Goal: Task Accomplishment & Management: Use online tool/utility

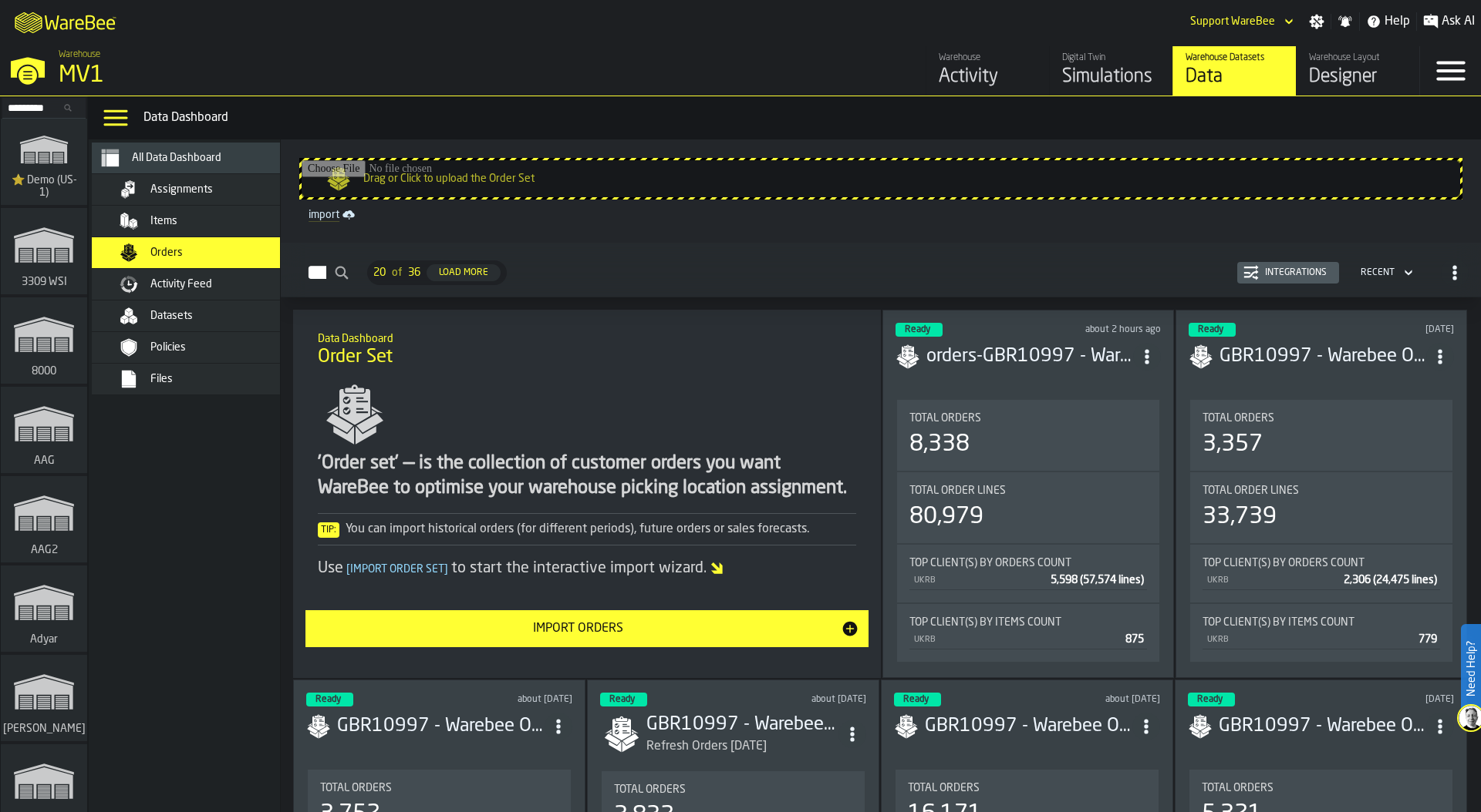
click at [1068, 62] on div "Digital Twin" at bounding box center [1111, 57] width 98 height 11
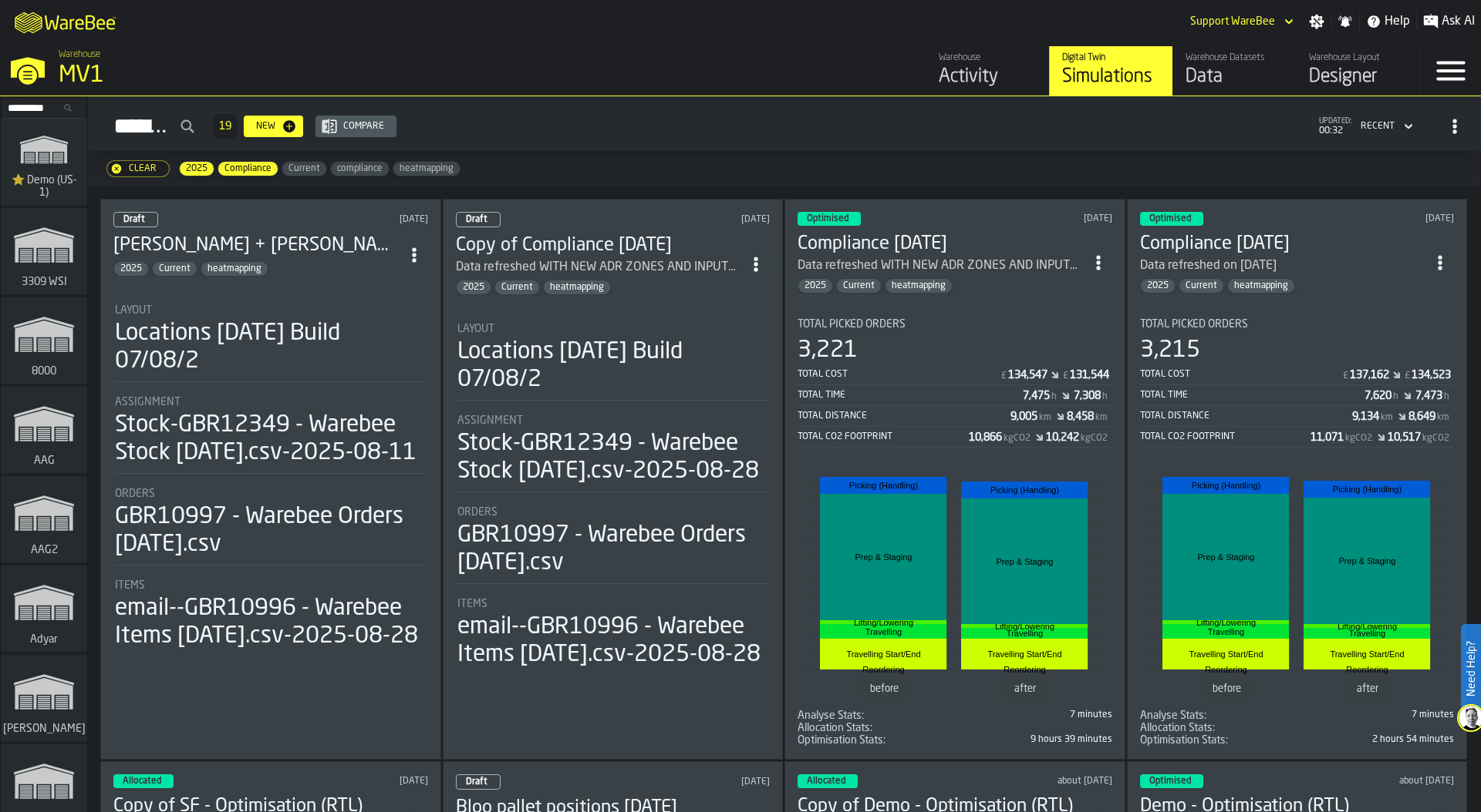
click at [251, 277] on div "Draft [DATE] [PERSON_NAME] + [PERSON_NAME] 2025 Current heatmapping Layout Loca…" at bounding box center [271, 479] width 341 height 561
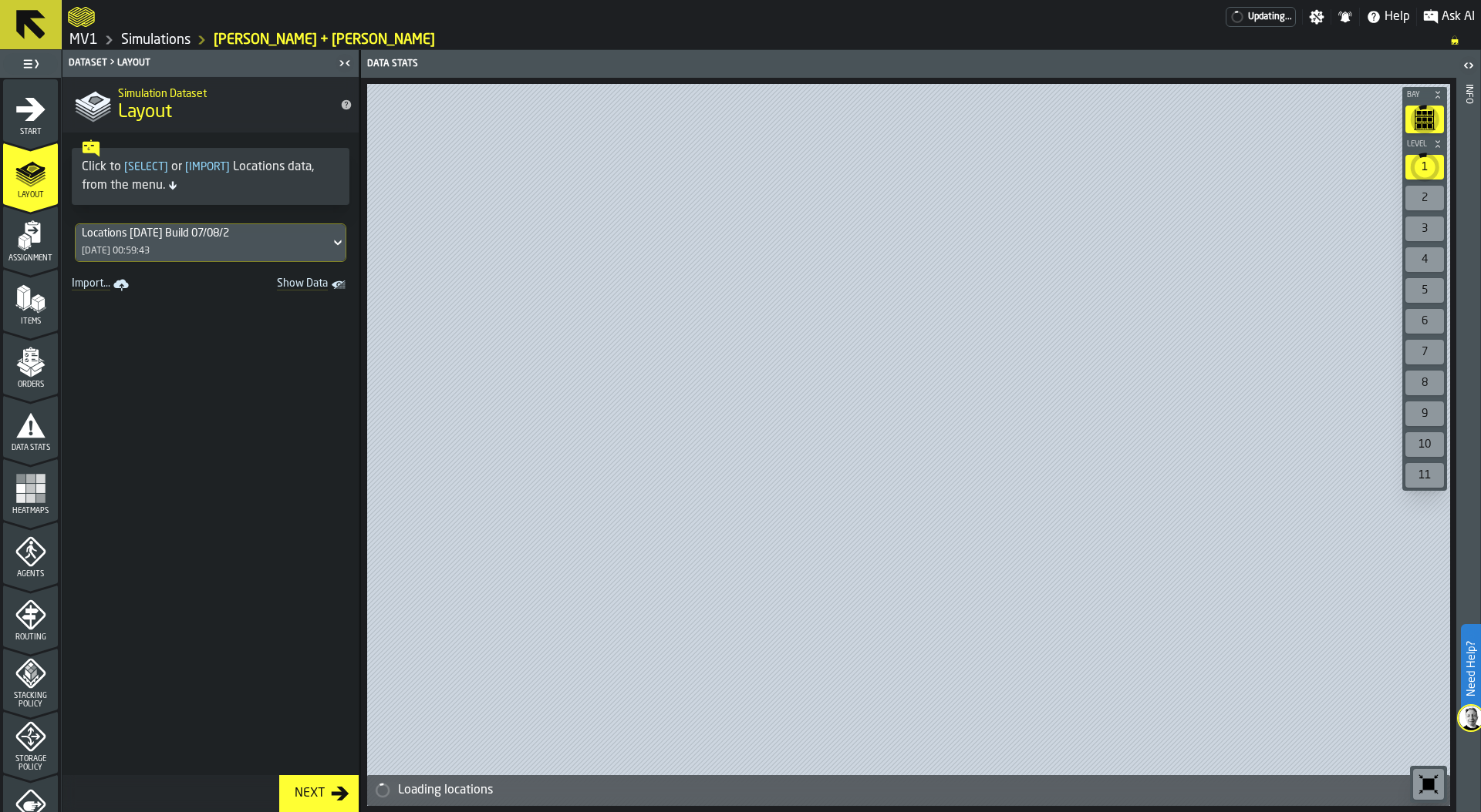
click at [37, 368] on polygon "menu Orders" at bounding box center [36, 372] width 10 height 9
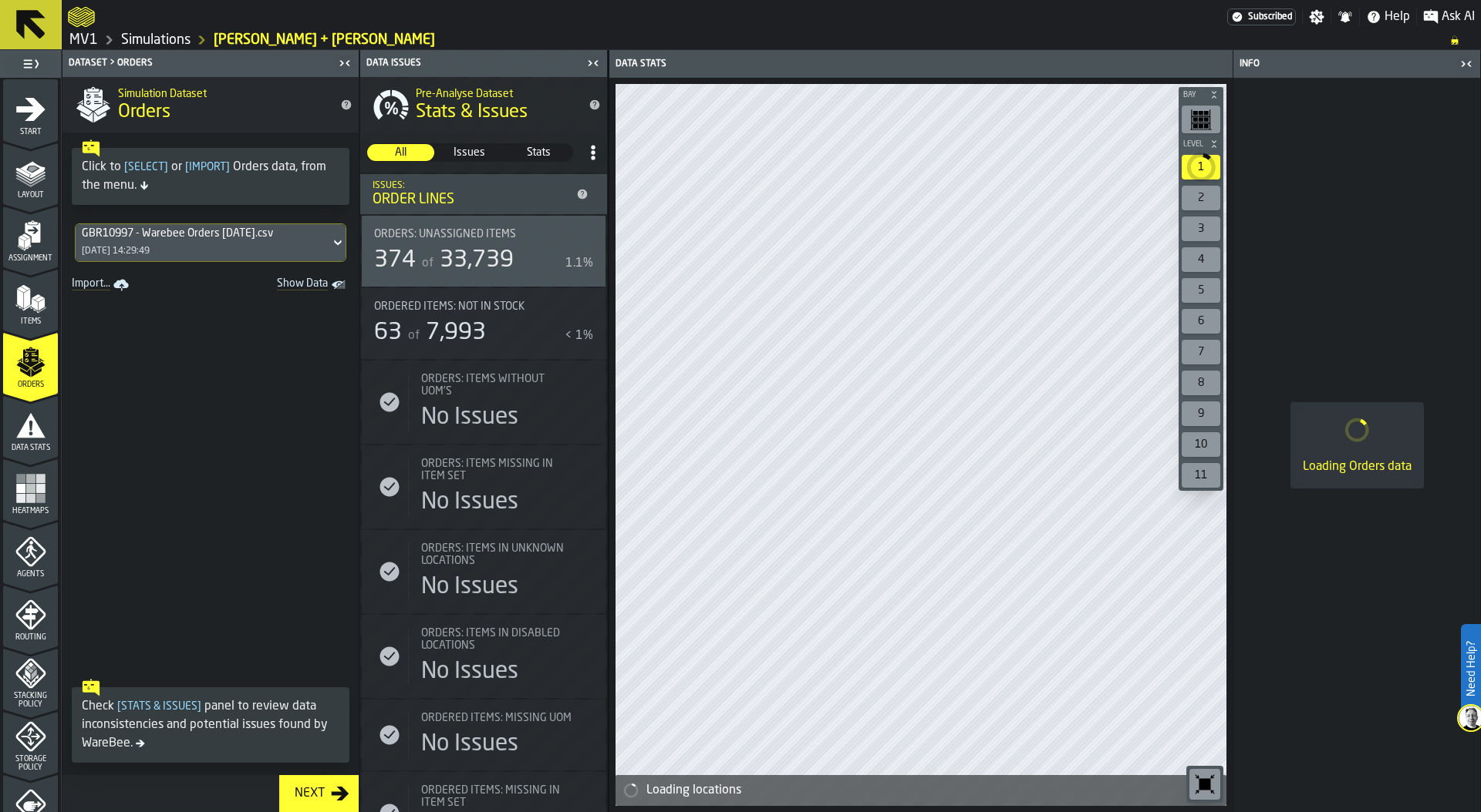
click at [192, 240] on div "GBR10997 - Warebee Orders [DATE].csv [DATE] 14:29:49" at bounding box center [203, 243] width 254 height 37
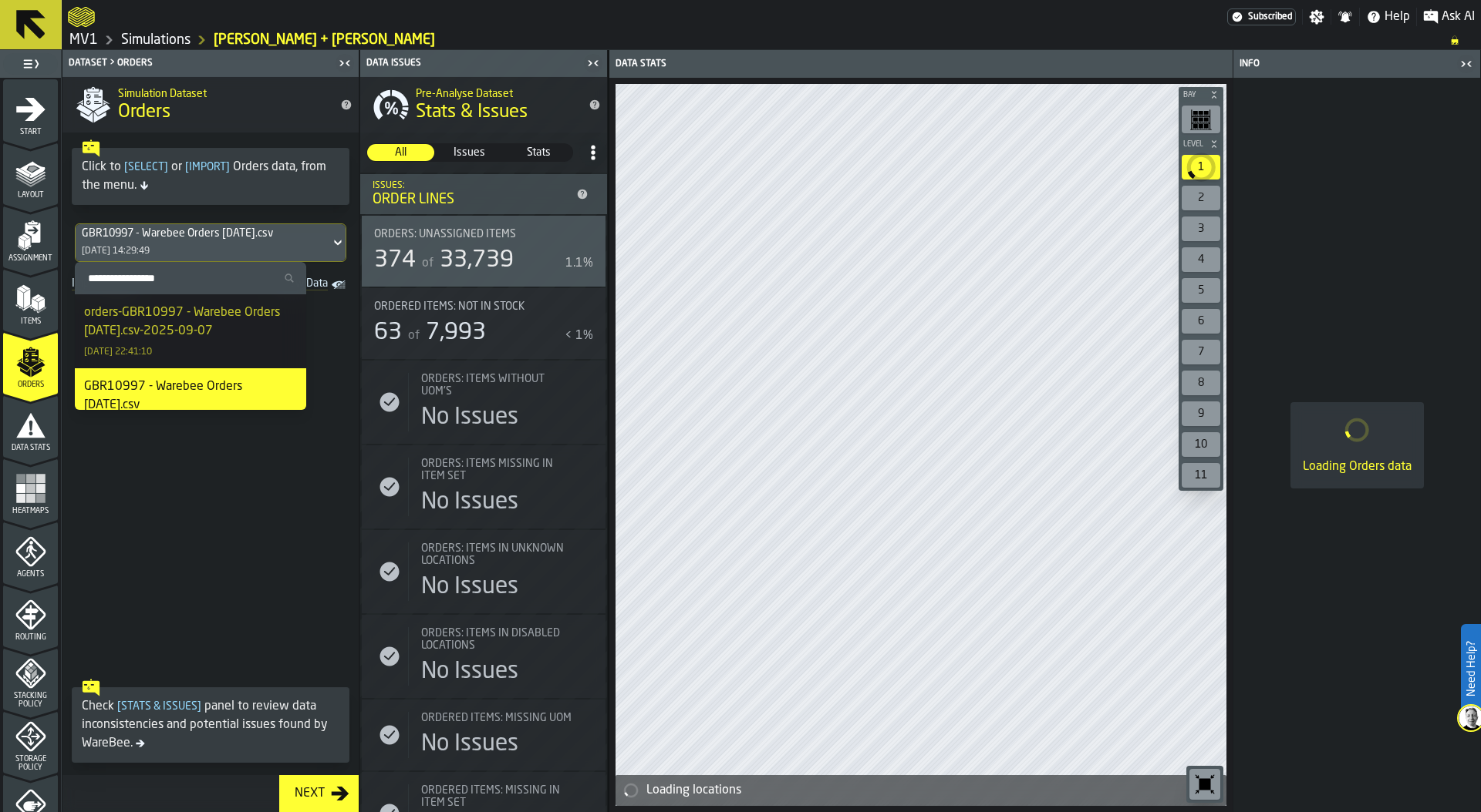
click at [186, 316] on div "orders-GBR10997 - Warebee Orders [DATE].csv-2025-09-07" at bounding box center [190, 322] width 213 height 37
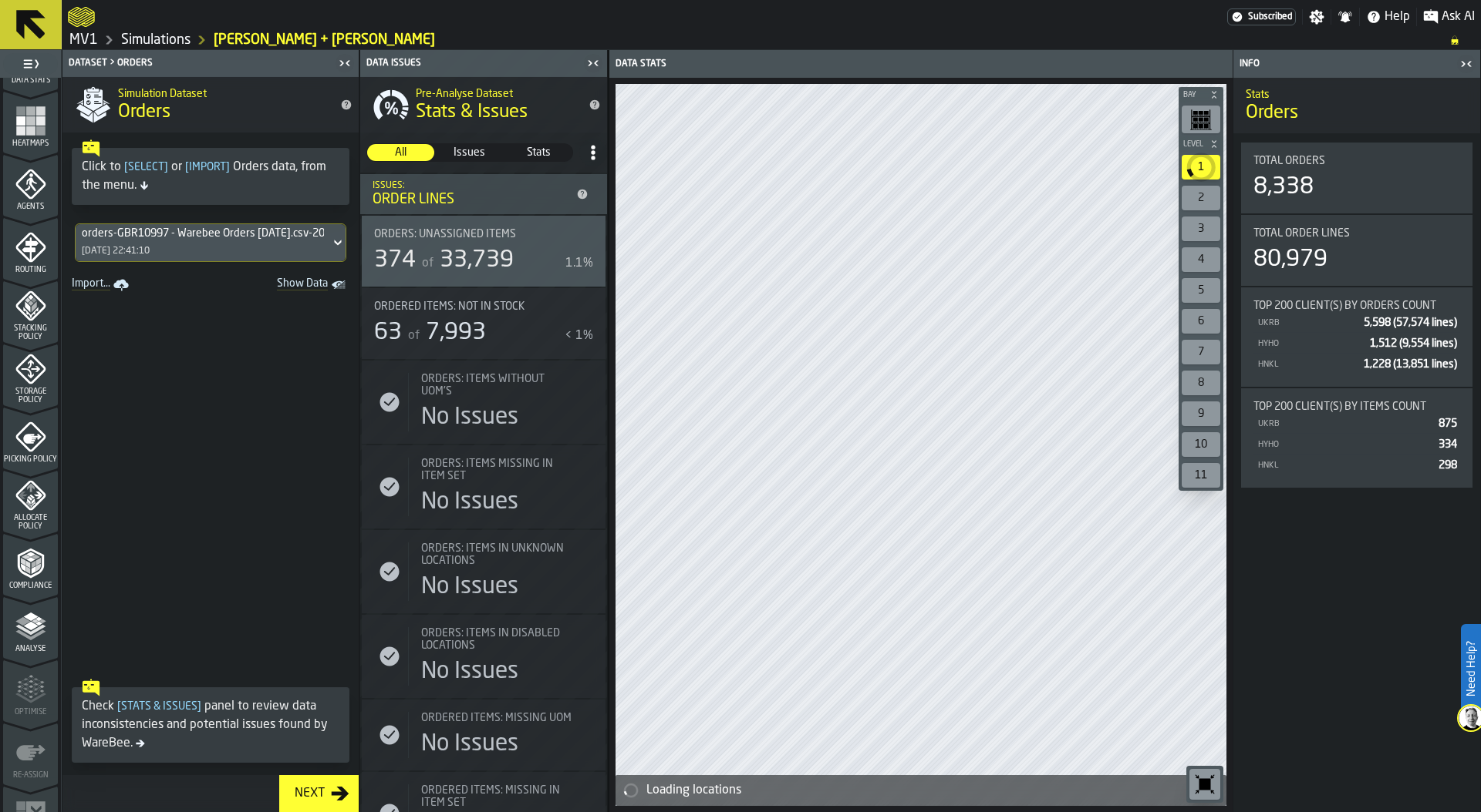
scroll to position [403, 0]
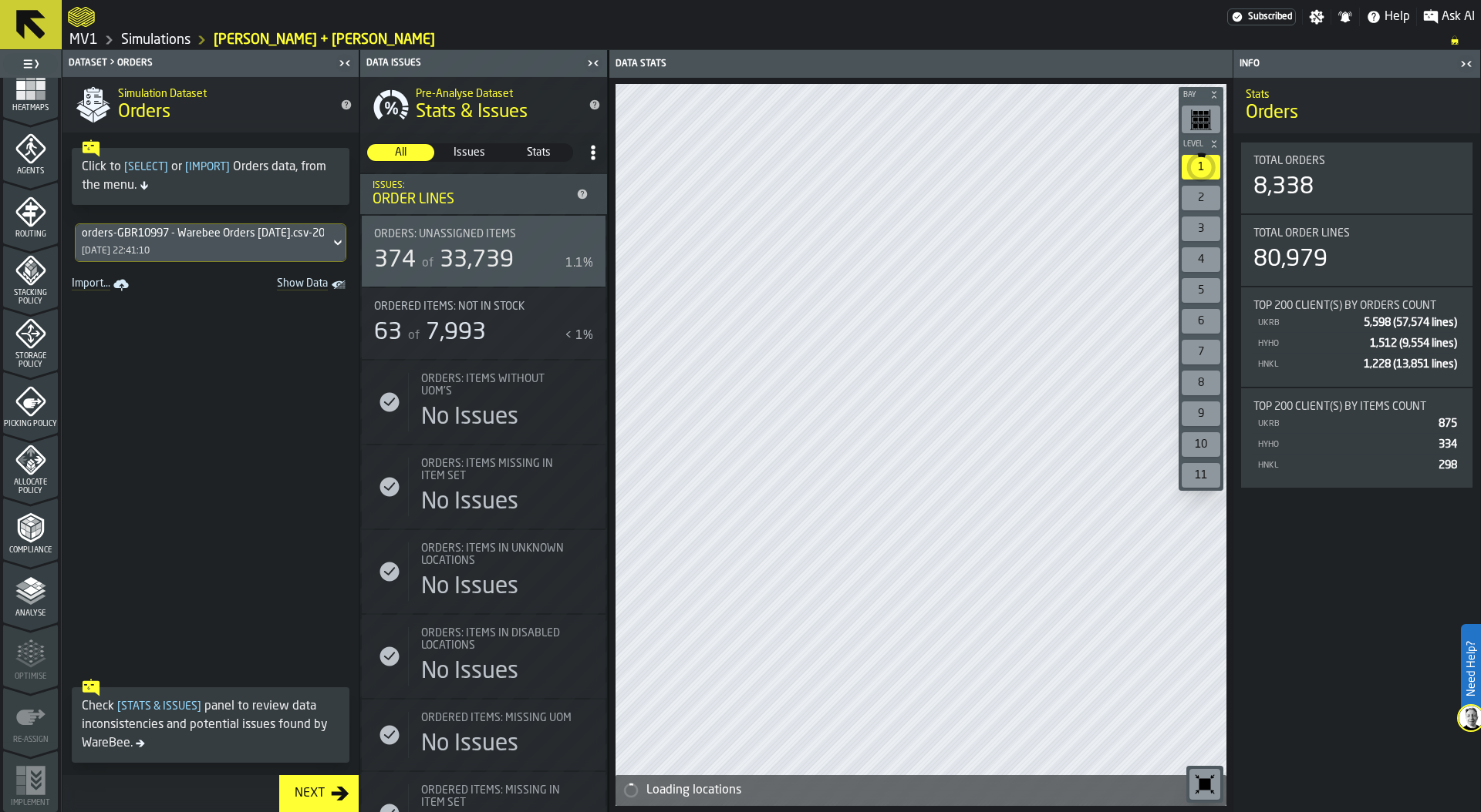
click at [26, 398] on icon "menu Picking Policy" at bounding box center [32, 403] width 18 height 10
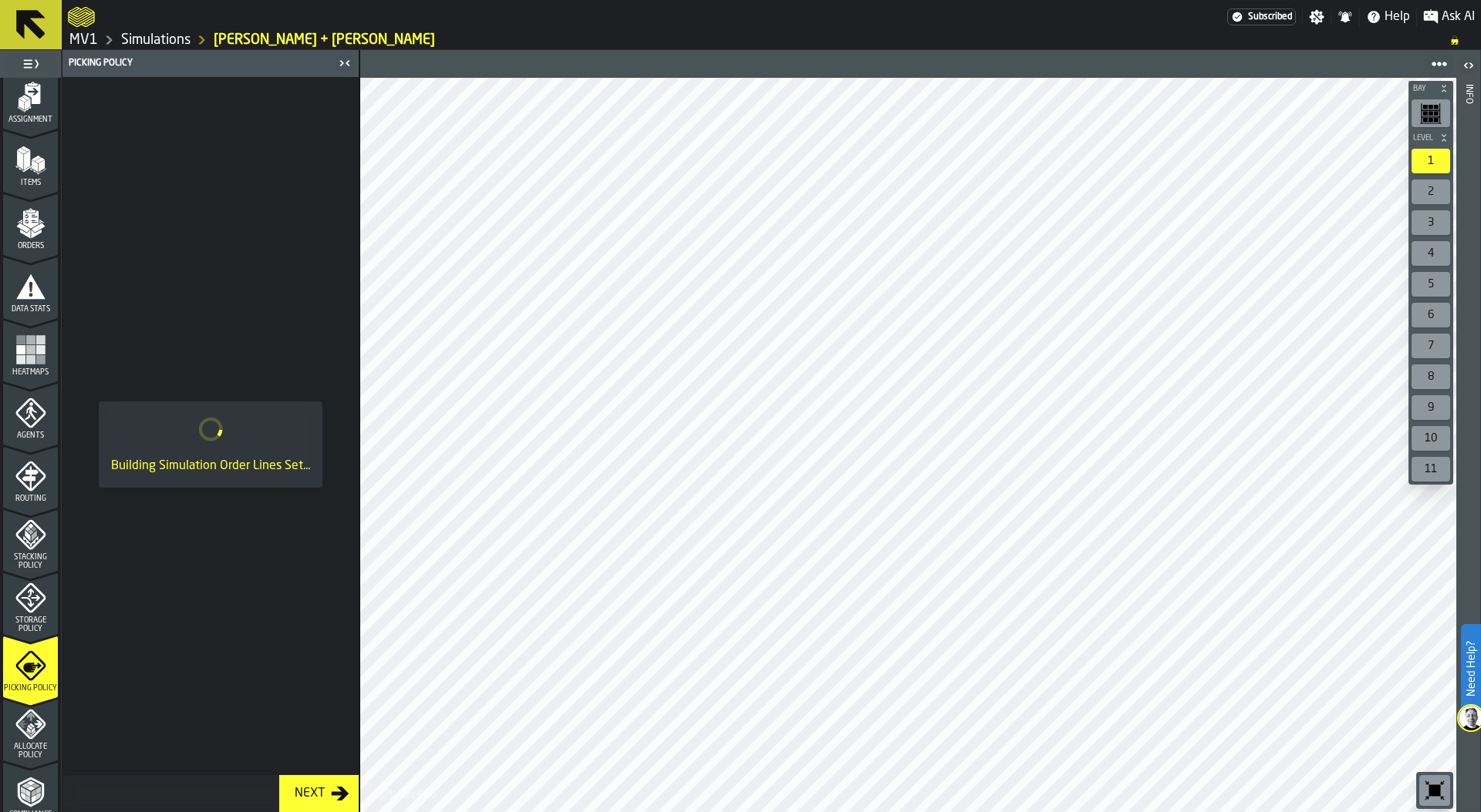
scroll to position [323, 0]
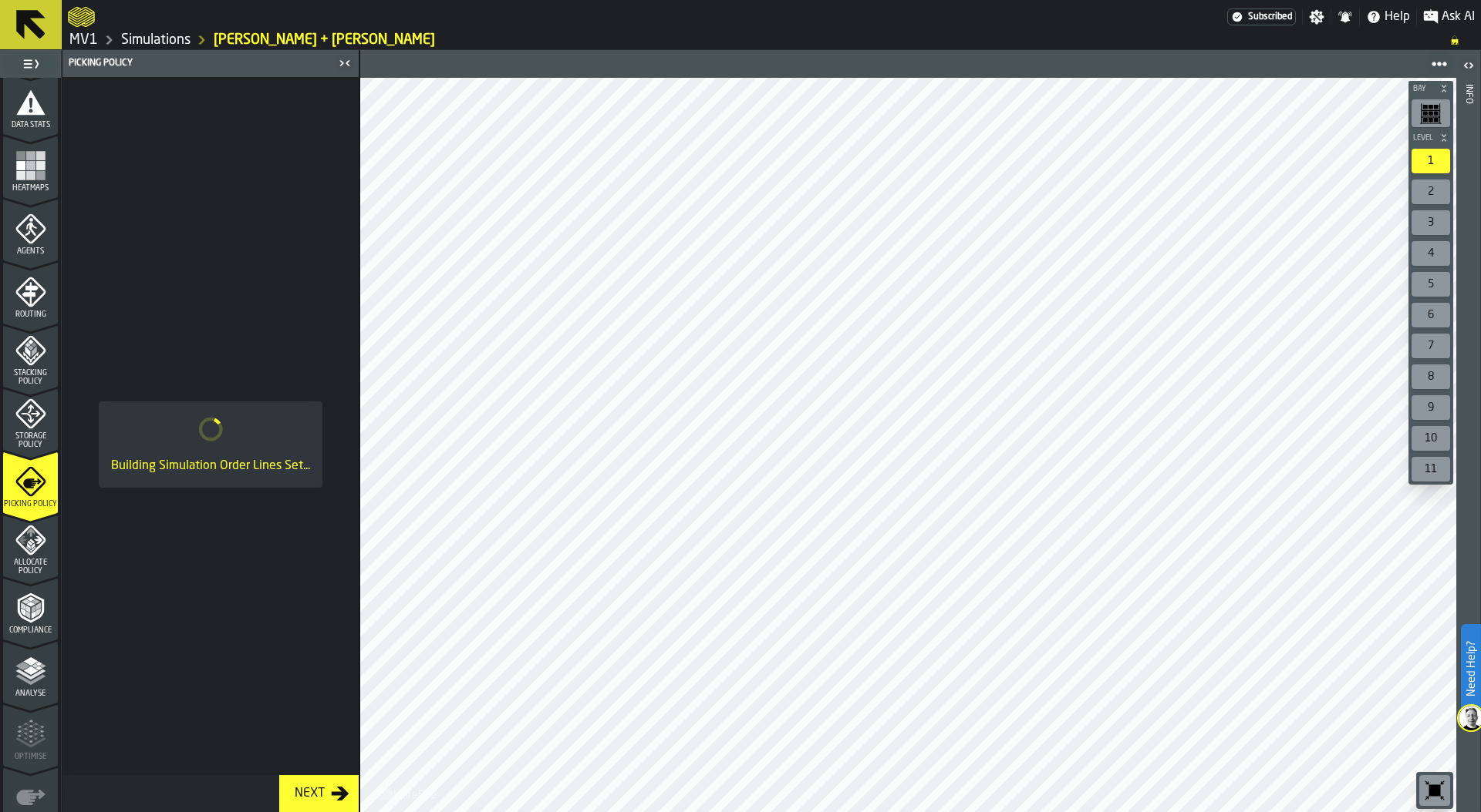
click at [22, 429] on icon "menu Storage Policy" at bounding box center [31, 413] width 31 height 31
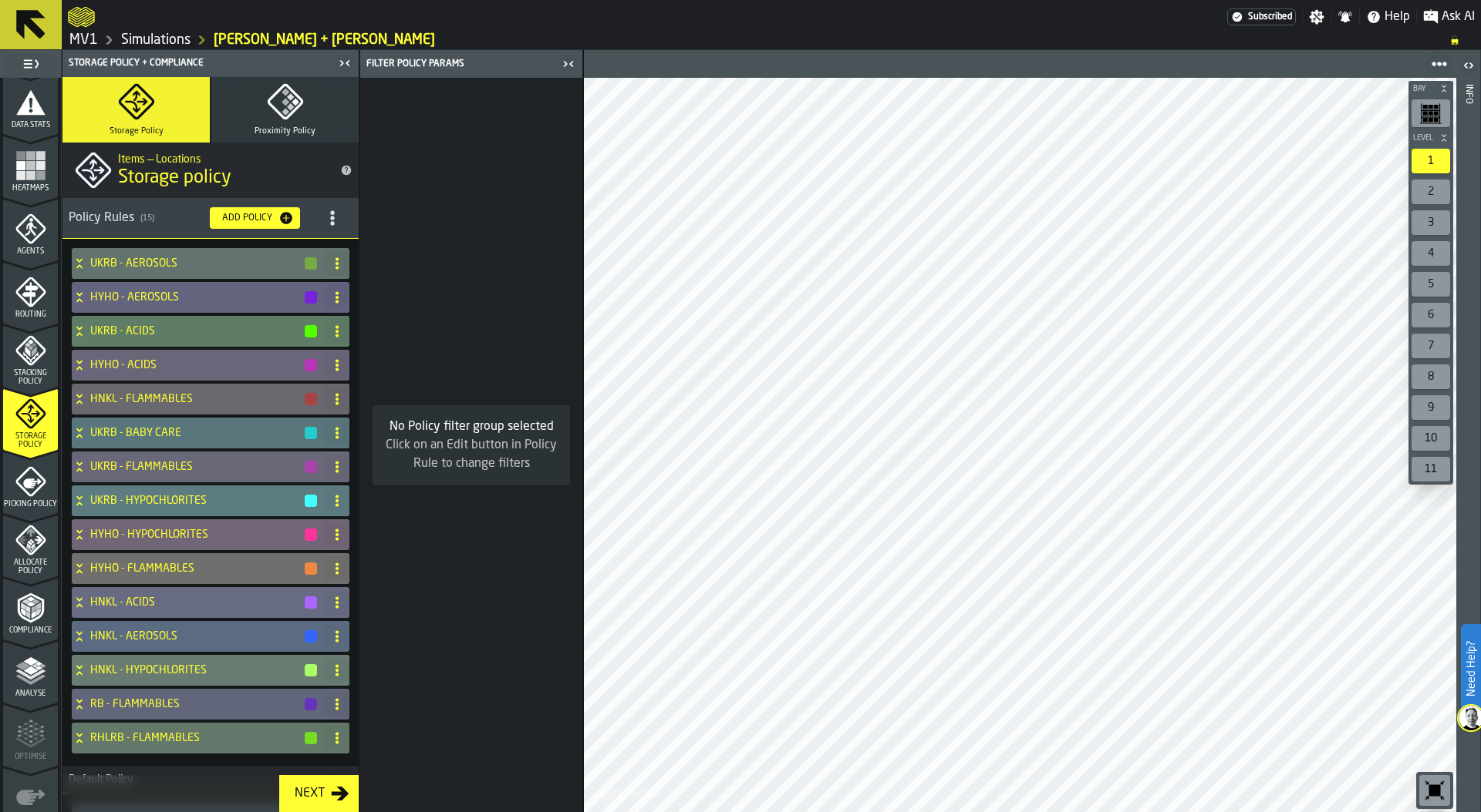
click at [27, 561] on span "Allocate Policy" at bounding box center [31, 567] width 55 height 17
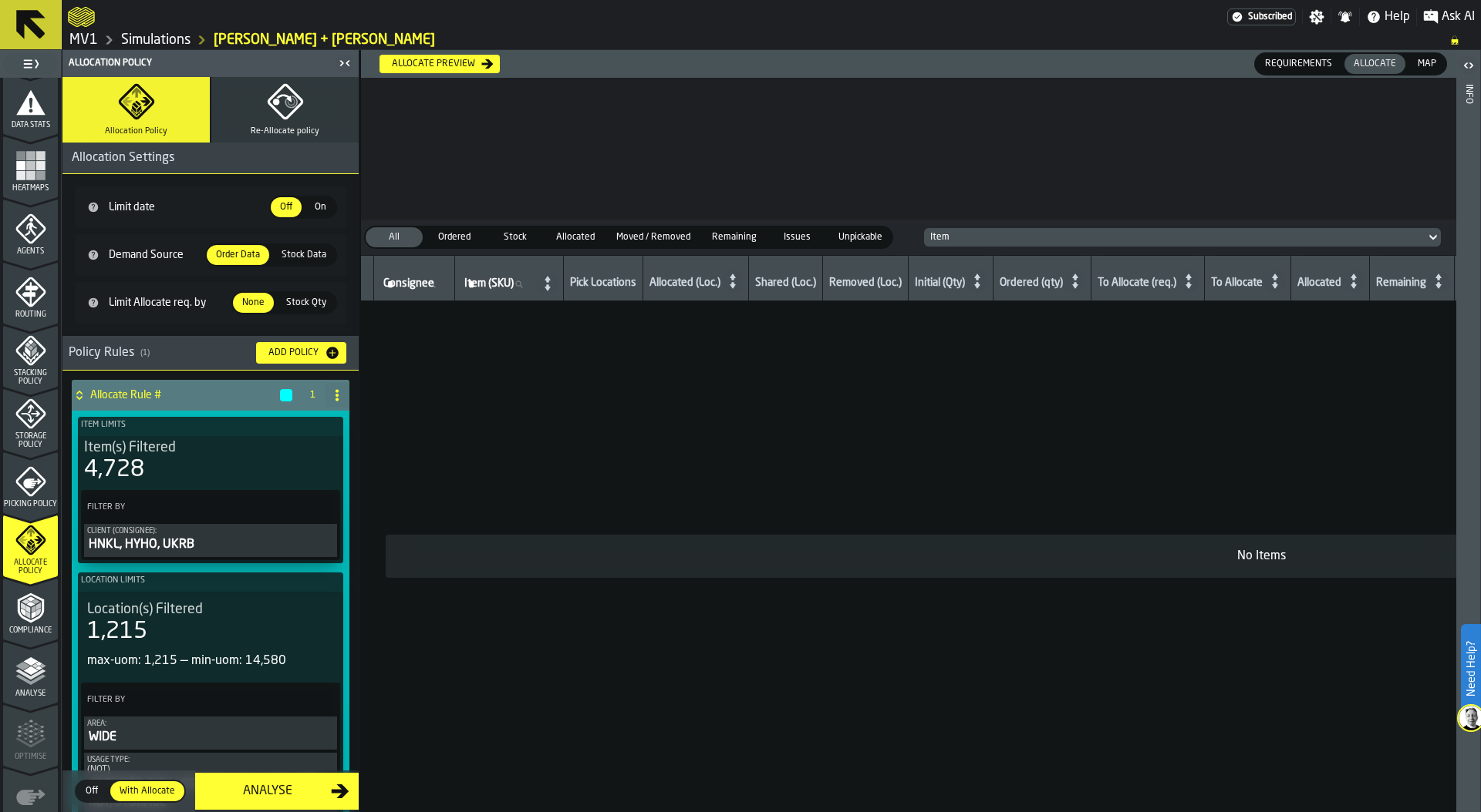
click at [267, 105] on icon "button" at bounding box center [285, 101] width 37 height 37
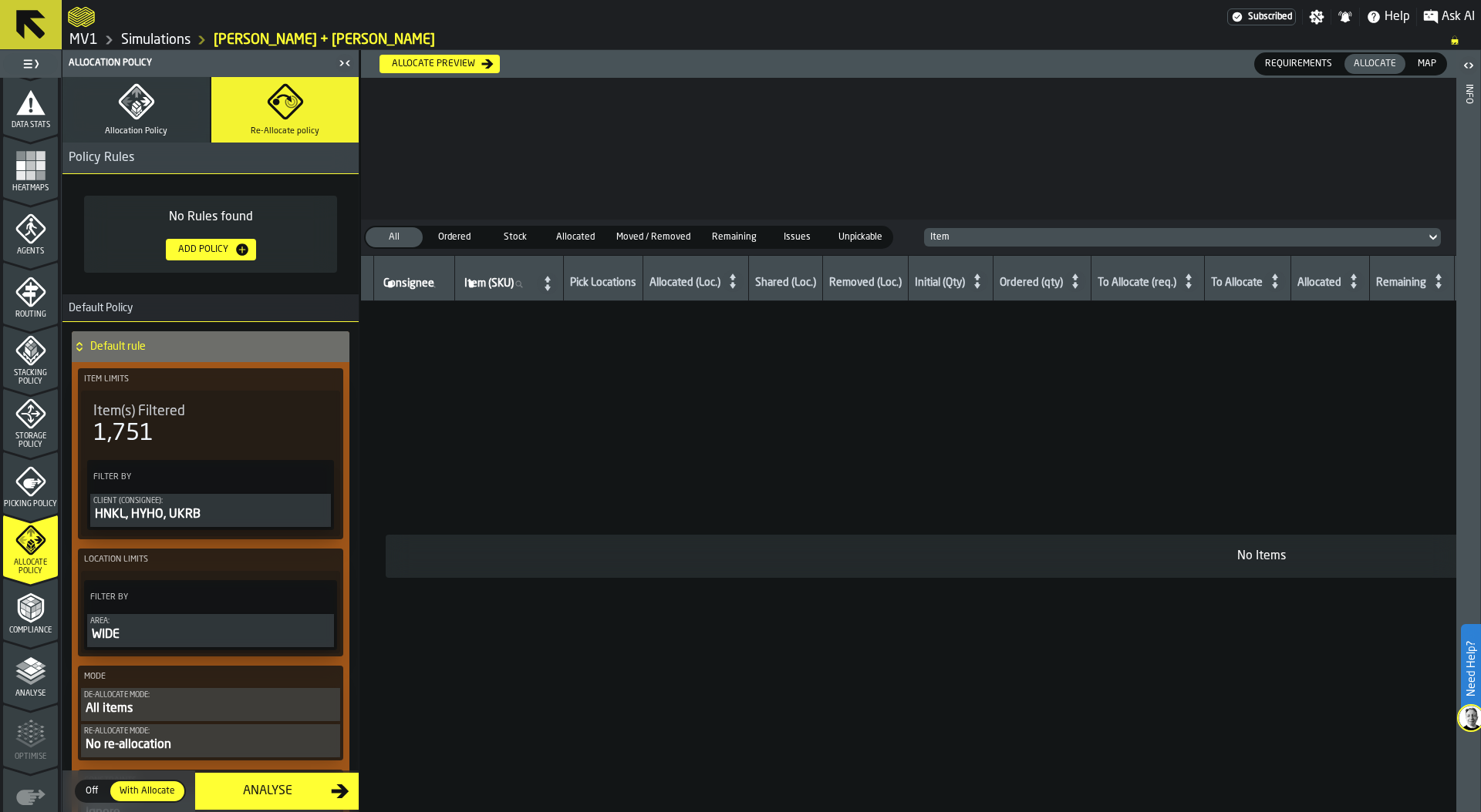
click at [214, 249] on div "Add Policy" at bounding box center [203, 249] width 62 height 11
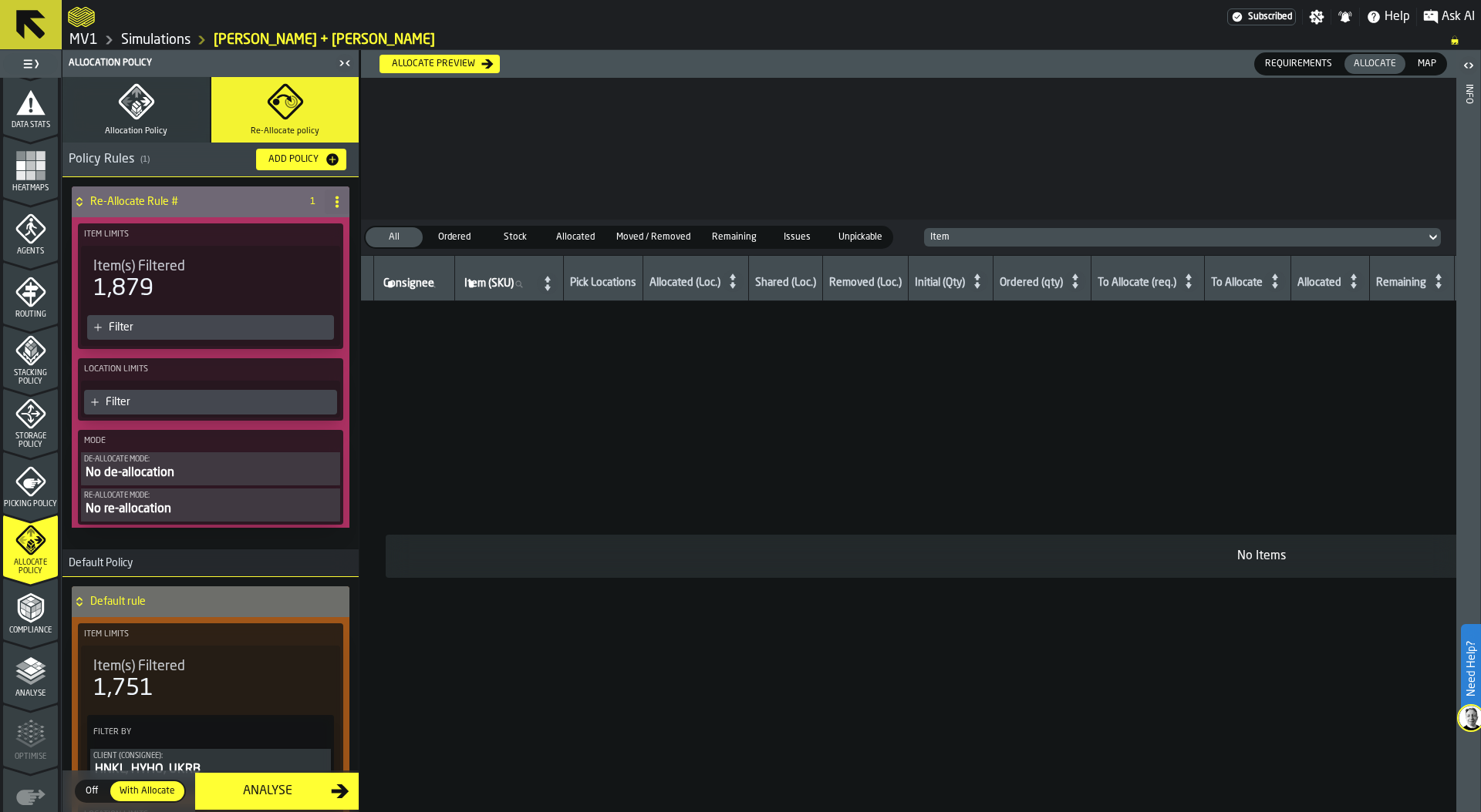
click at [133, 98] on icon "button" at bounding box center [136, 101] width 37 height 37
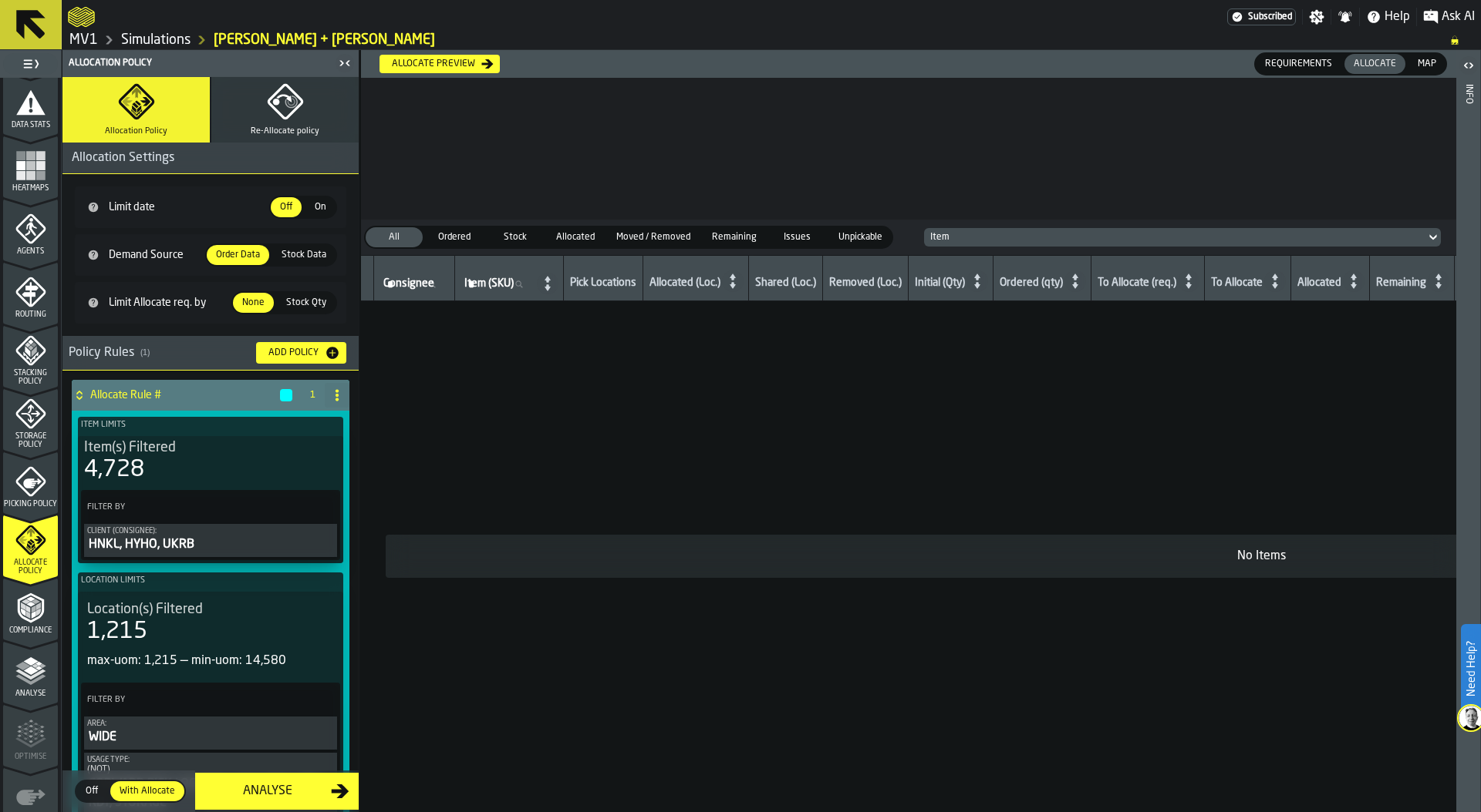
click at [259, 118] on button "Re-Allocate policy" at bounding box center [284, 110] width 147 height 66
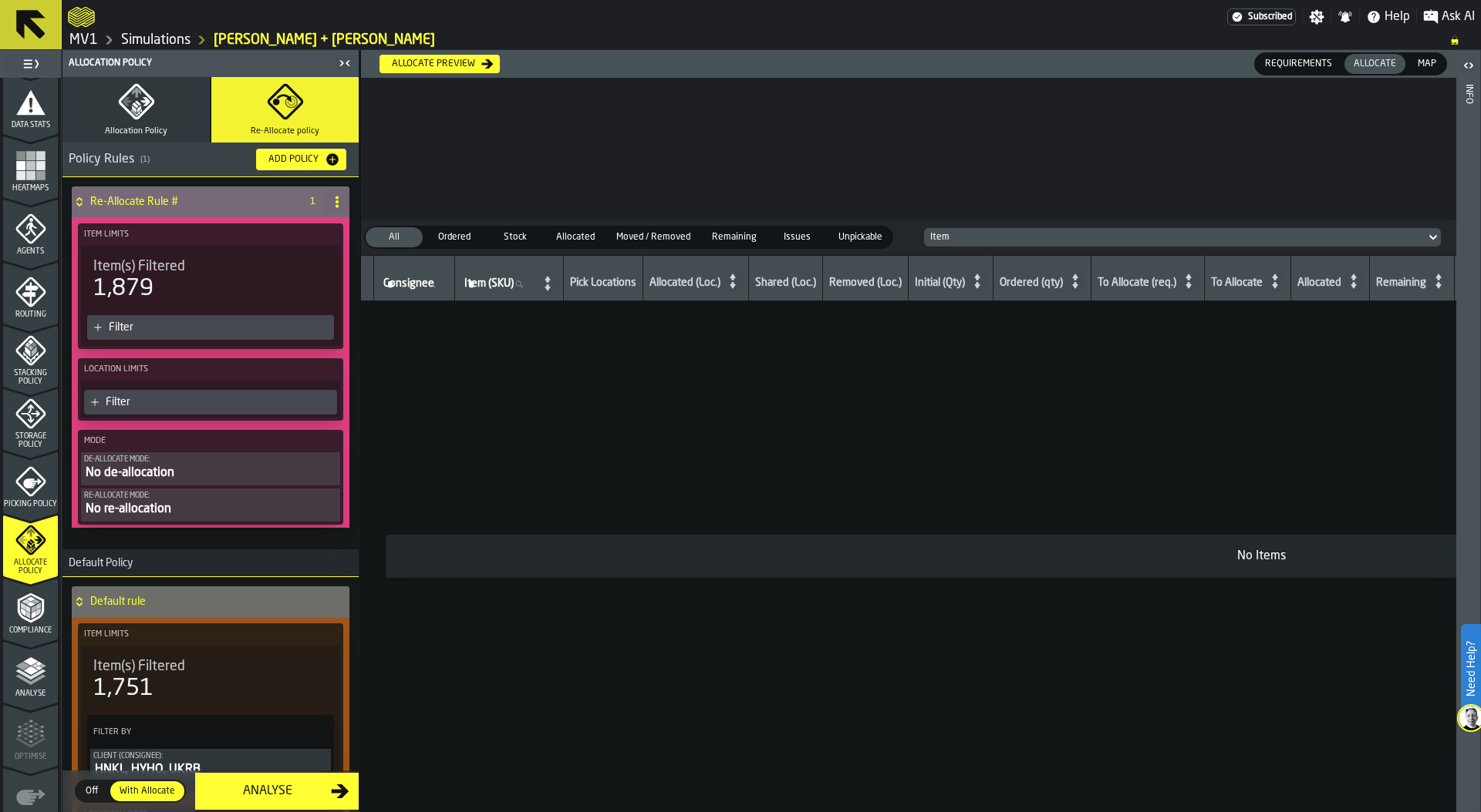
click at [178, 323] on div "Filter" at bounding box center [218, 327] width 219 height 12
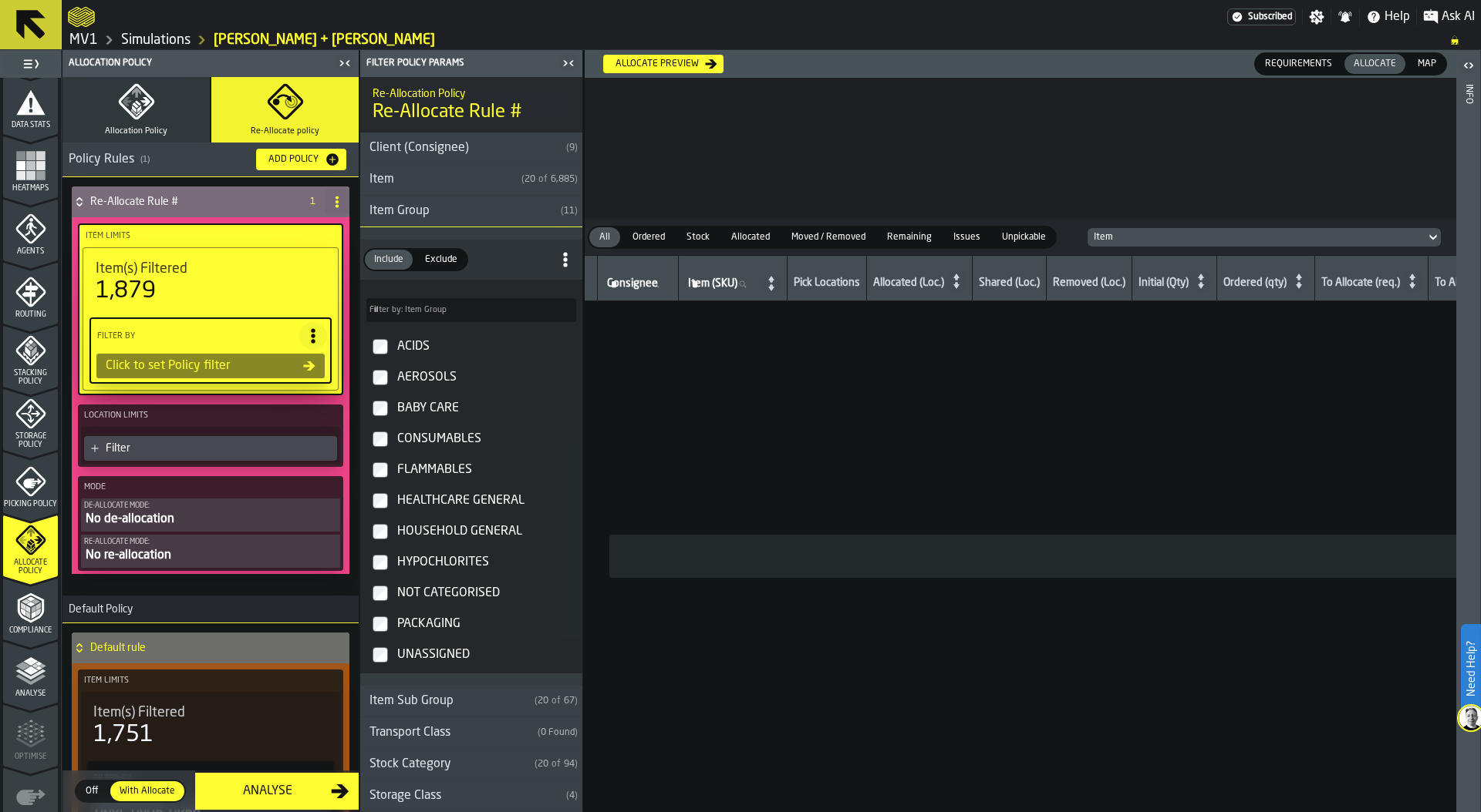
click at [417, 154] on div "Client (Consignee)" at bounding box center [460, 148] width 200 height 18
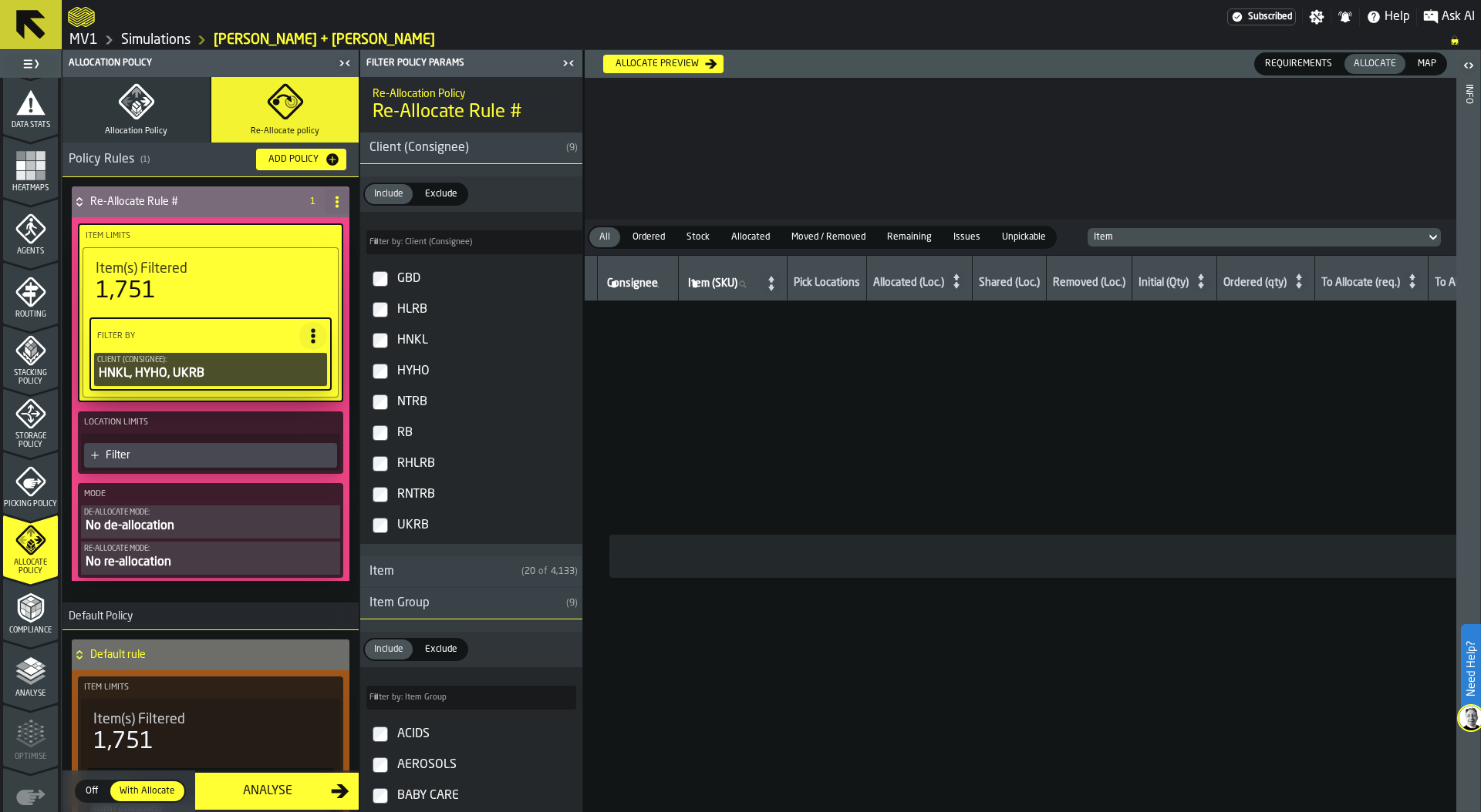
click at [212, 455] on div "Filter" at bounding box center [218, 455] width 225 height 12
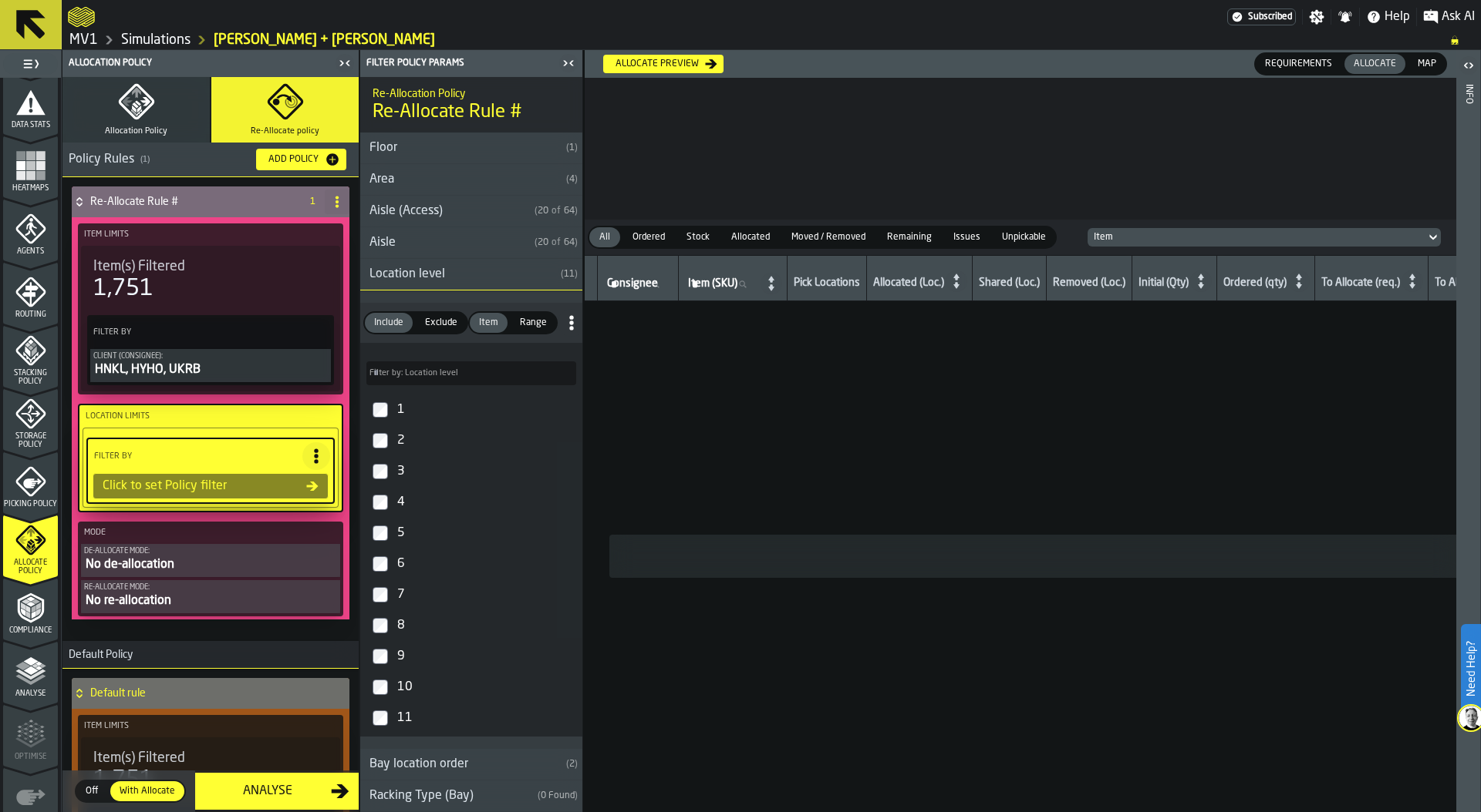
click at [398, 175] on div "Area" at bounding box center [460, 180] width 200 height 18
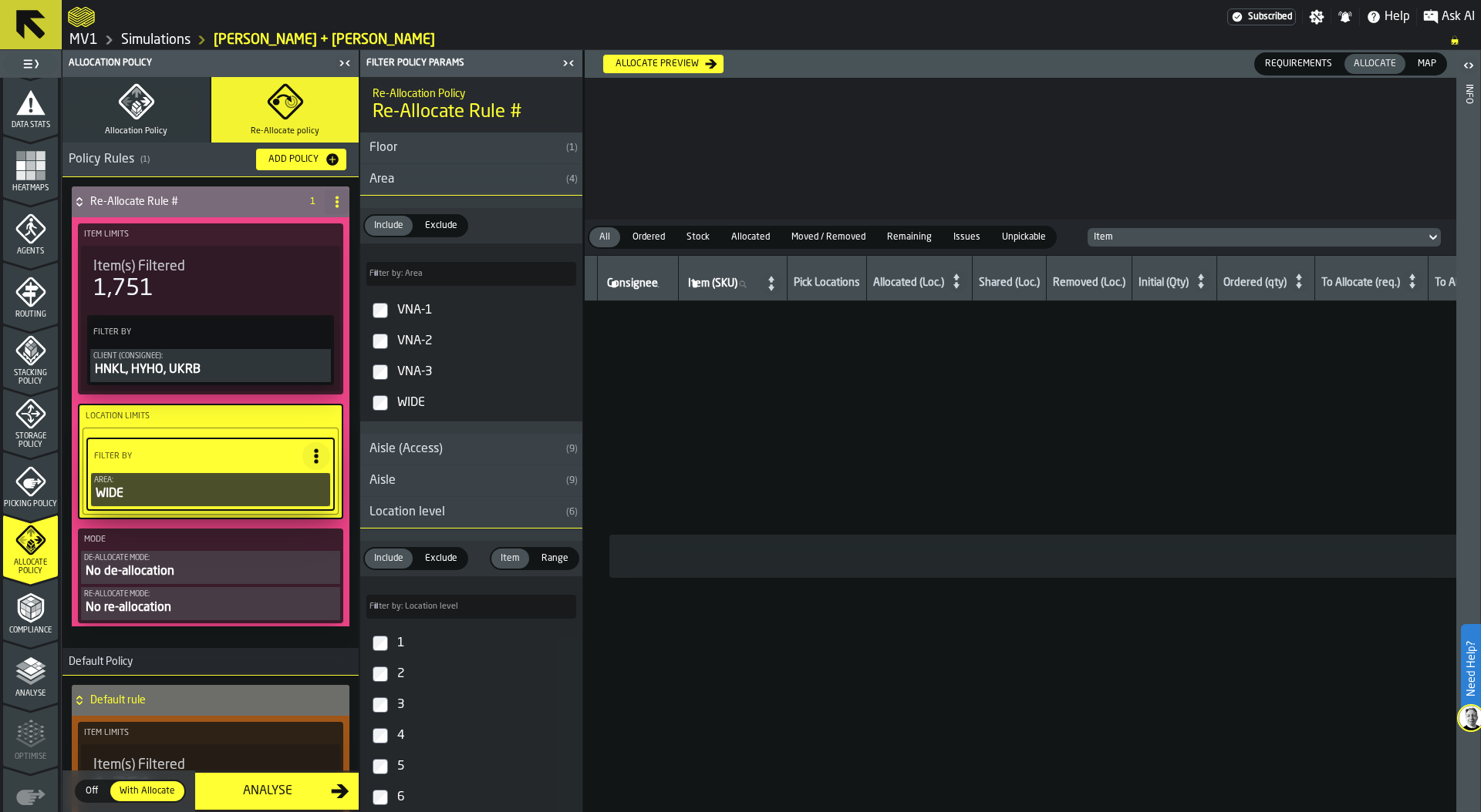
click at [159, 569] on div "No de-allocation" at bounding box center [210, 572] width 253 height 18
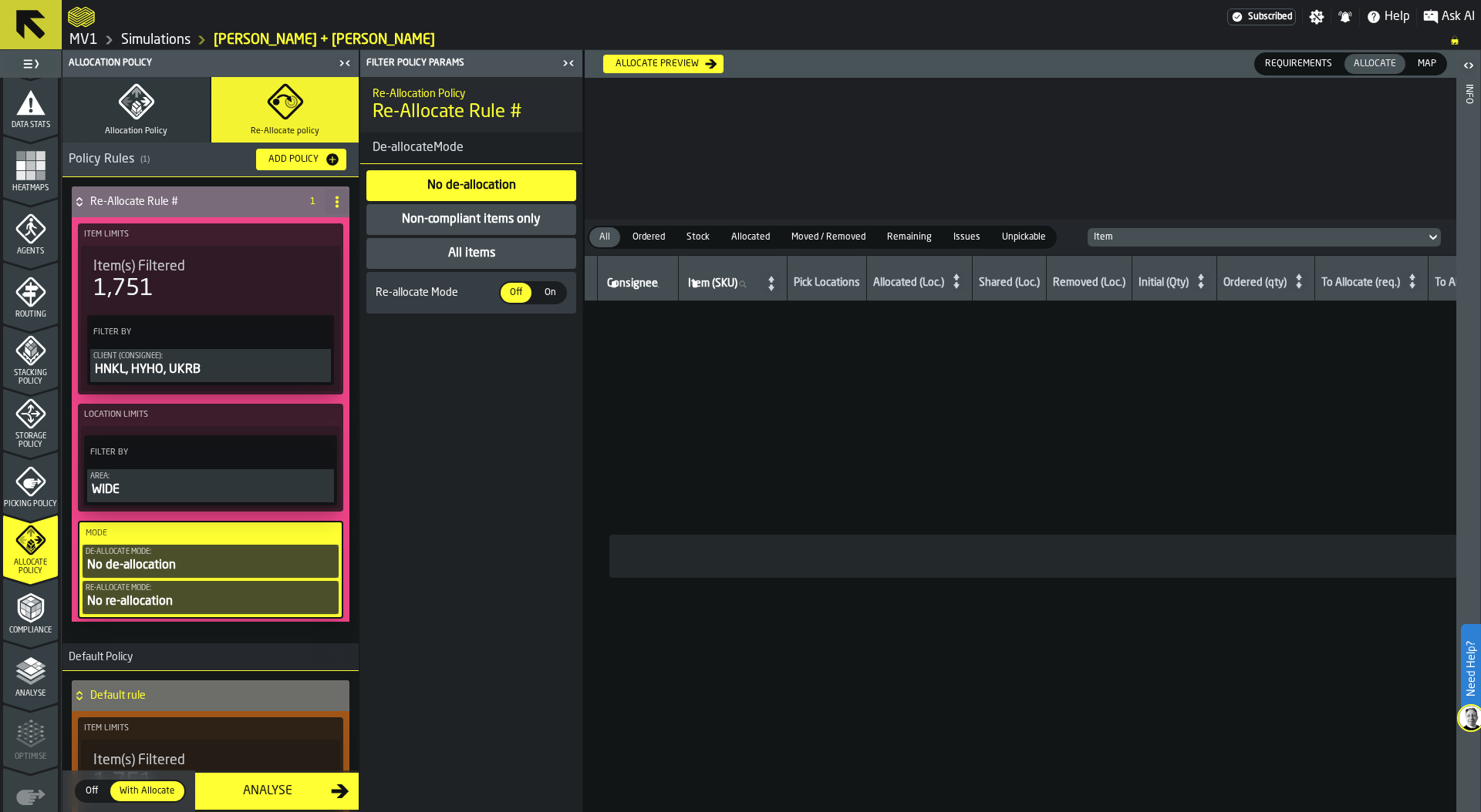
click at [532, 217] on div "Non-compliant items only" at bounding box center [471, 219] width 142 height 18
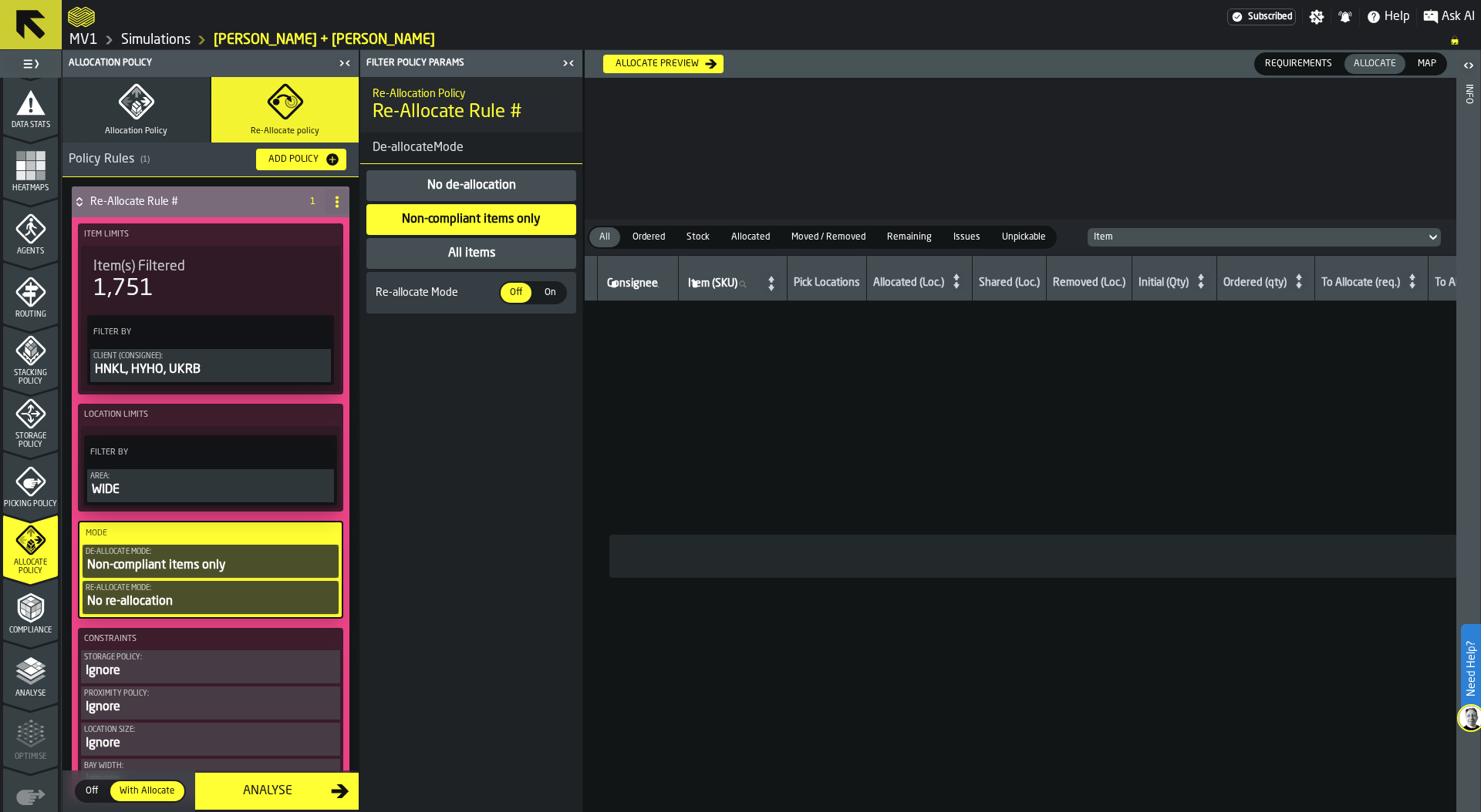
click at [547, 298] on span "On" at bounding box center [550, 293] width 25 height 14
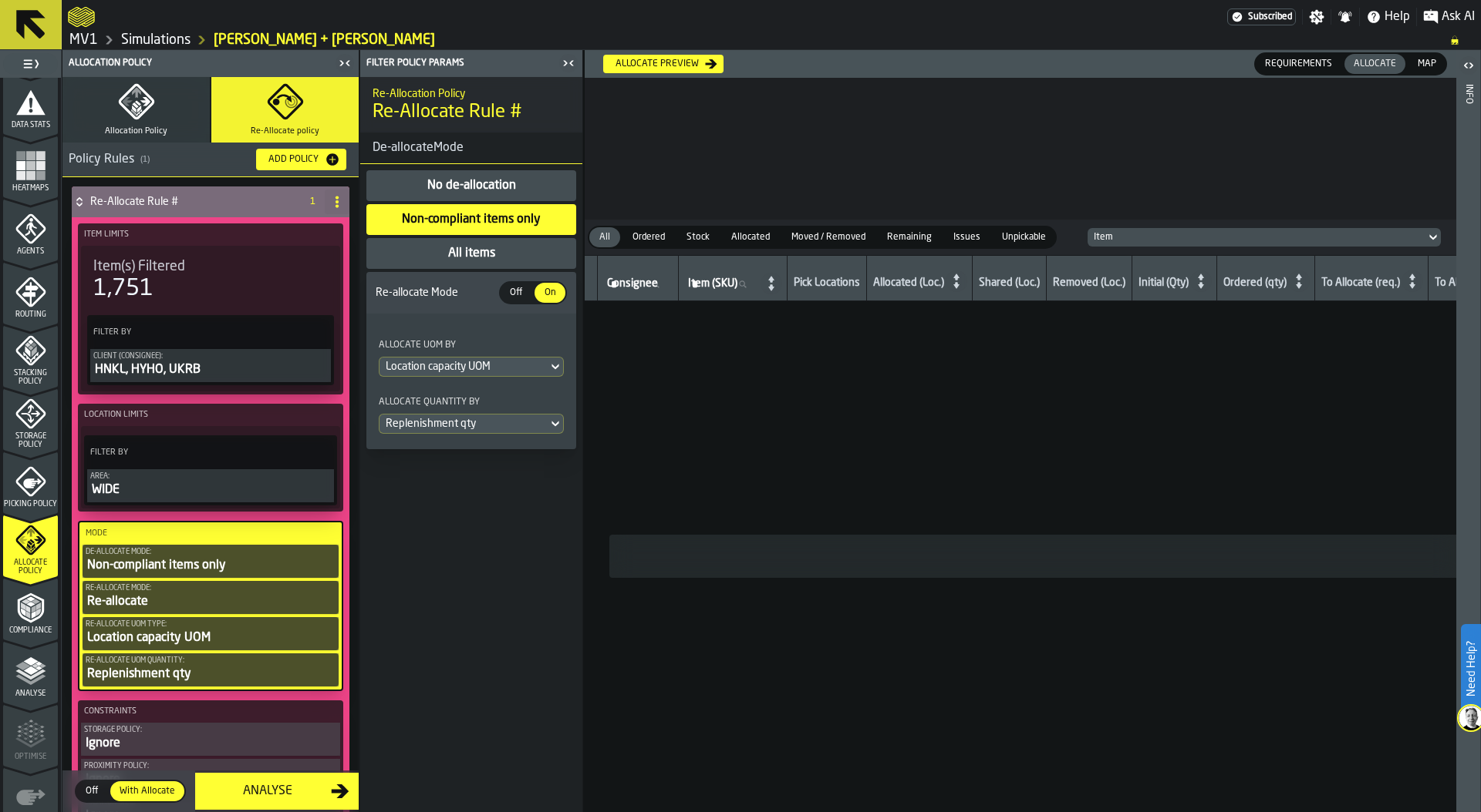
click at [512, 427] on div "Replenishment qty" at bounding box center [463, 424] width 156 height 12
click at [496, 448] on div "Replenishment qty" at bounding box center [471, 452] width 166 height 18
click at [472, 544] on div "Re-Allocation Policy Re-Allocate Rule # De-allocateMode No de-allocation Non-co…" at bounding box center [471, 445] width 222 height 736
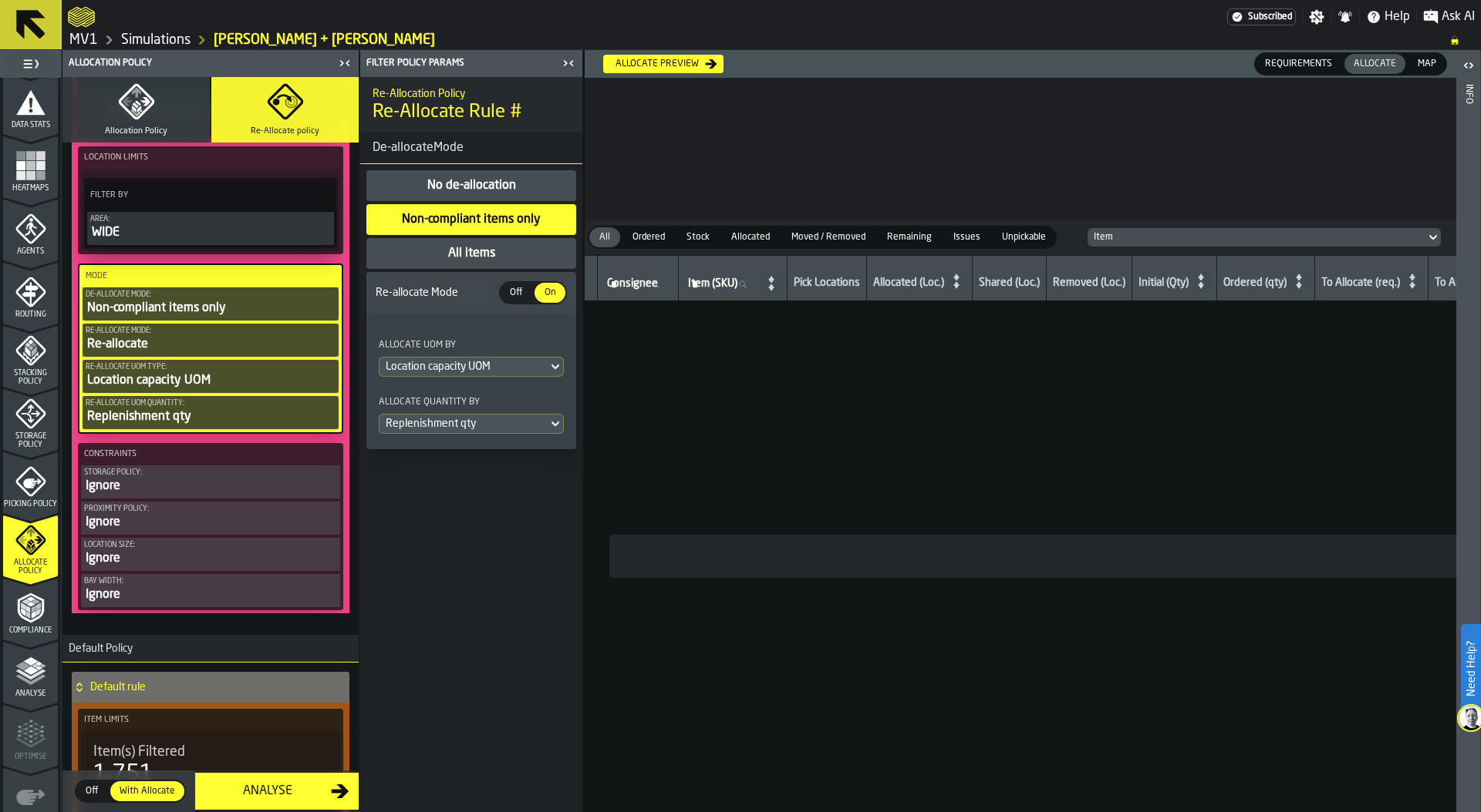
scroll to position [309, 0]
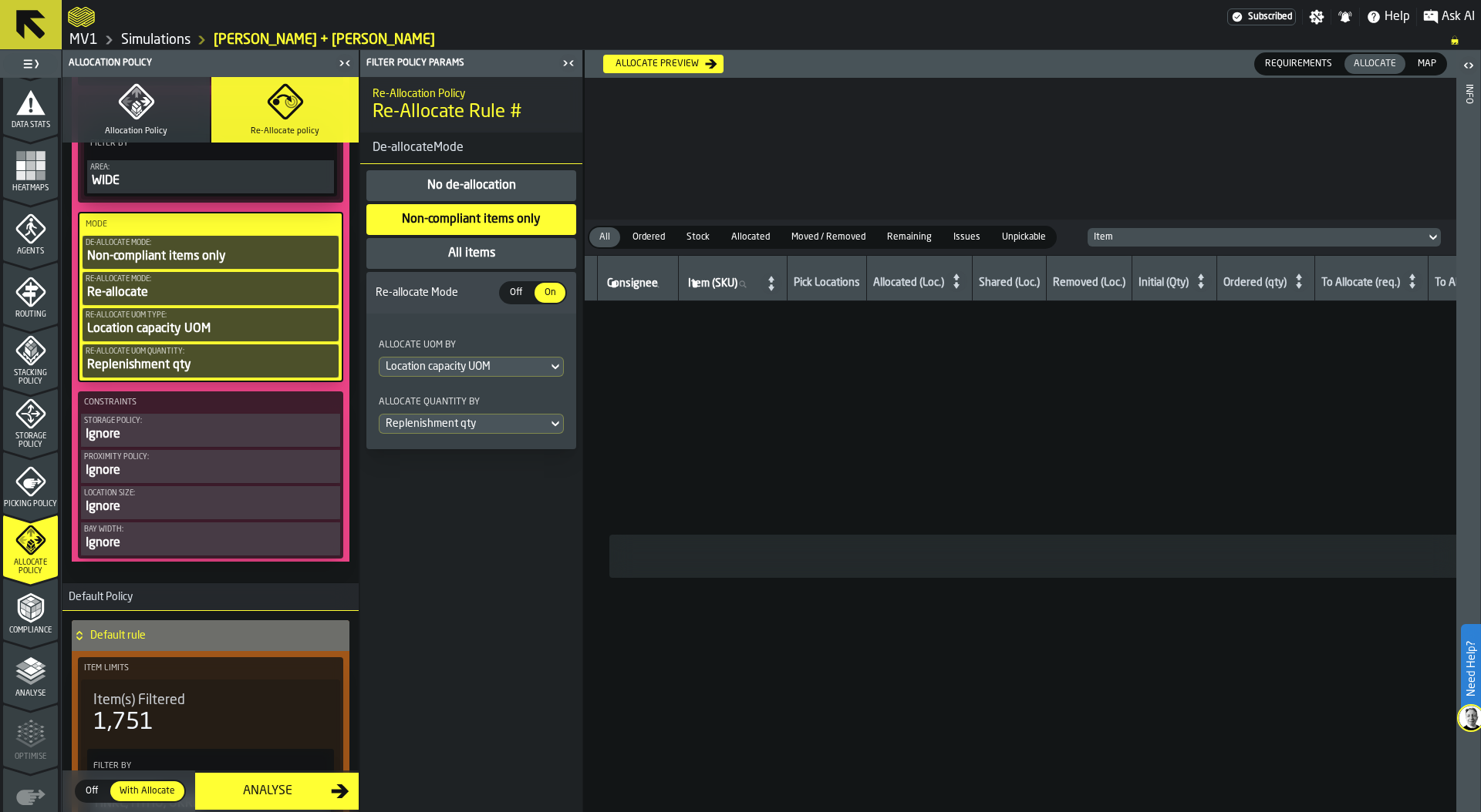
click at [187, 422] on div "Storage policy:" at bounding box center [210, 421] width 253 height 8
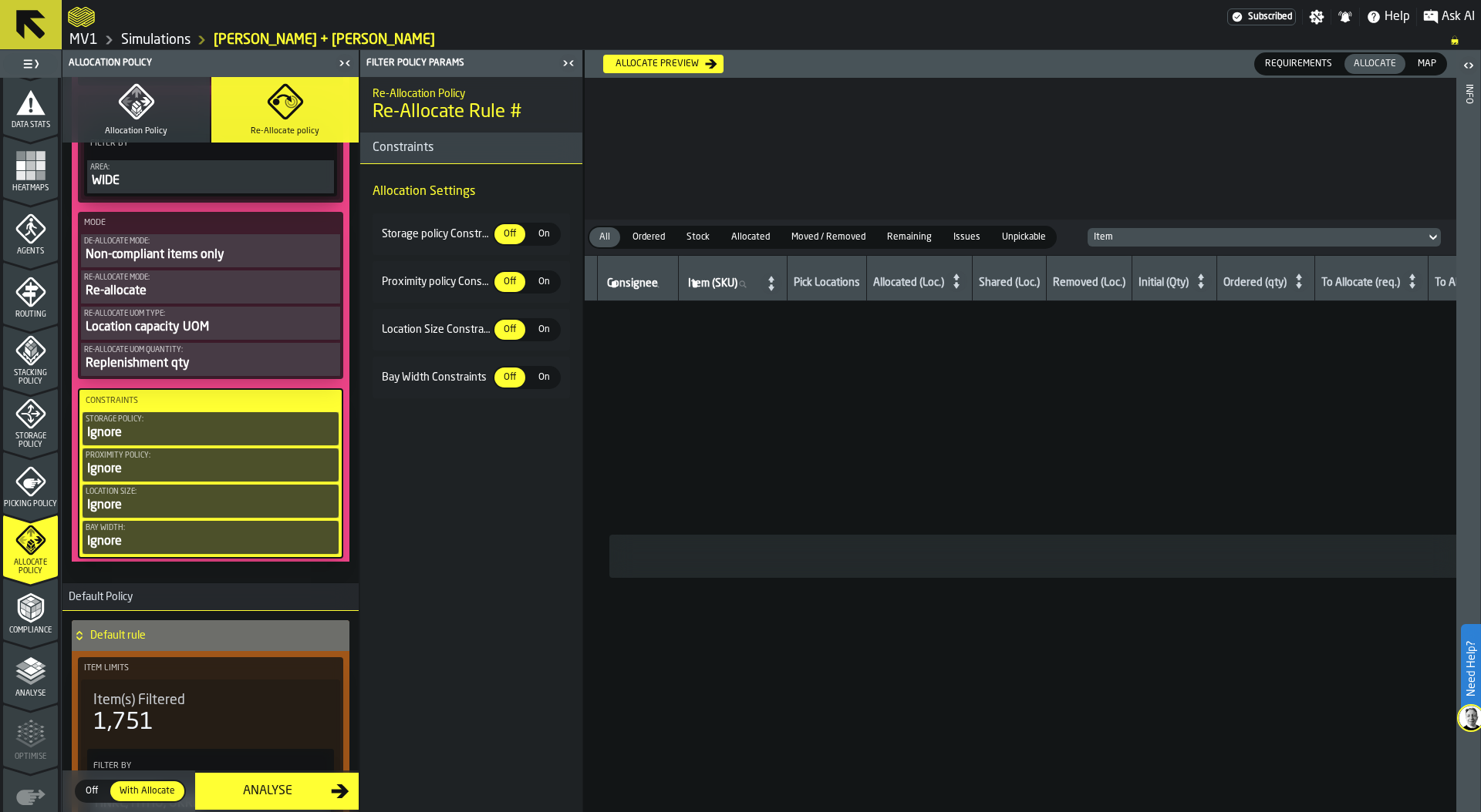
click at [541, 229] on span "On" at bounding box center [544, 234] width 25 height 14
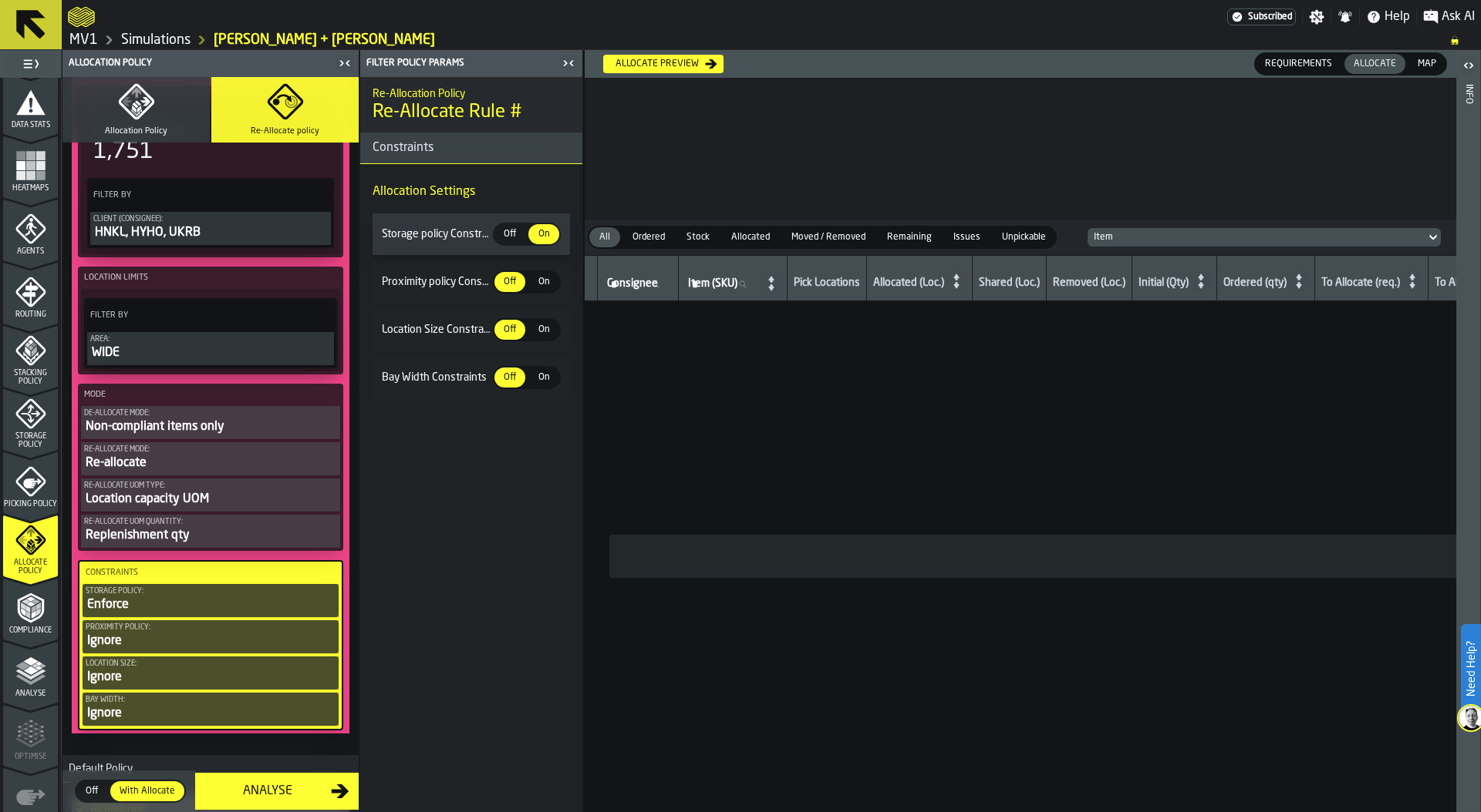
scroll to position [0, 0]
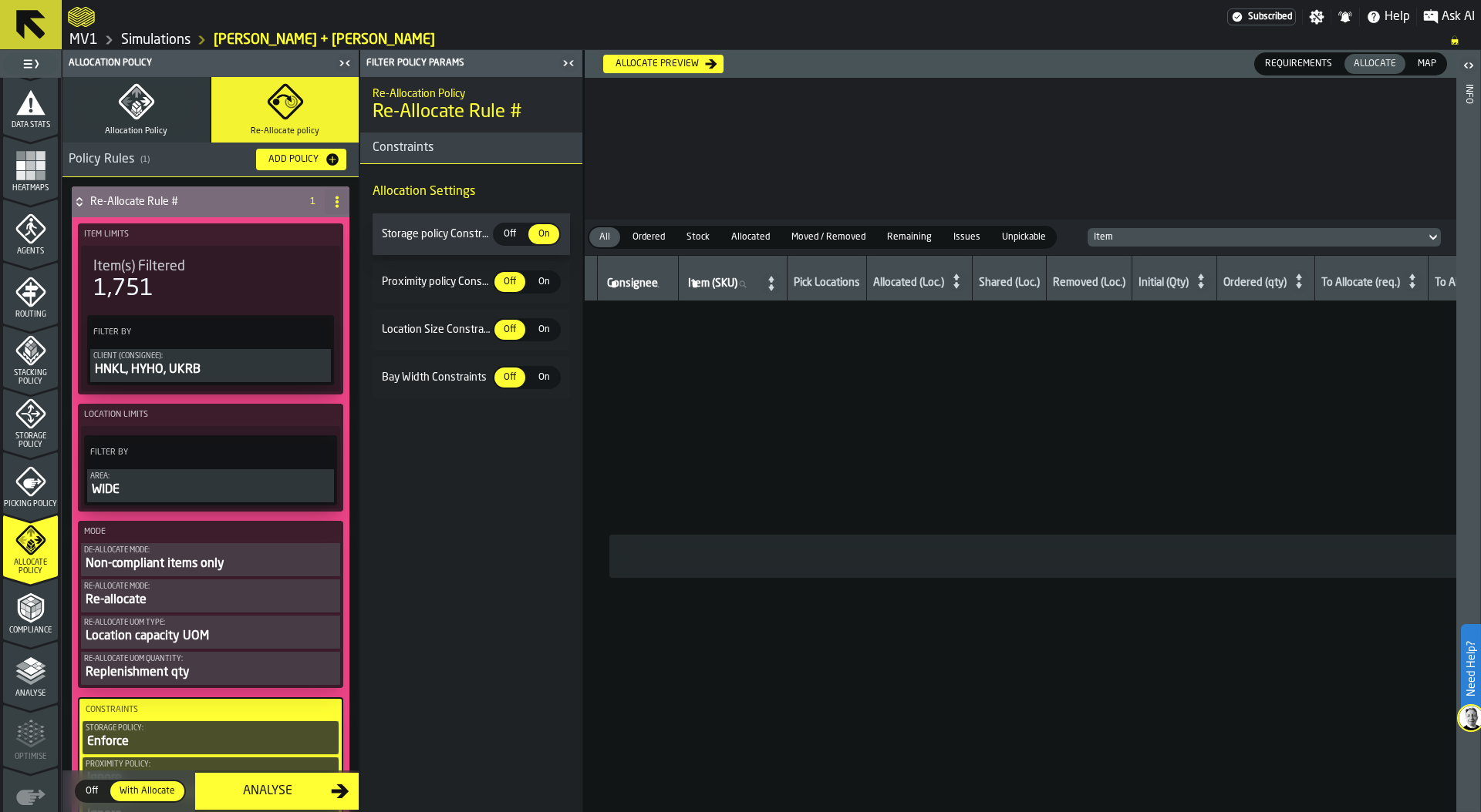
click at [136, 115] on polyline "button" at bounding box center [139, 113] width 5 height 7
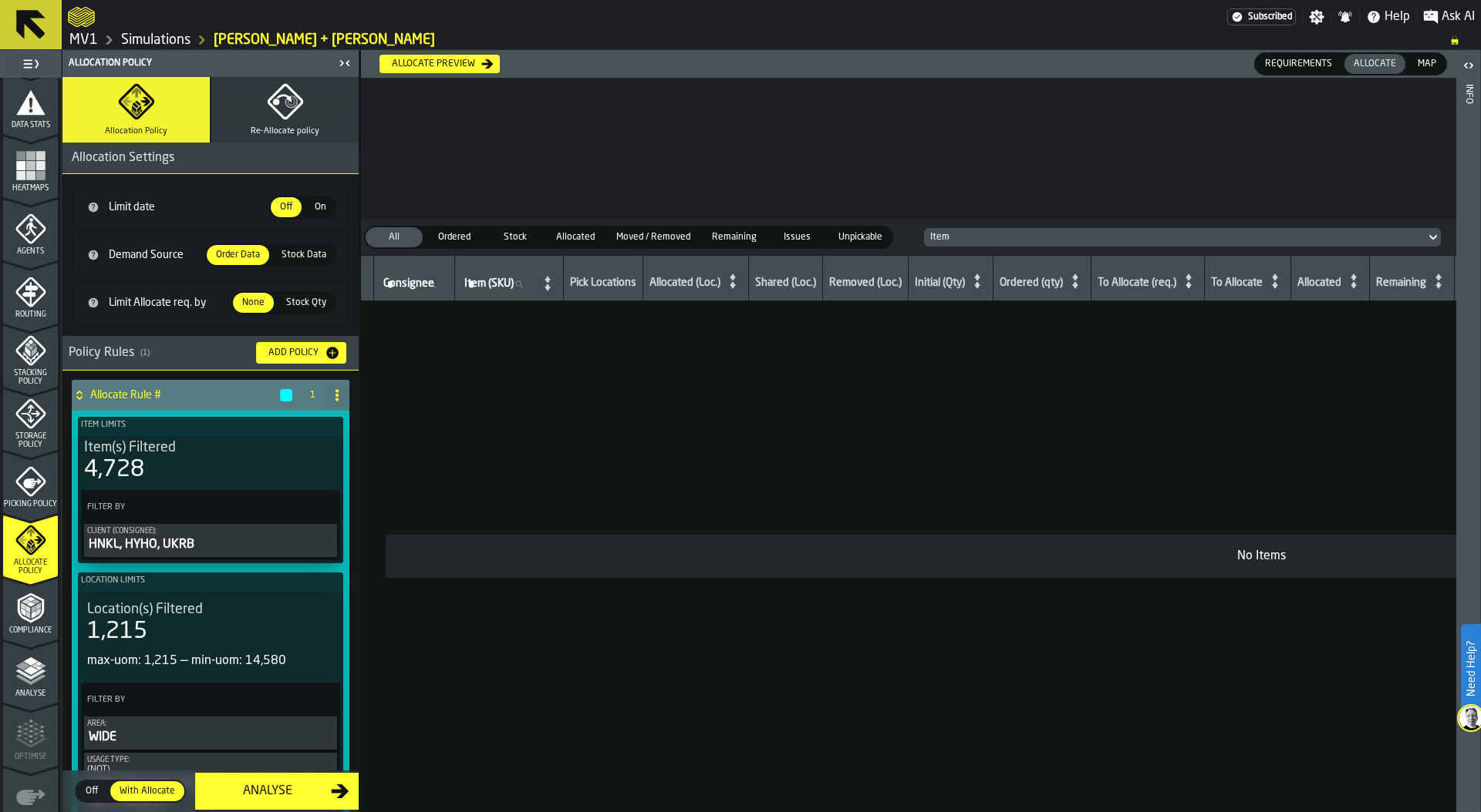
click at [284, 107] on icon "button" at bounding box center [290, 101] width 12 height 12
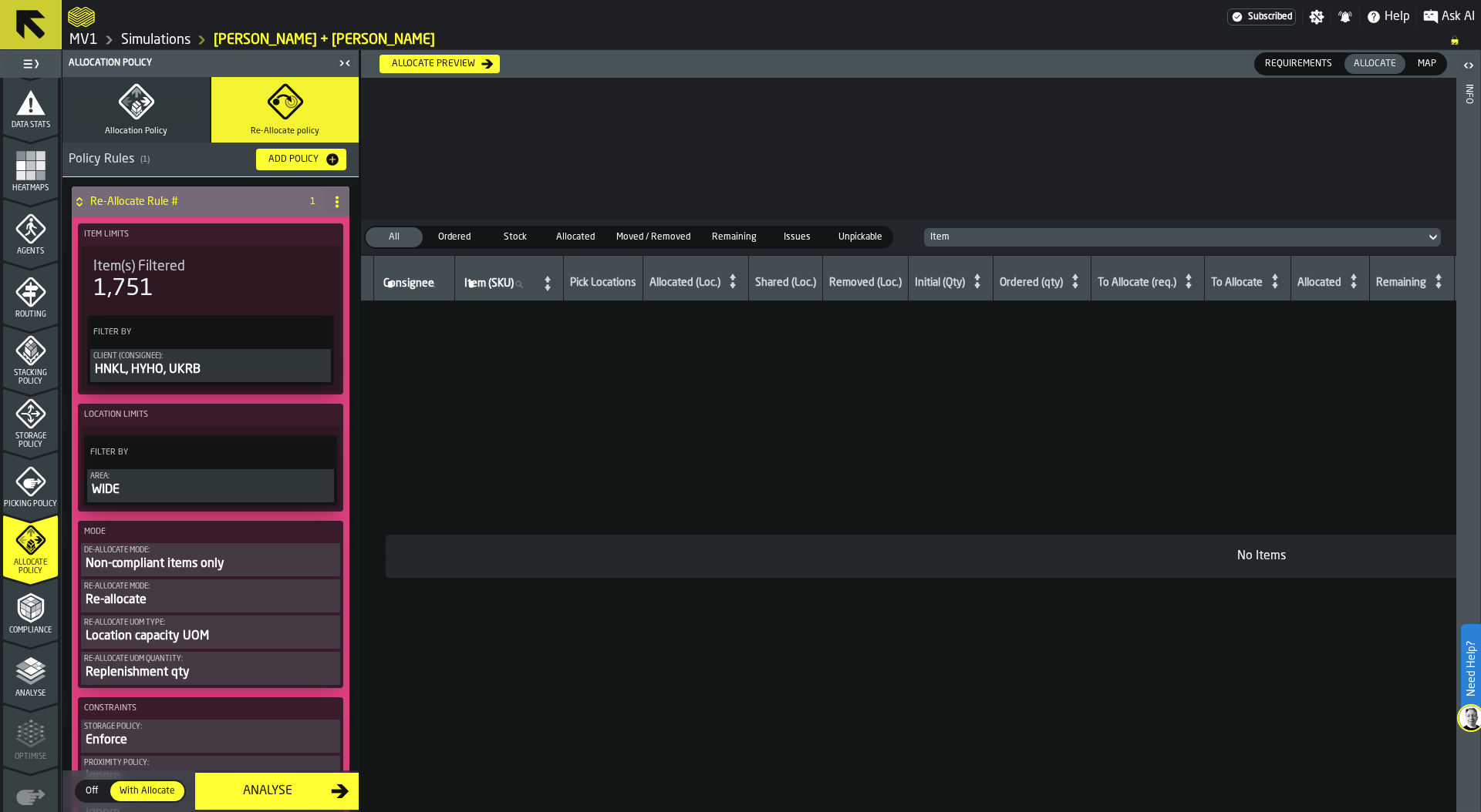
click at [202, 594] on div "Re-allocate" at bounding box center [210, 600] width 253 height 18
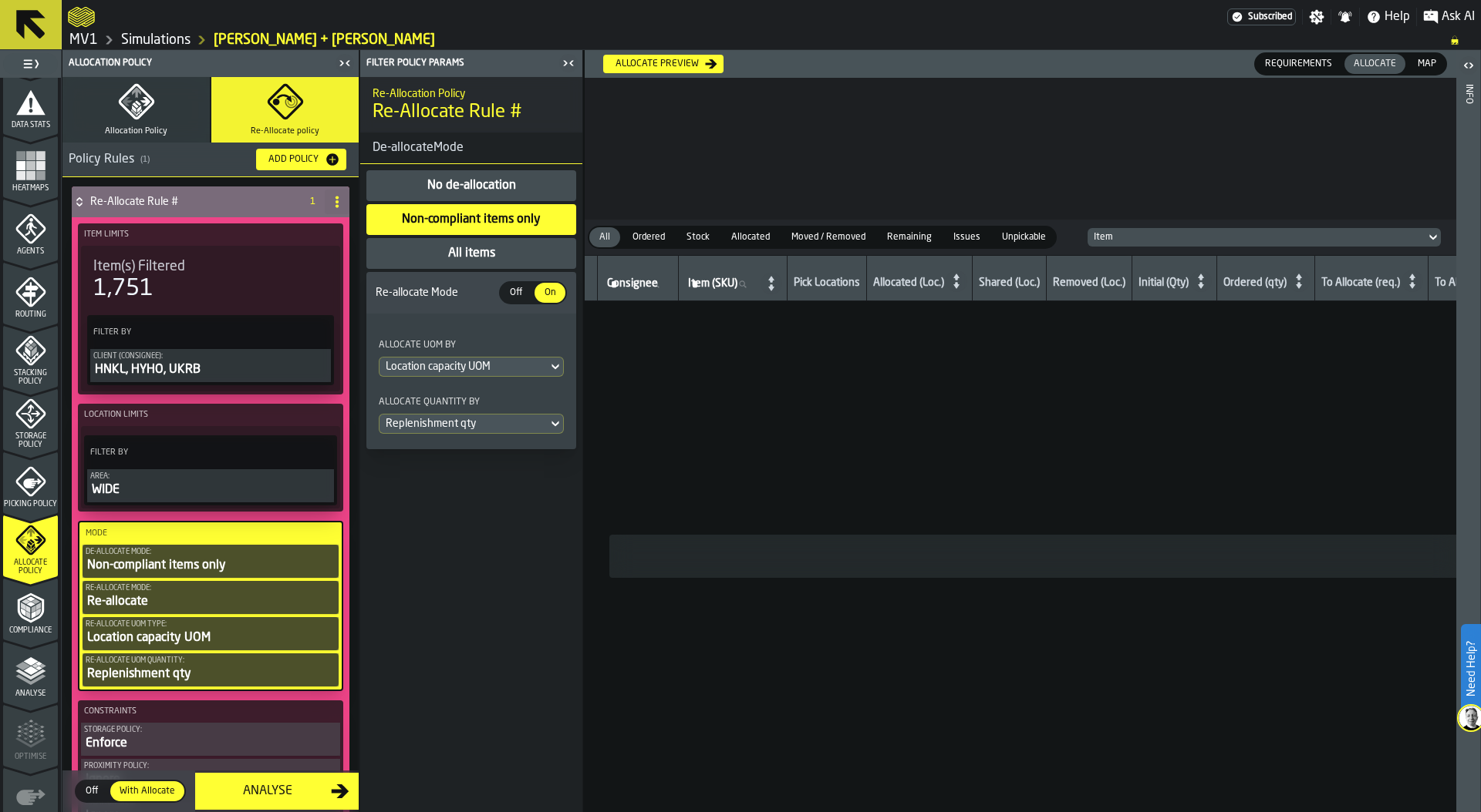
click at [512, 295] on span "Off" at bounding box center [516, 293] width 25 height 14
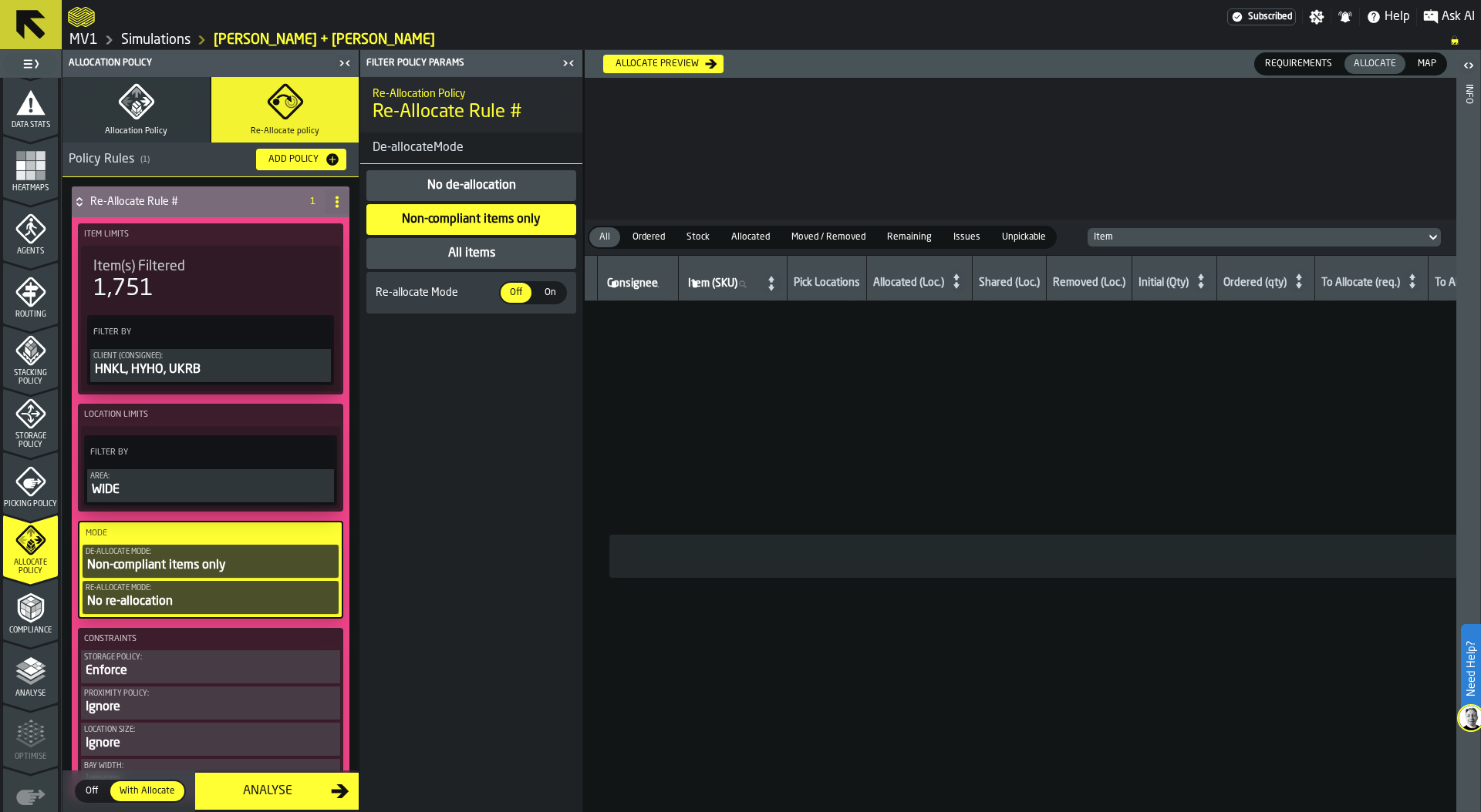
click at [154, 115] on button "Allocation Policy" at bounding box center [136, 110] width 147 height 66
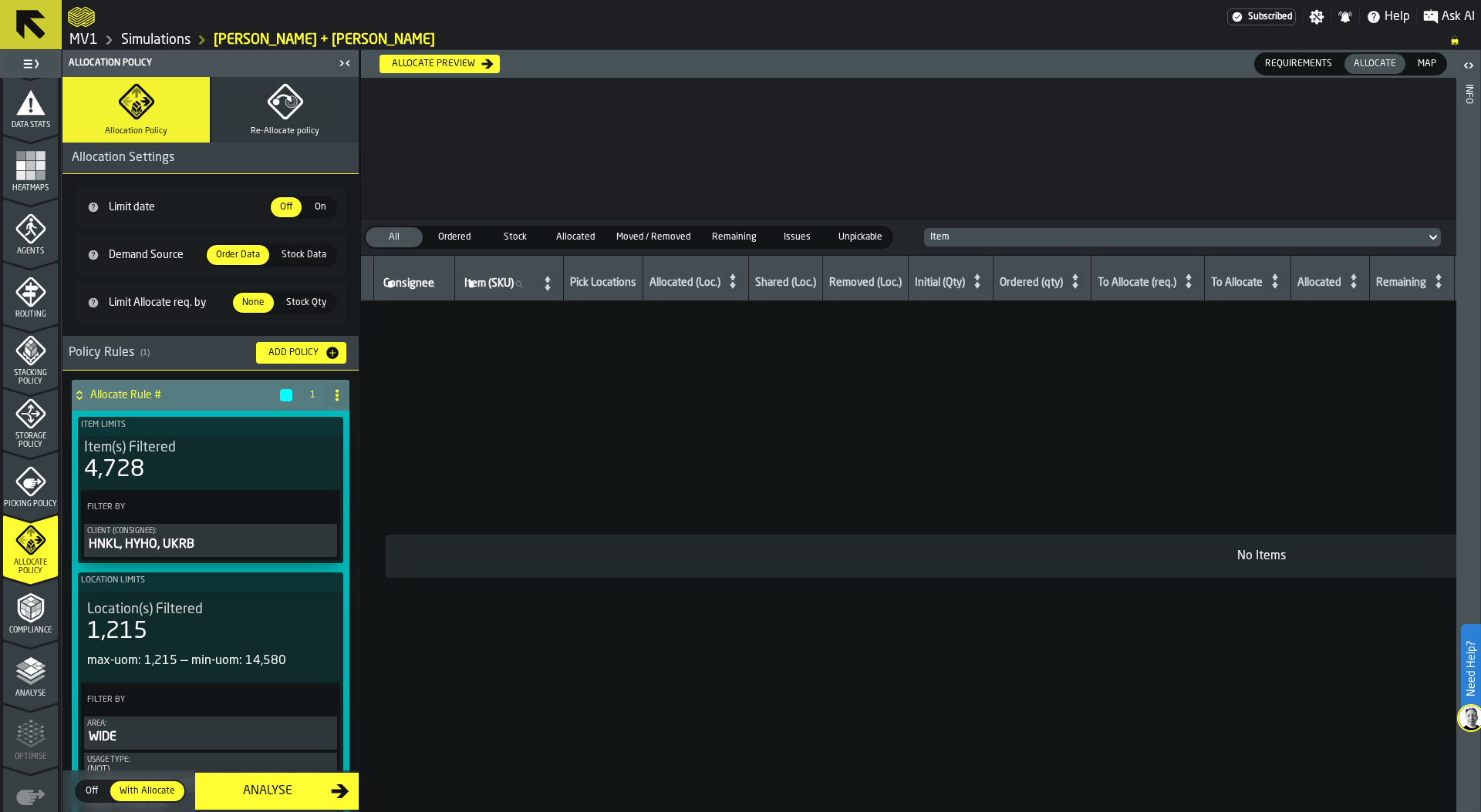
click at [307, 305] on span "Stock Qty" at bounding box center [306, 303] width 52 height 14
click at [251, 300] on span "None" at bounding box center [254, 303] width 35 height 14
click at [302, 252] on span "Stock Data" at bounding box center [304, 255] width 57 height 14
click at [233, 253] on span "Order Data" at bounding box center [238, 255] width 57 height 14
click at [241, 255] on span "Order Data" at bounding box center [238, 255] width 57 height 14
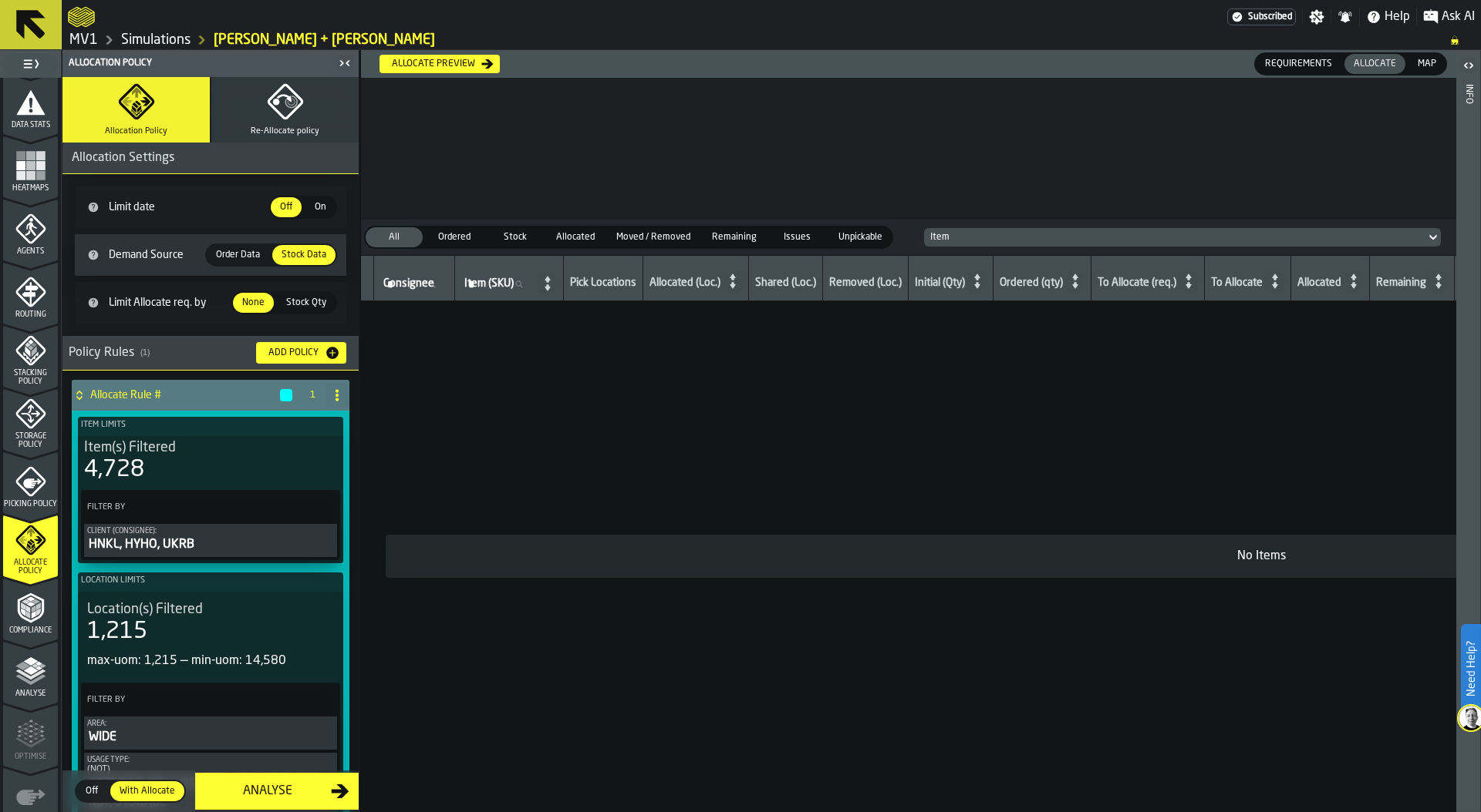
click at [234, 252] on span "Order Data" at bounding box center [238, 255] width 57 height 14
click at [286, 251] on span "Stock Data" at bounding box center [304, 255] width 57 height 14
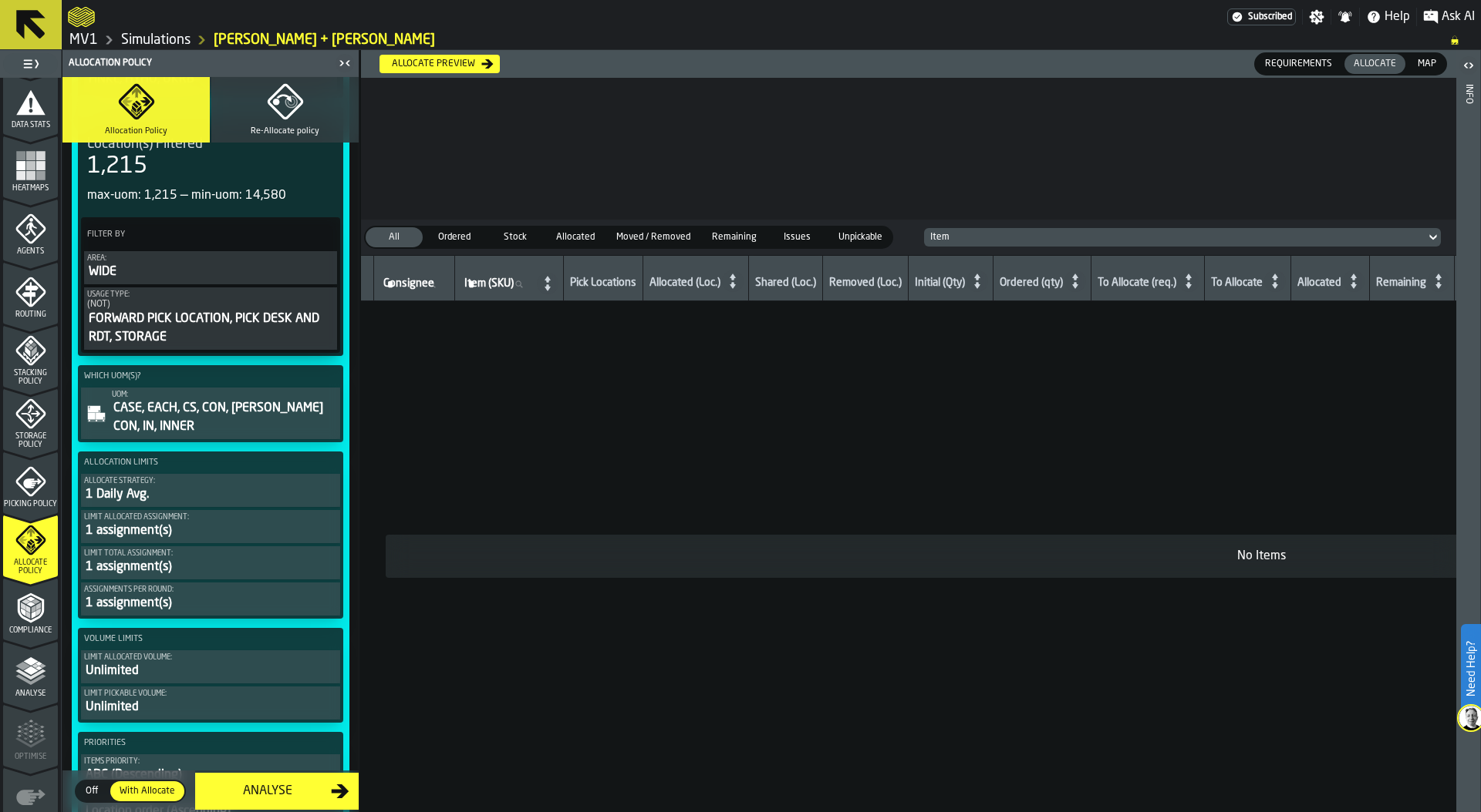
scroll to position [468, 0]
click at [174, 489] on div "1 Daily Avg." at bounding box center [210, 492] width 253 height 18
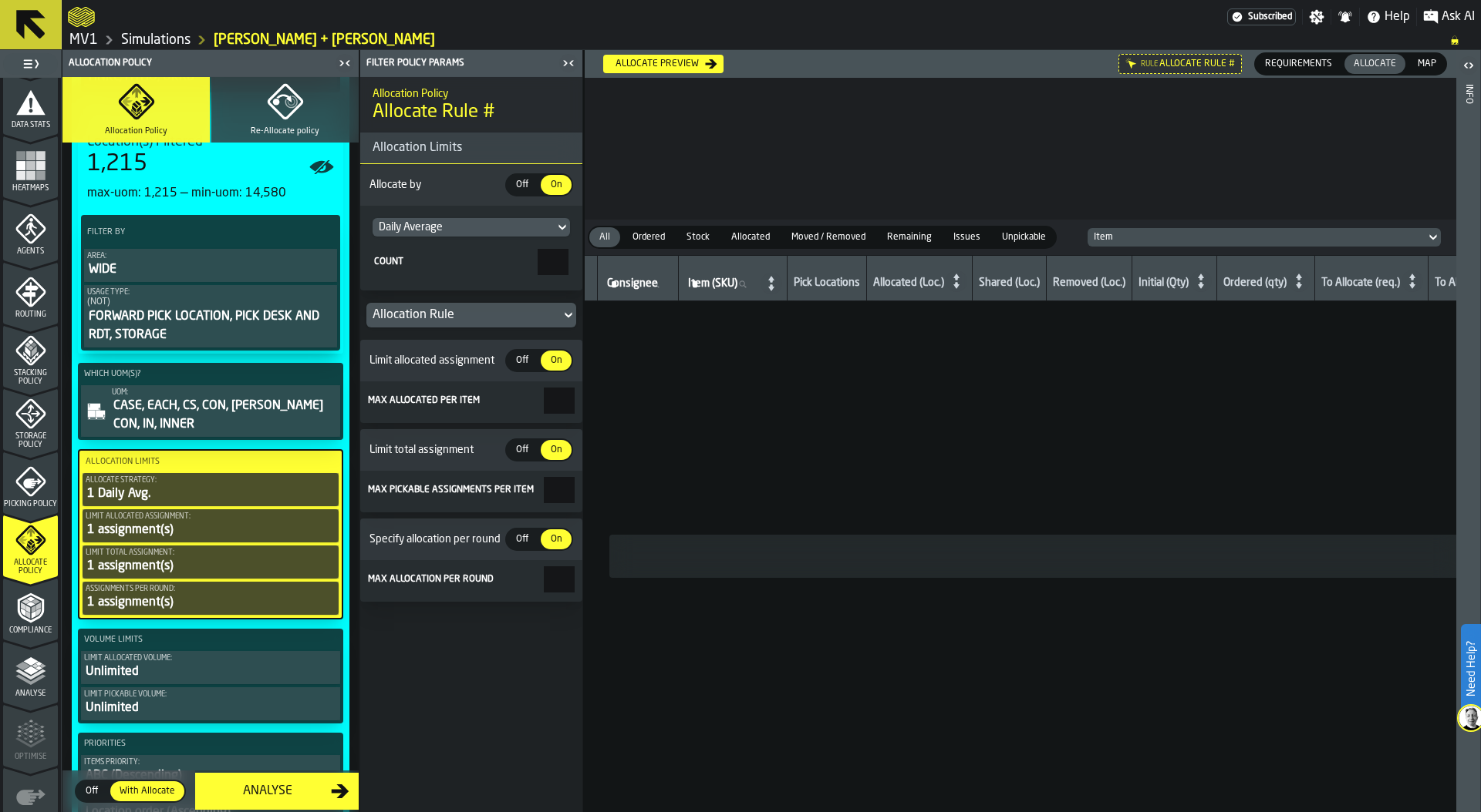
click at [427, 229] on div "Daily Average" at bounding box center [463, 227] width 170 height 12
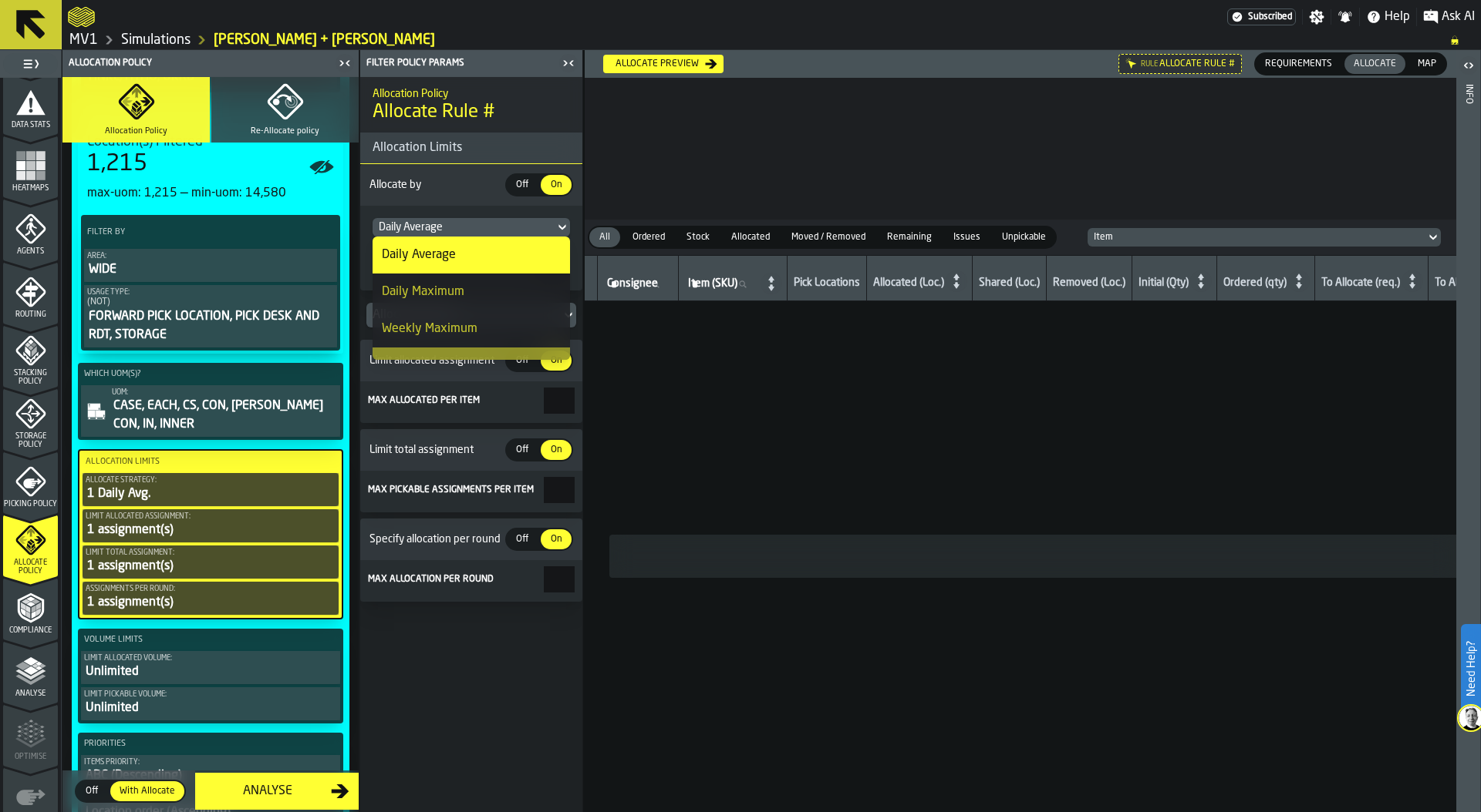
click at [426, 256] on div "Daily Average" at bounding box center [418, 255] width 74 height 18
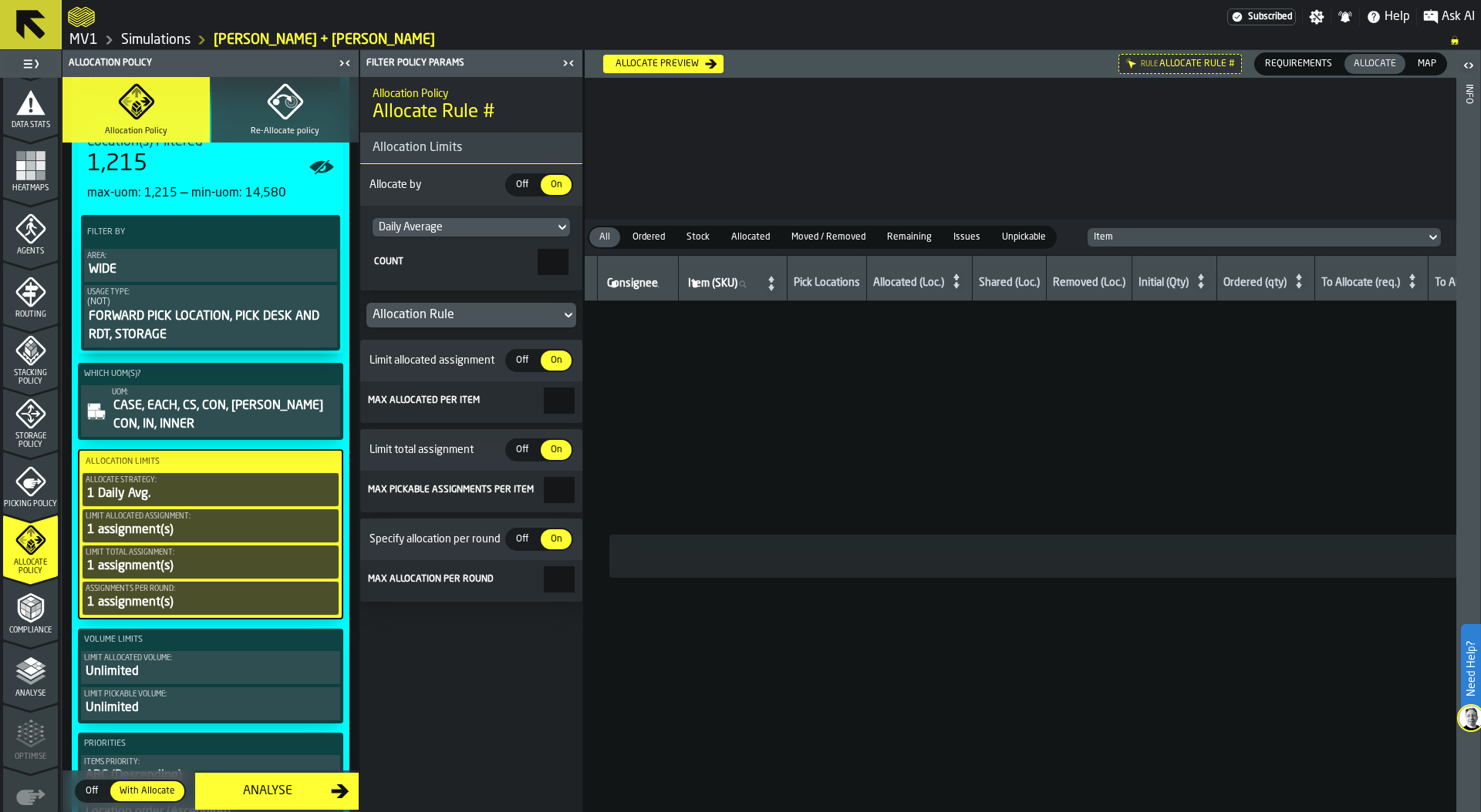
drag, startPoint x: 543, startPoint y: 262, endPoint x: 644, endPoint y: 262, distance: 101.0
click at [641, 262] on main "1 Start 1.1 Layout 1.2 Assignment 1.3 Items 1.4 Orders 1.5 Data Stats 1.6 Heatm…" at bounding box center [740, 431] width 1481 height 762
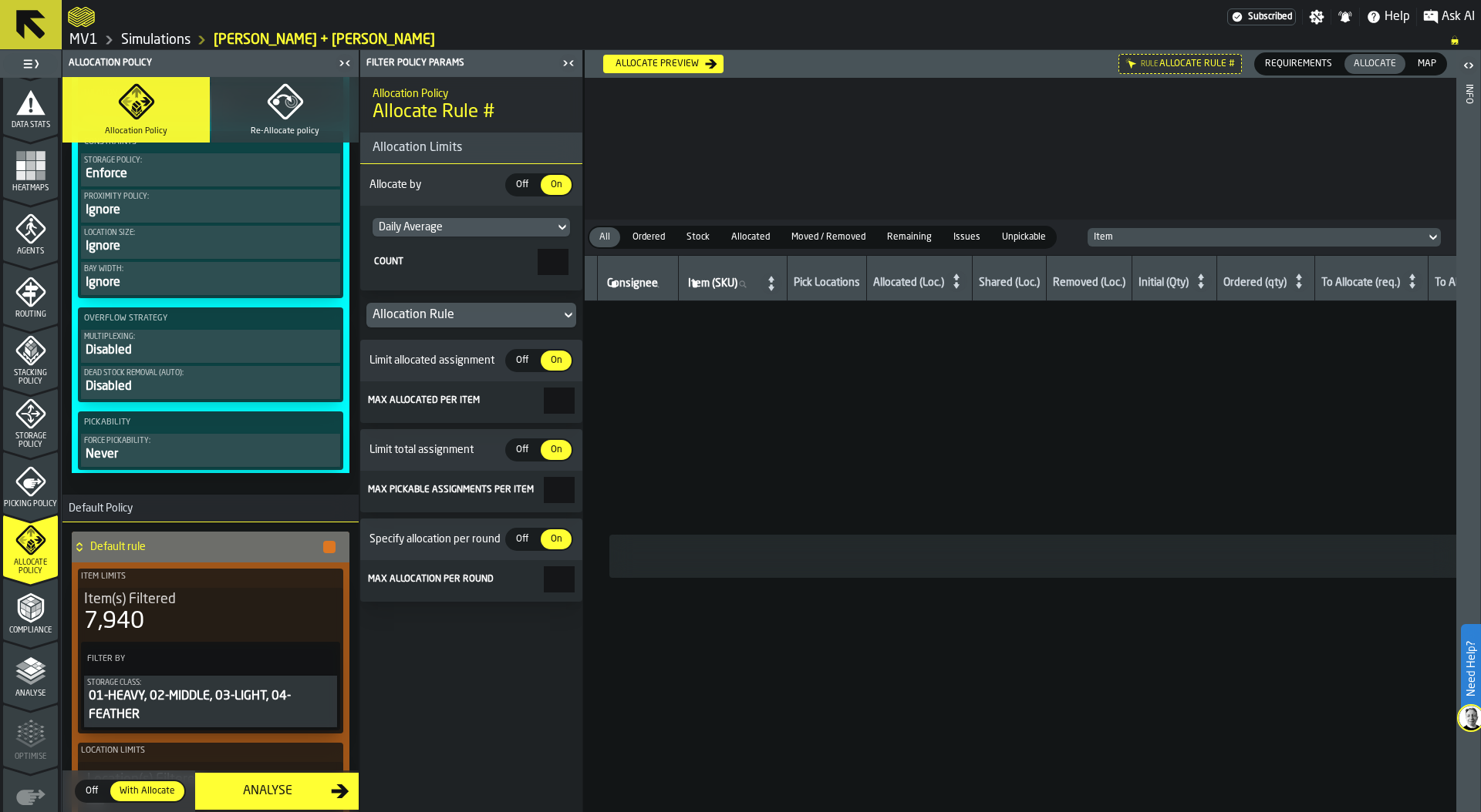
scroll to position [1179, 0]
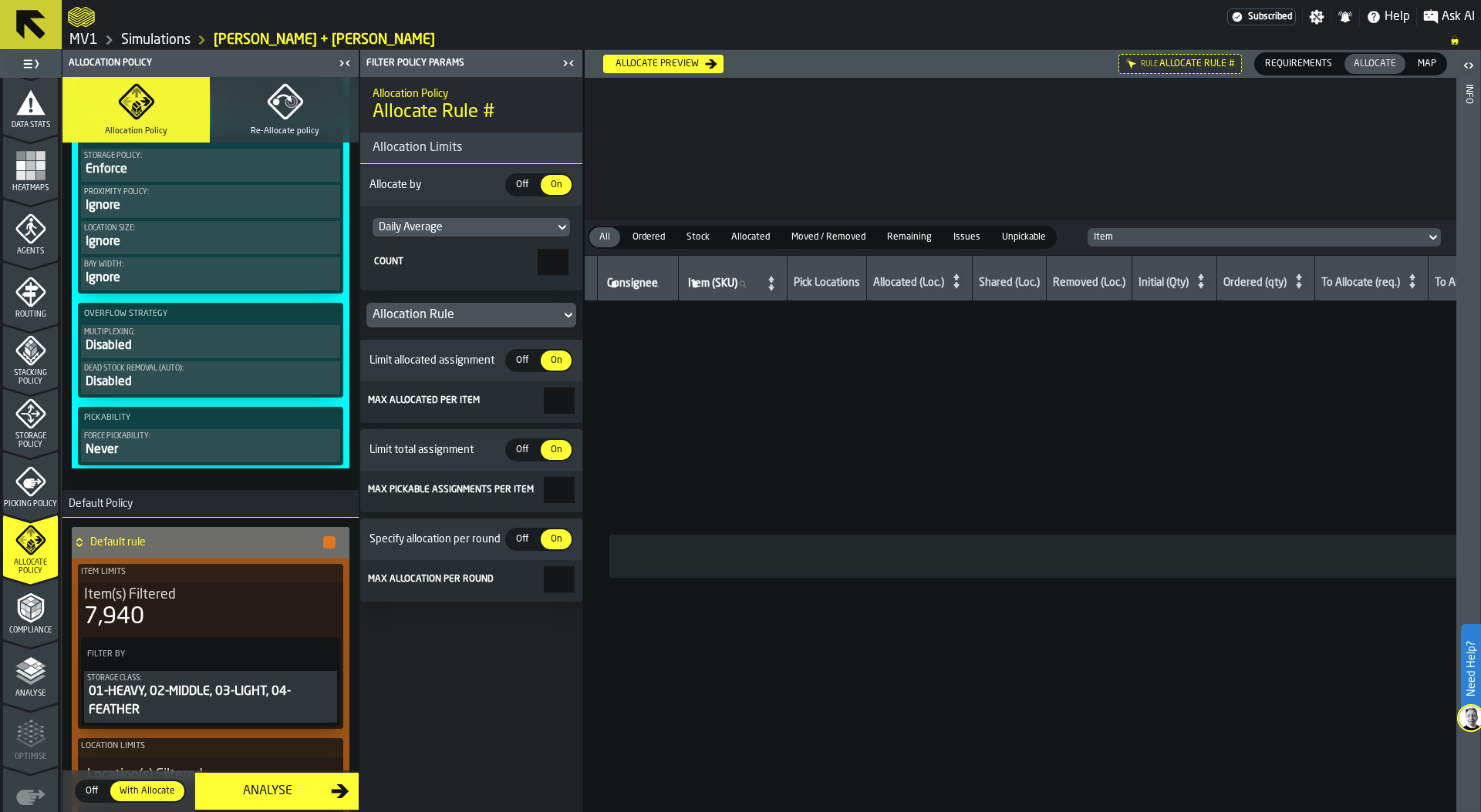
type input "*"
click at [166, 517] on h3 "Default Policy" at bounding box center [210, 504] width 296 height 27
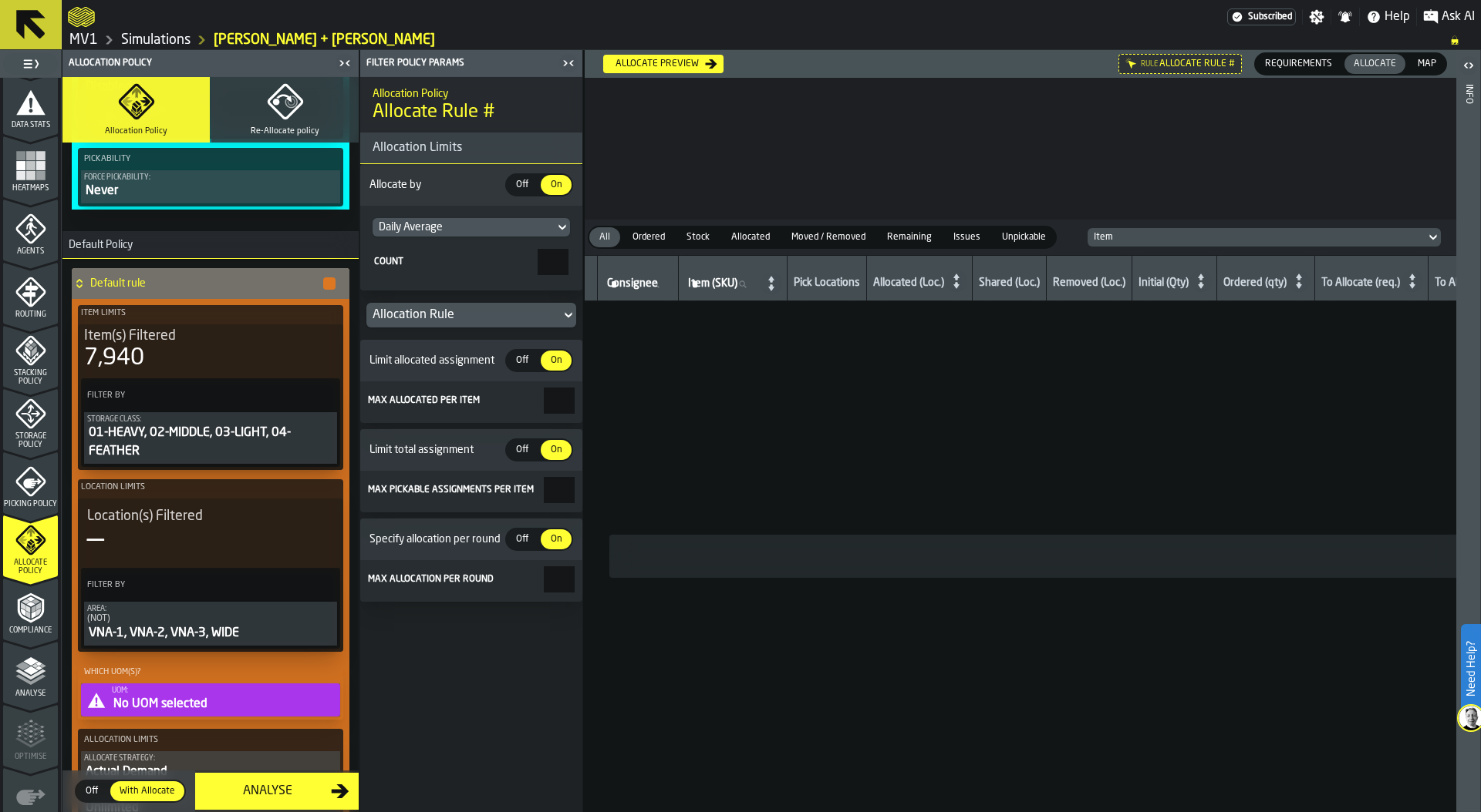
scroll to position [1439, 0]
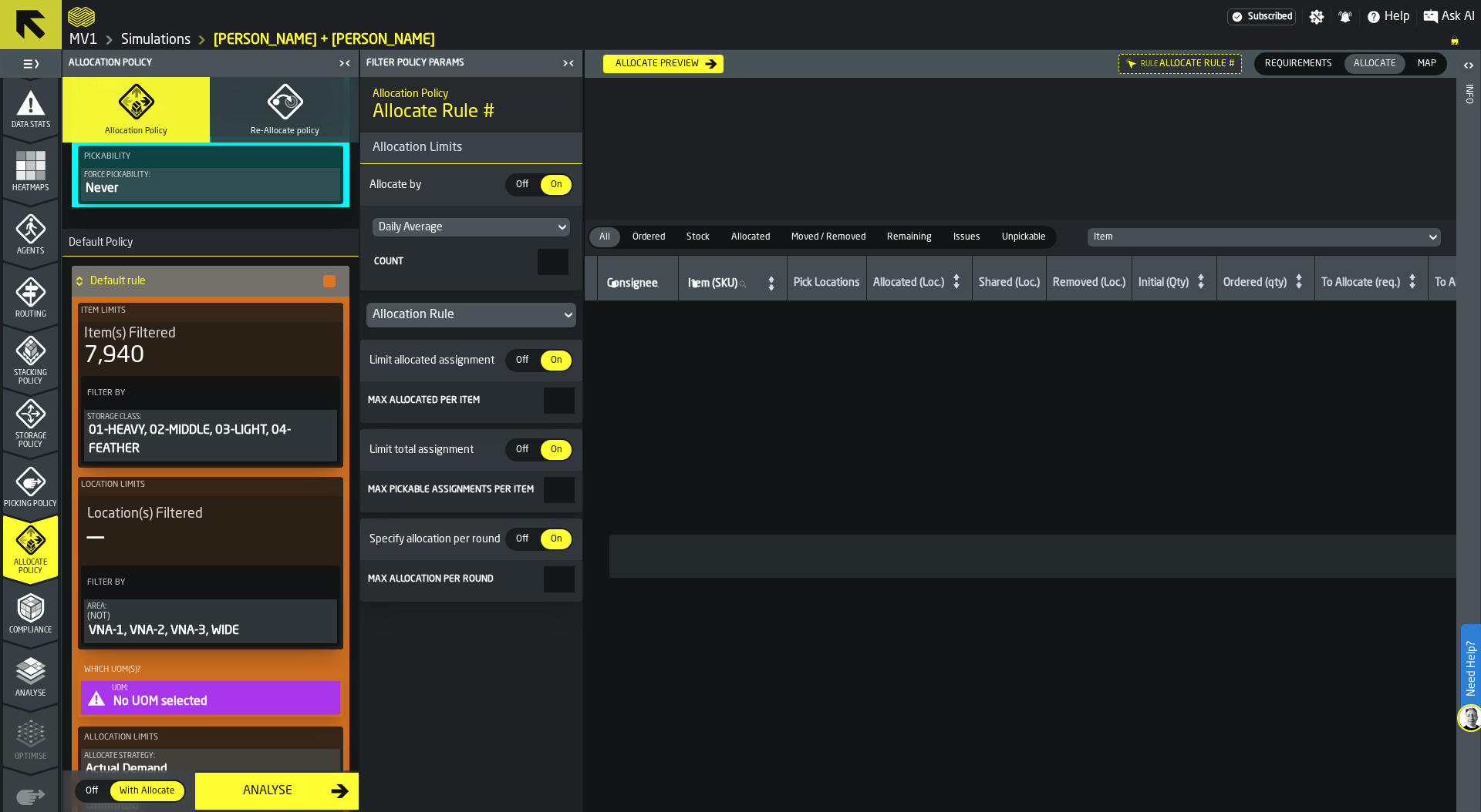
click at [156, 387] on label "Filter By" at bounding box center [196, 393] width 225 height 16
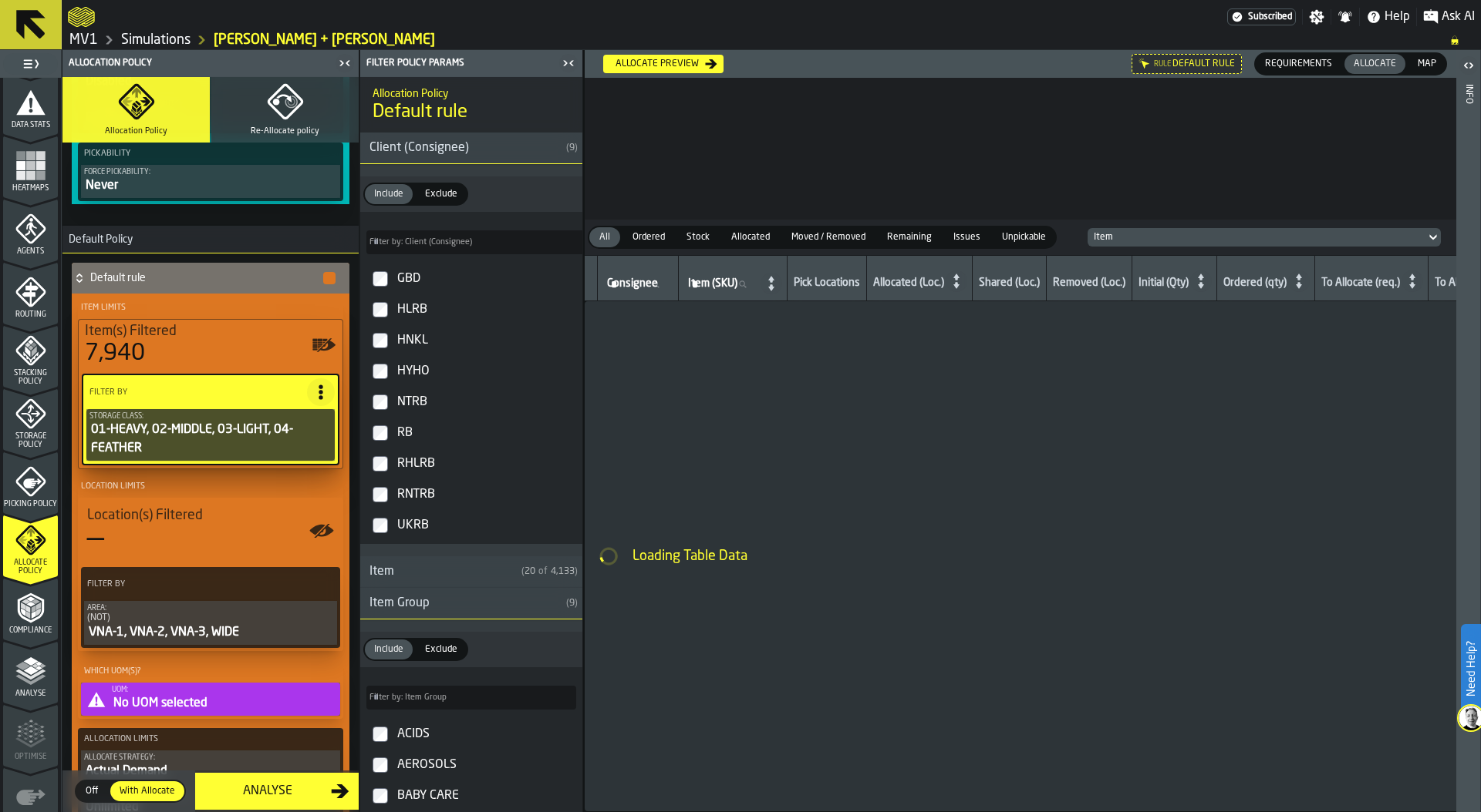
scroll to position [1437, 0]
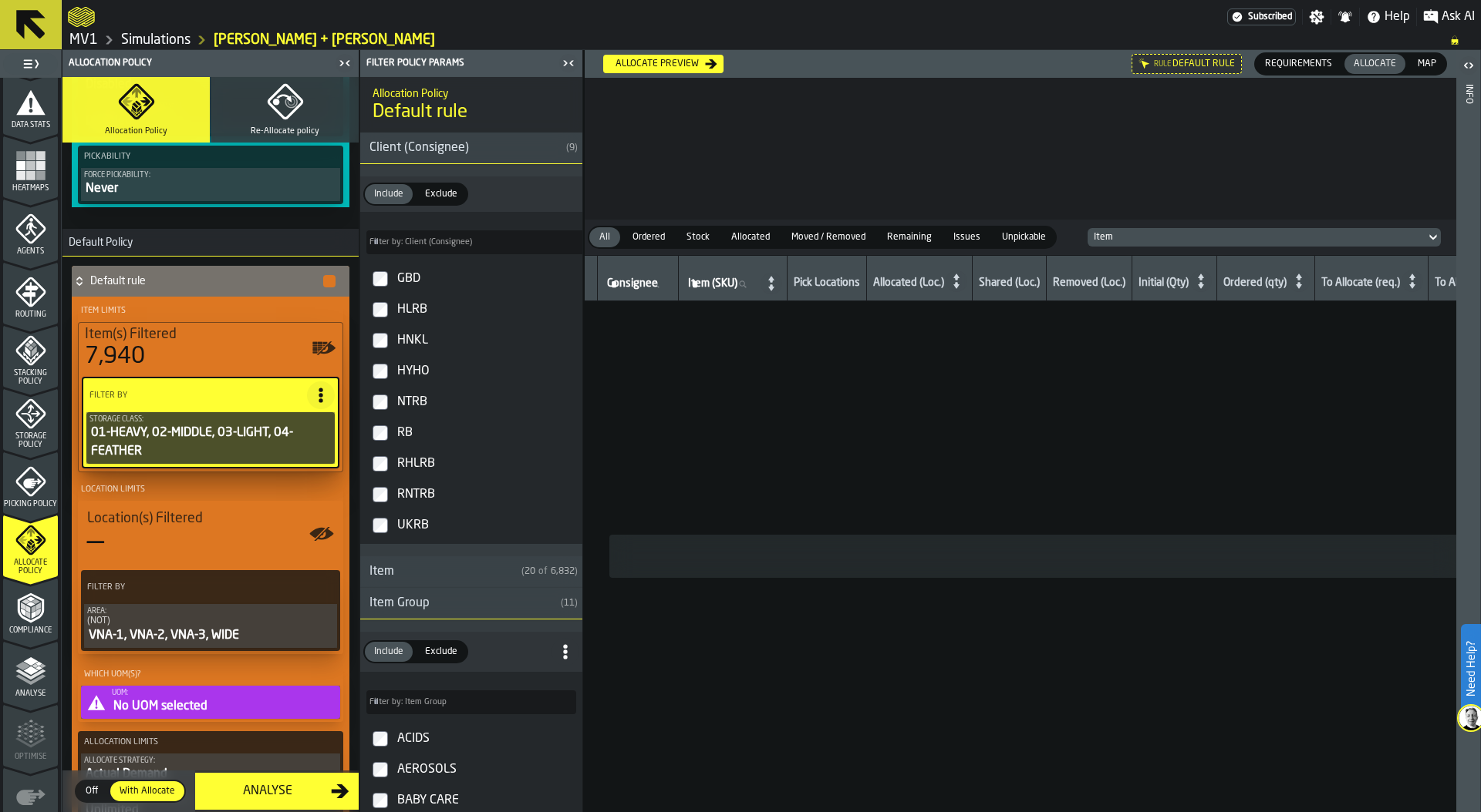
click at [0, 0] on icon "PolicyFilterItem-Storage Class" at bounding box center [0, 0] width 0 height 0
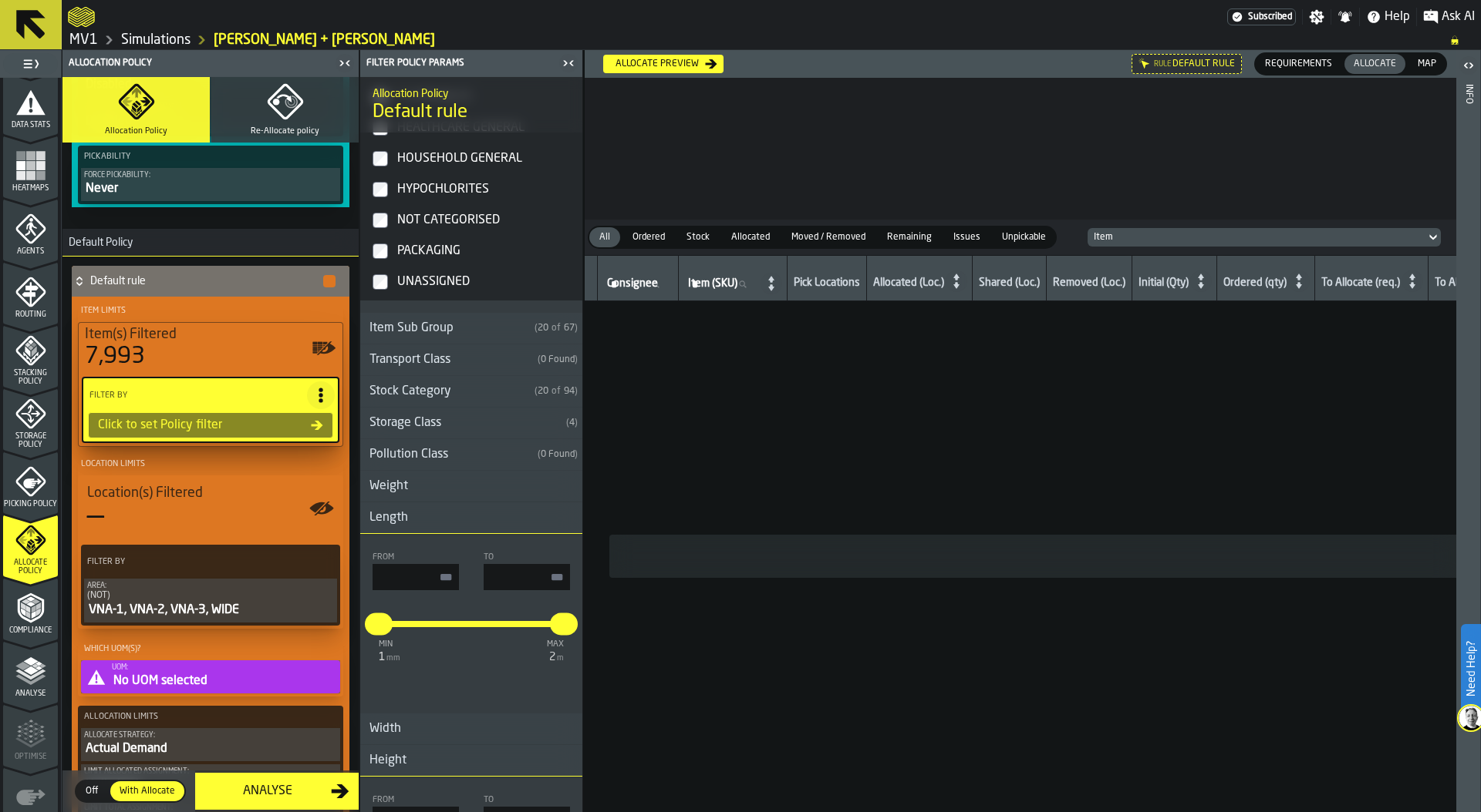
scroll to position [792, 0]
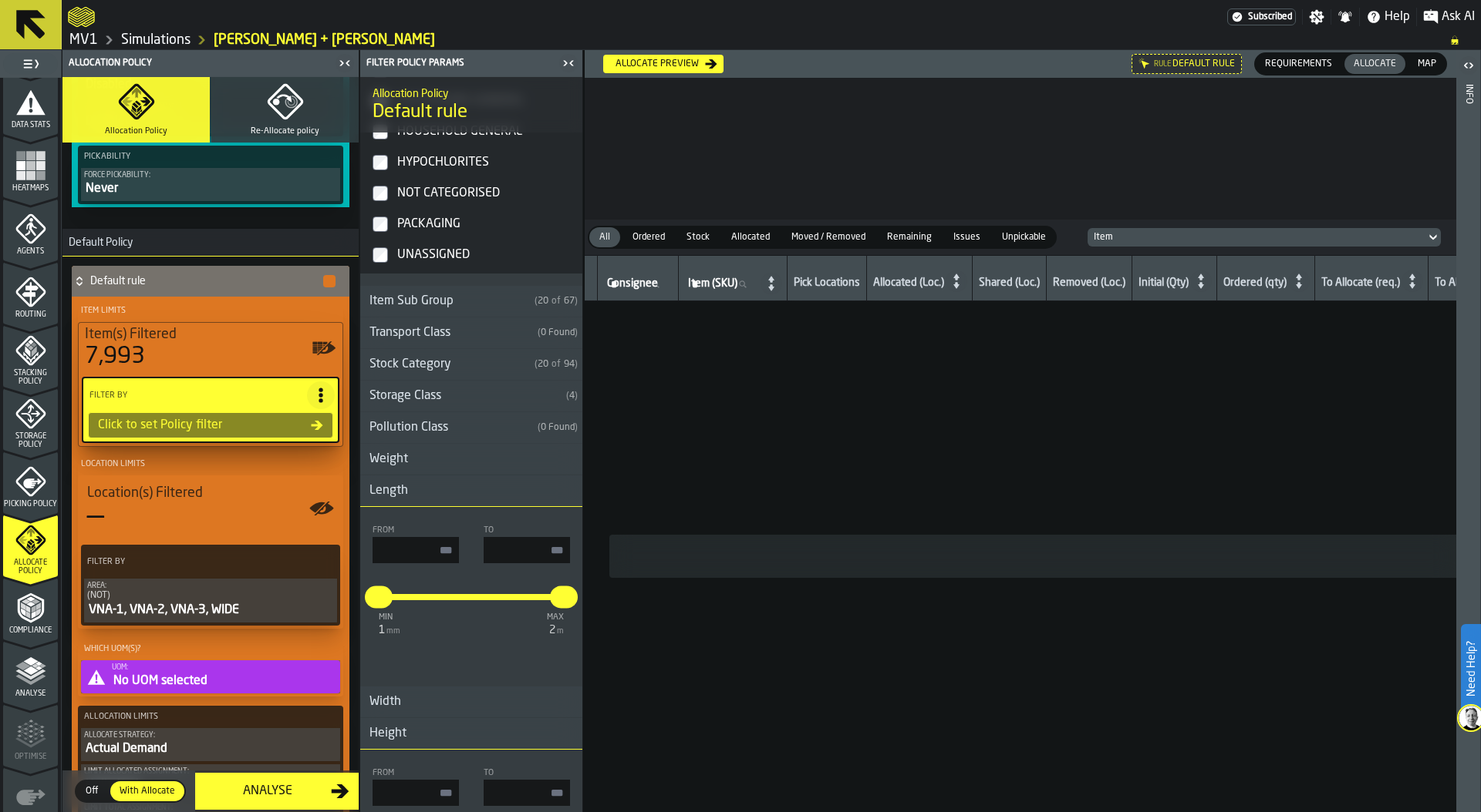
click at [468, 391] on div "Storage Class" at bounding box center [460, 396] width 200 height 18
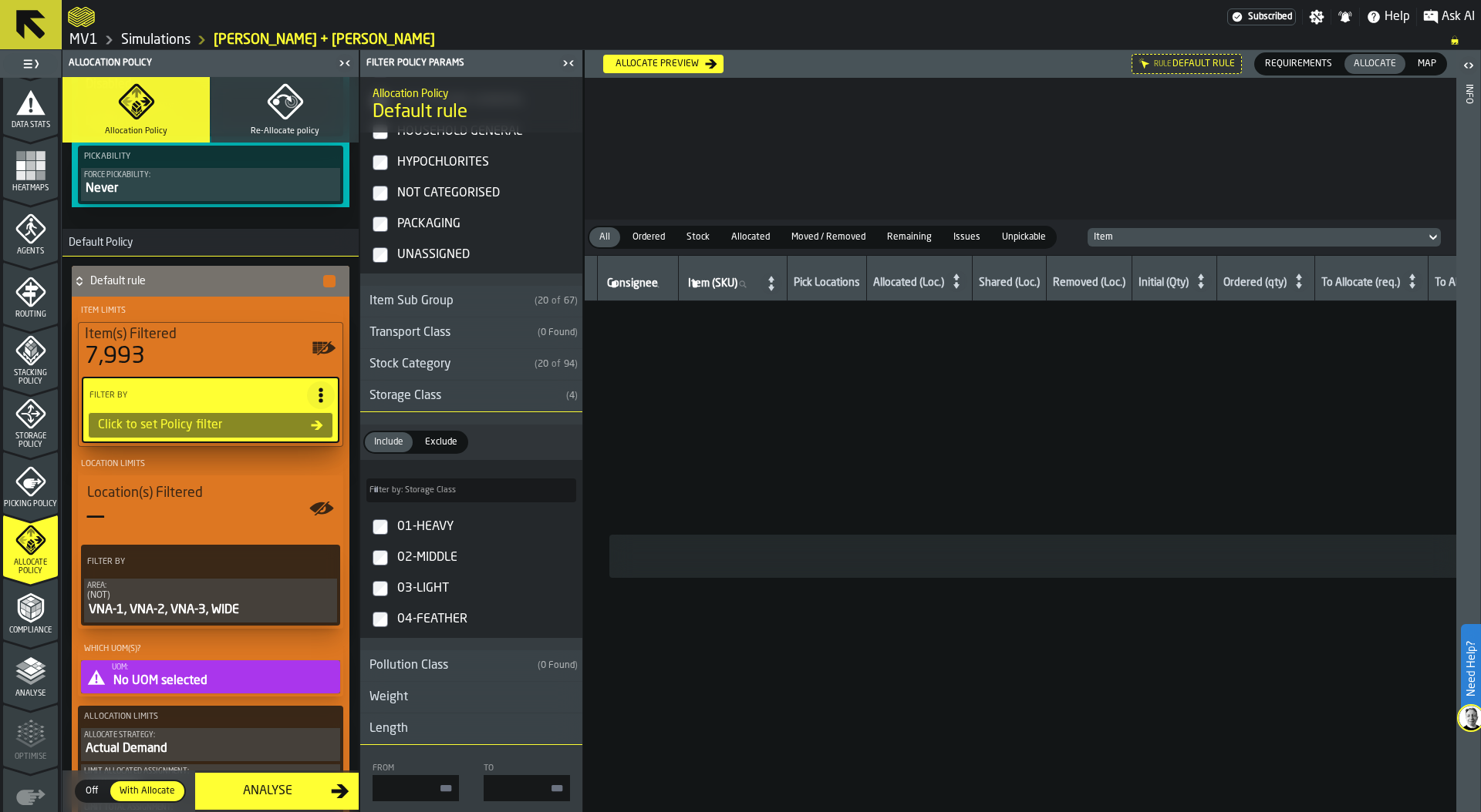
click at [378, 540] on label "01-HEAVY" at bounding box center [471, 527] width 216 height 31
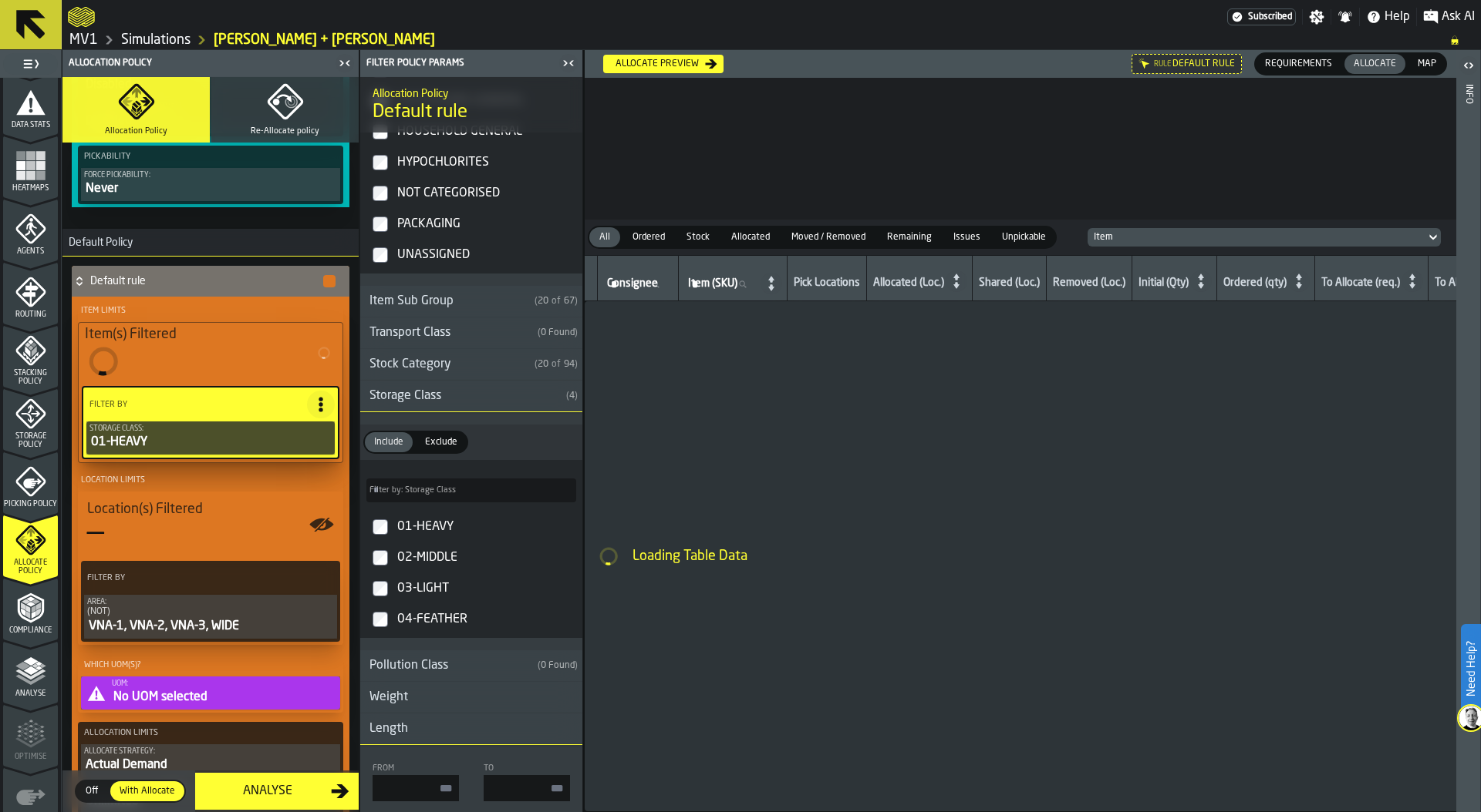
type input "***"
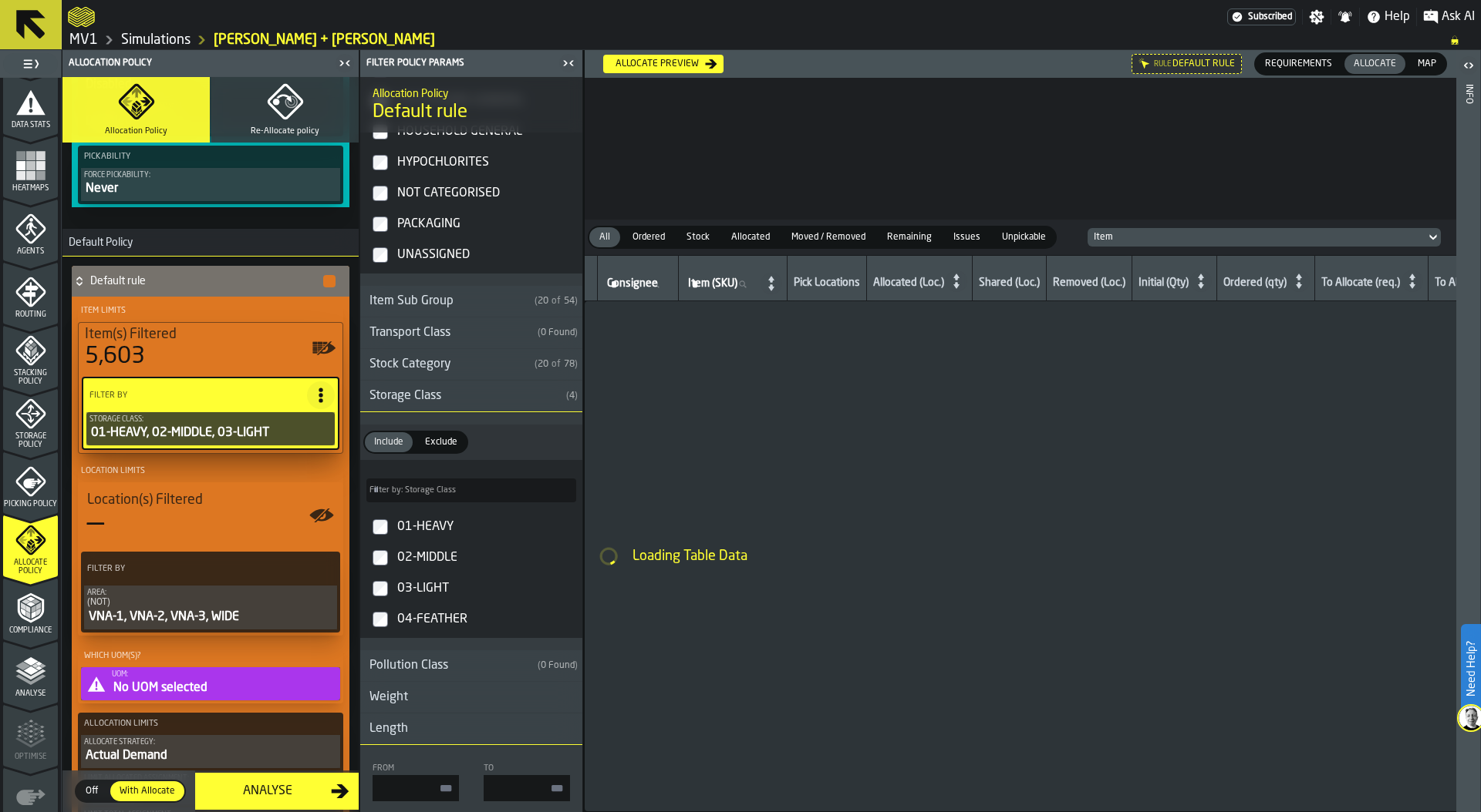
type input "***"
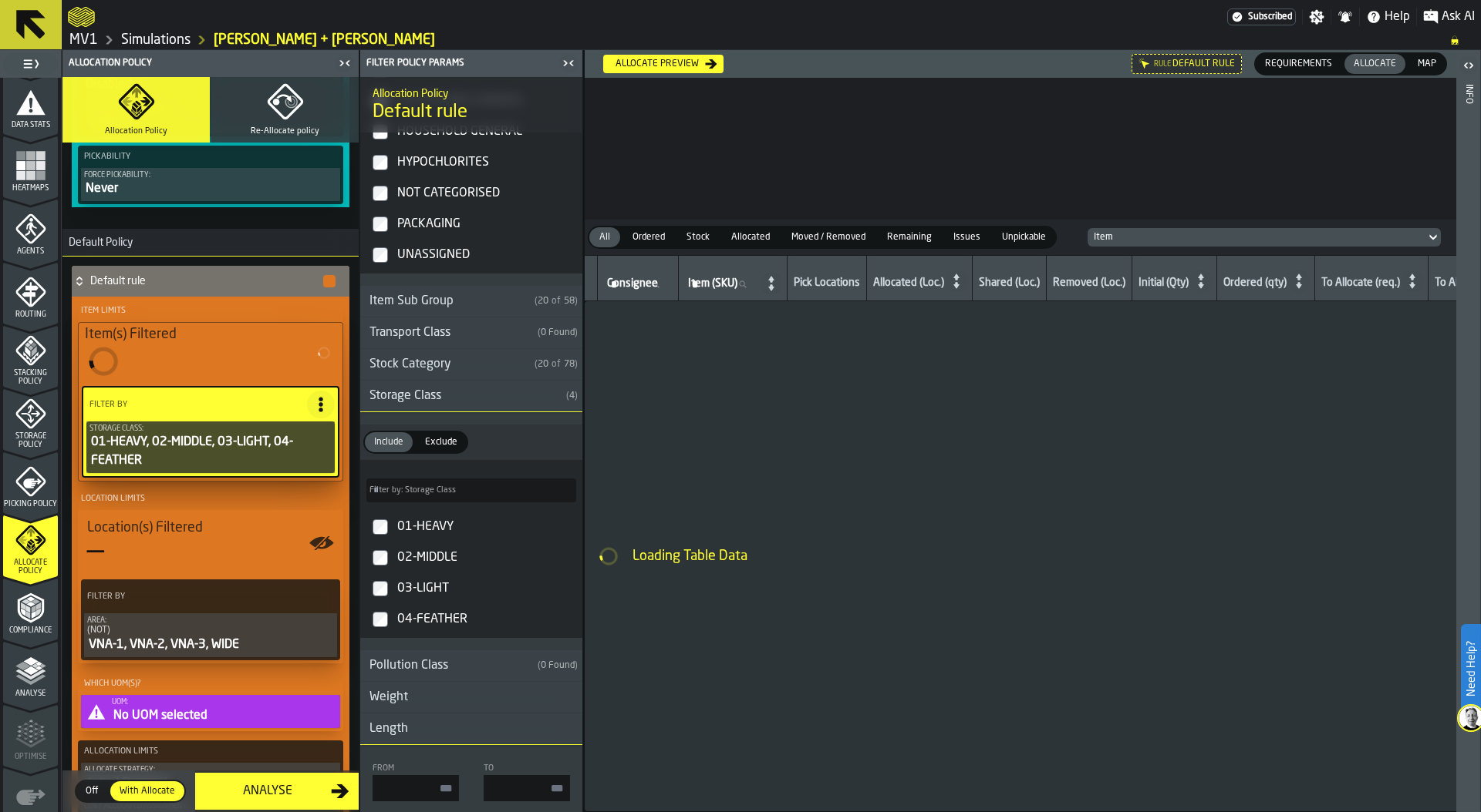
type input "***"
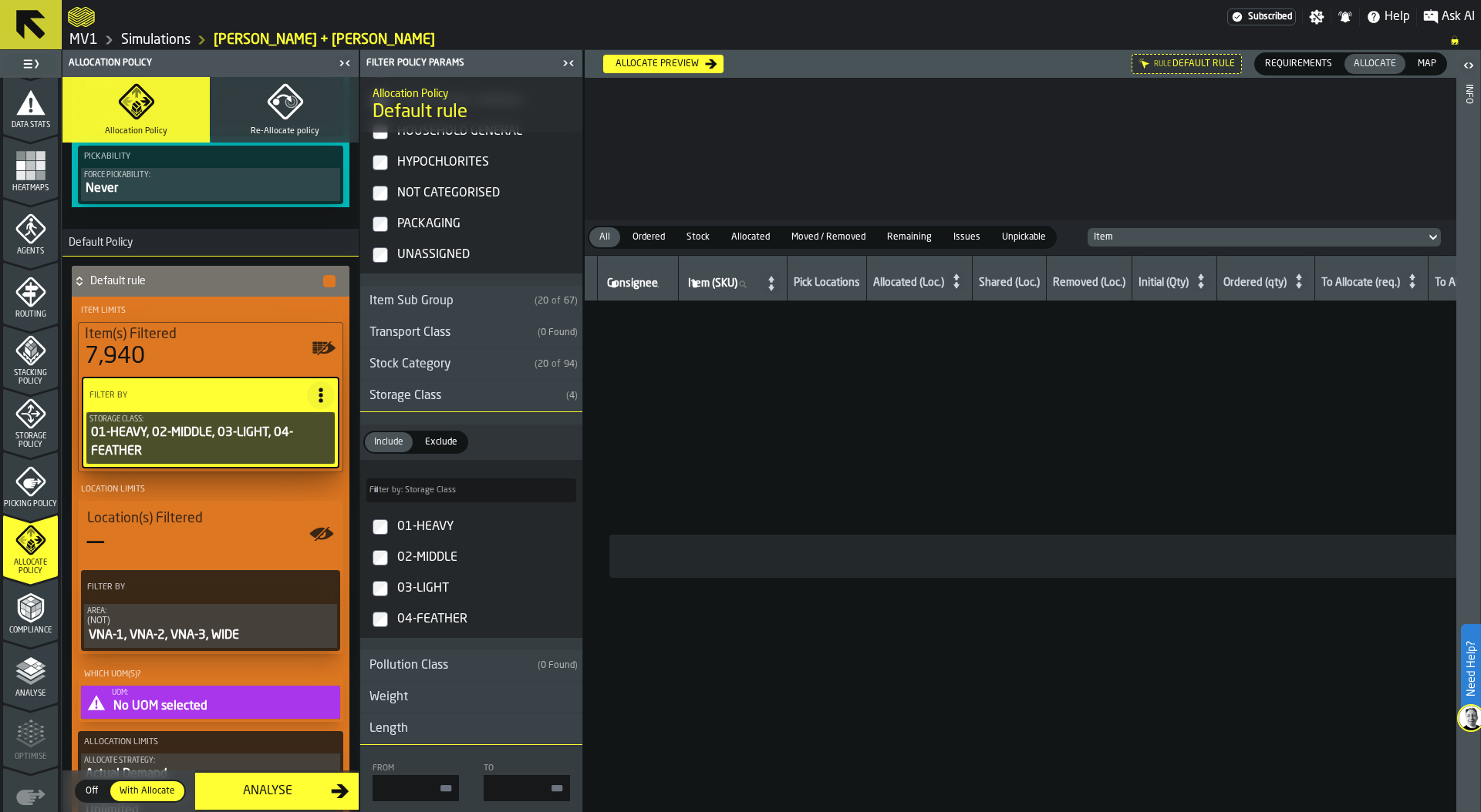
click at [448, 441] on span "Exclude" at bounding box center [442, 442] width 45 height 14
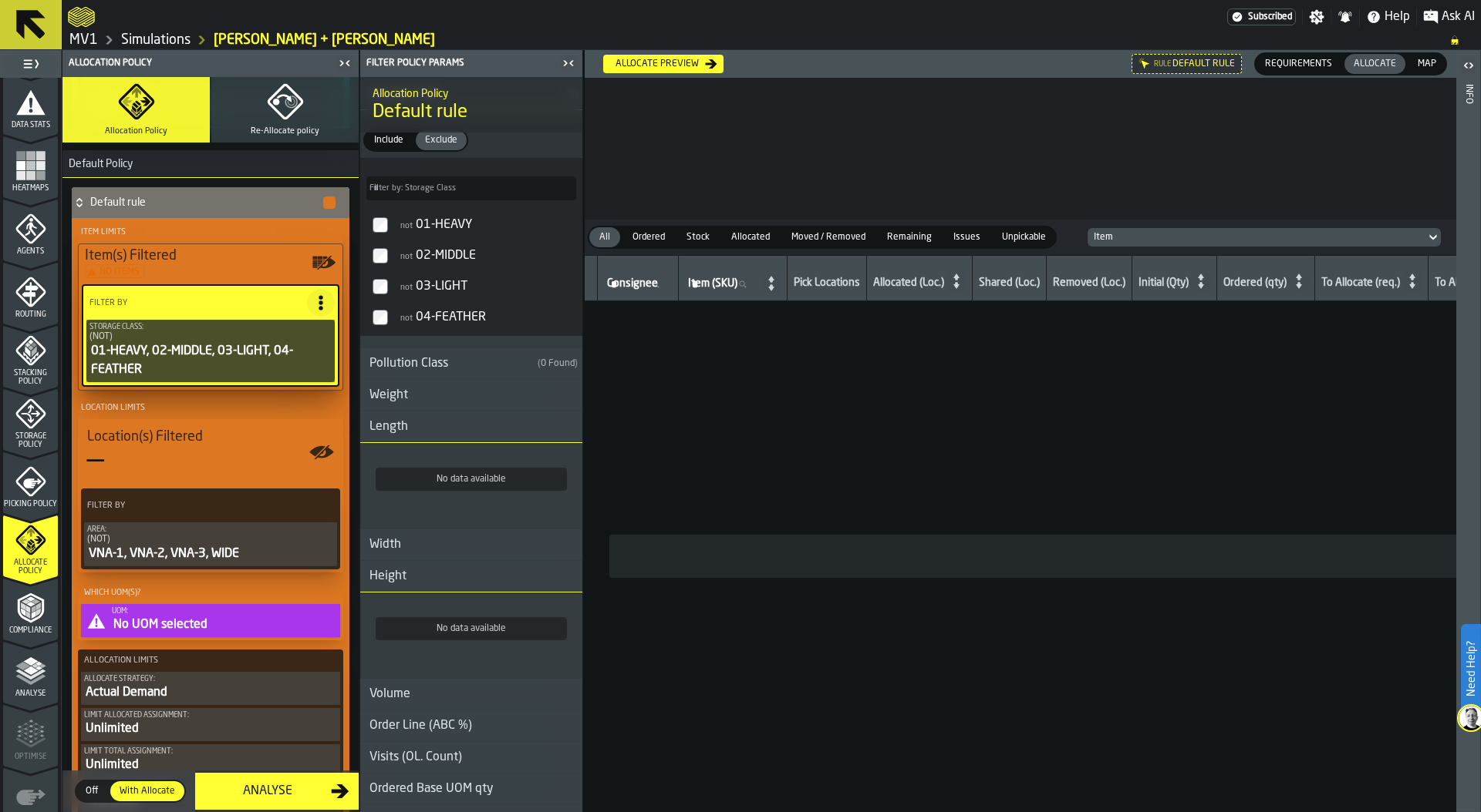
scroll to position [1549, 0]
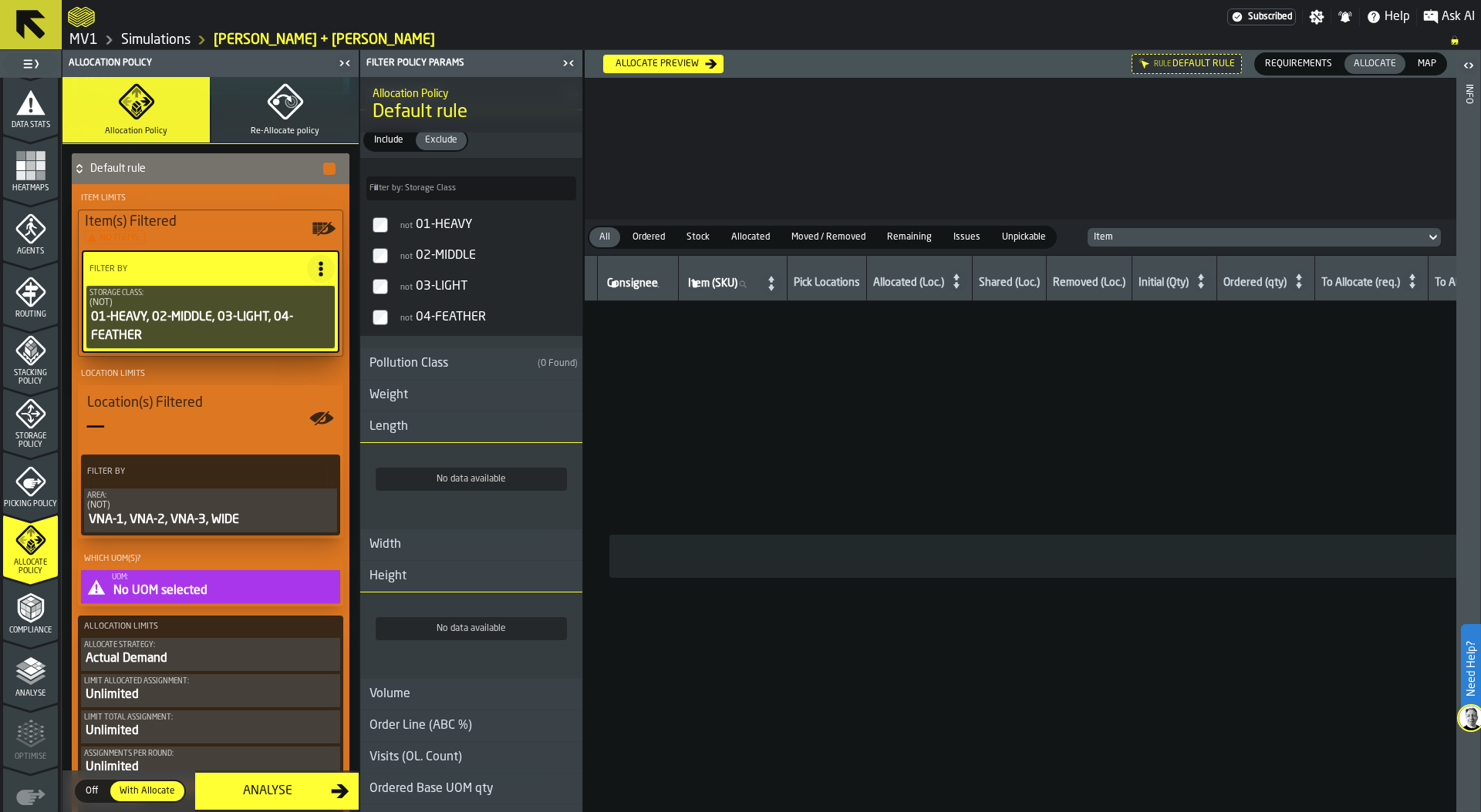
click at [190, 579] on div "UOM:" at bounding box center [224, 578] width 225 height 8
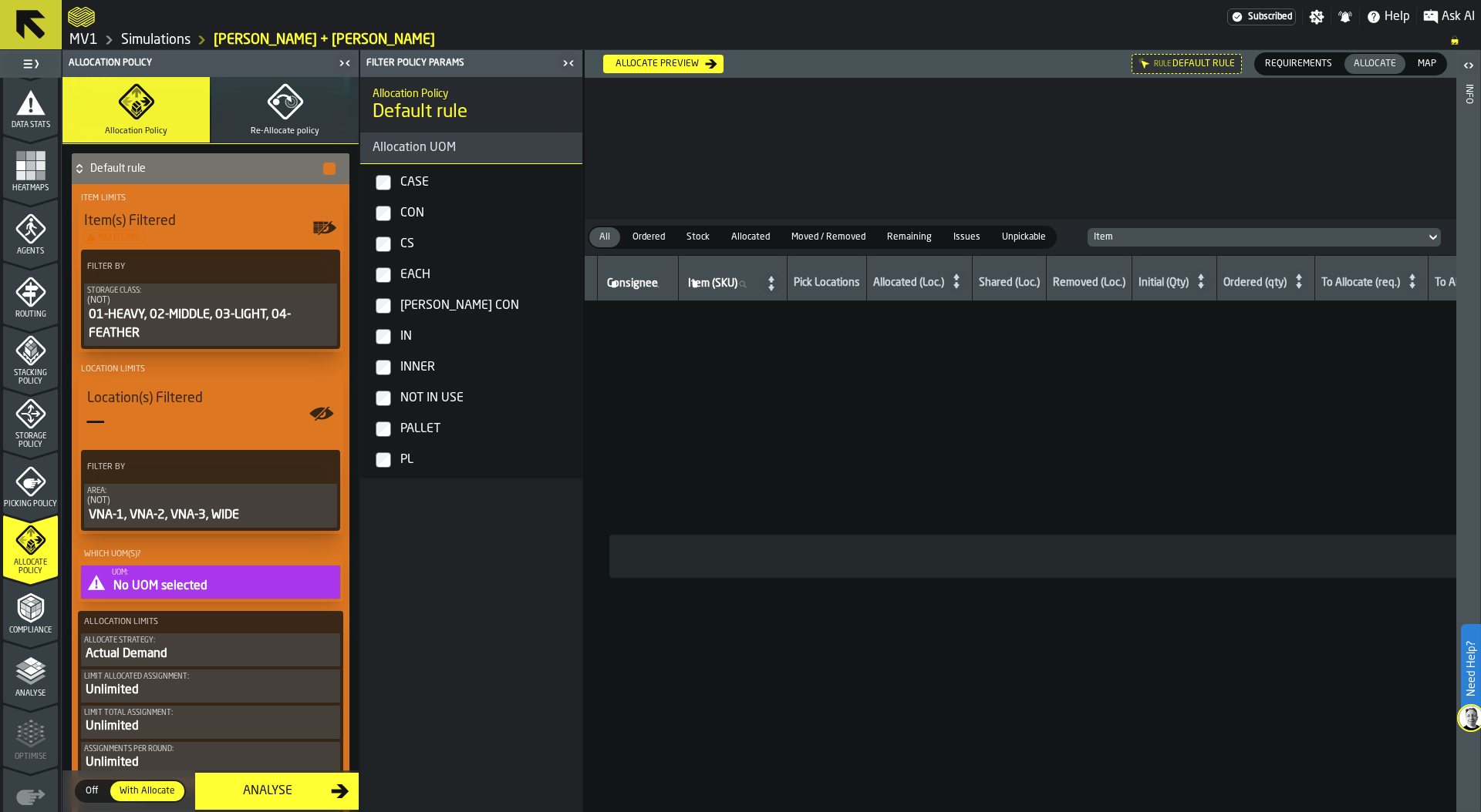
click at [394, 173] on label "CASE" at bounding box center [471, 182] width 216 height 31
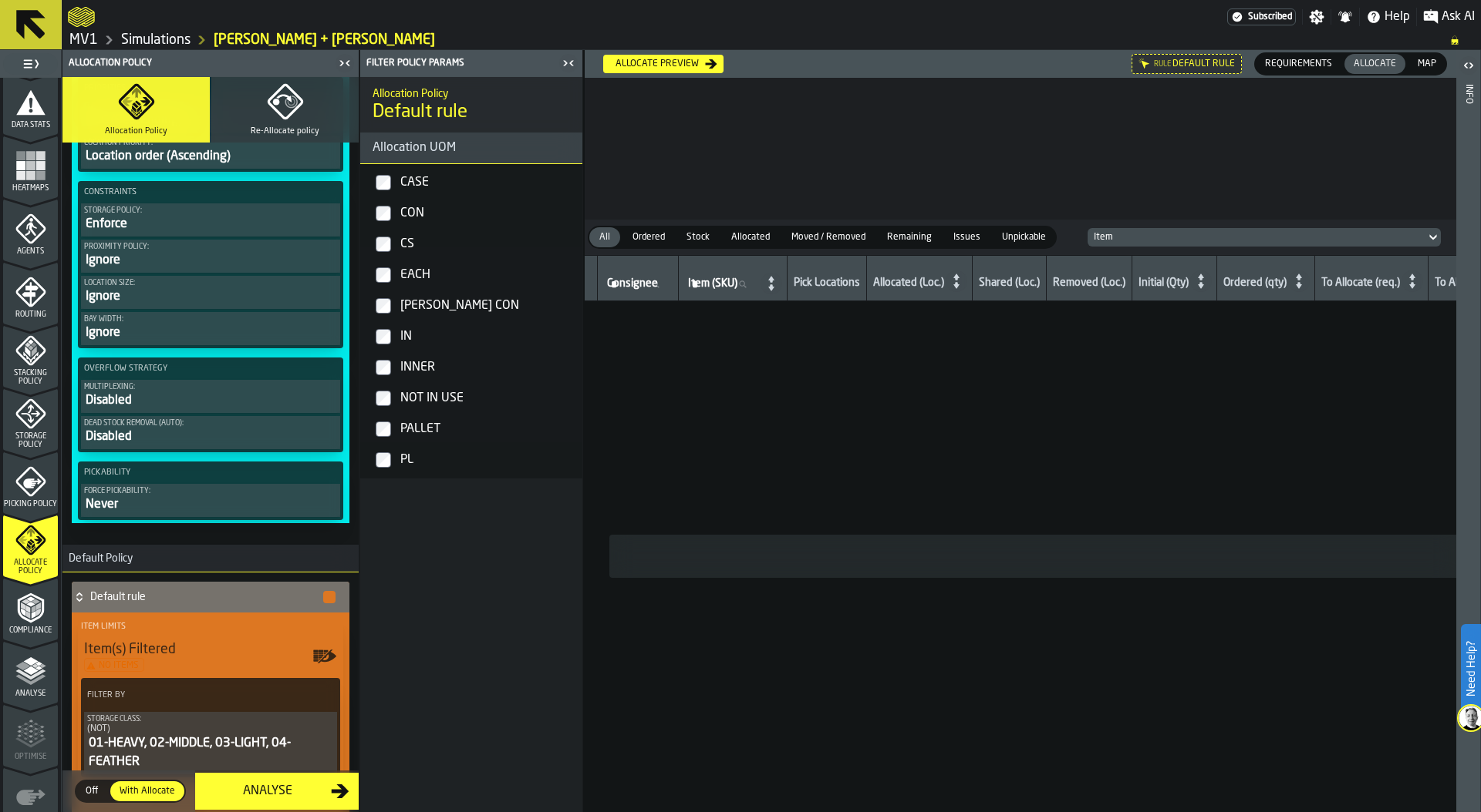
scroll to position [1218, 0]
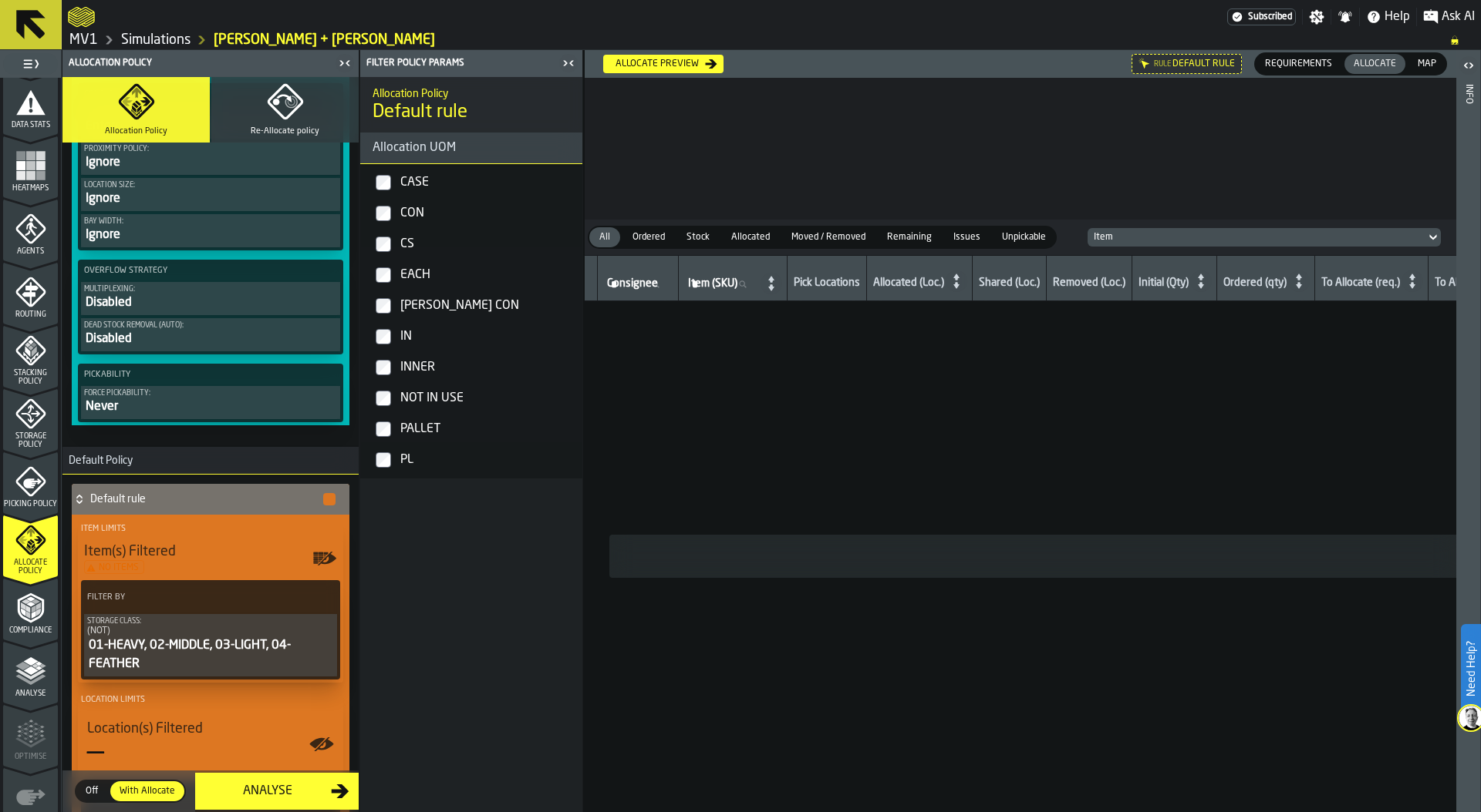
click at [85, 496] on icon at bounding box center [79, 500] width 16 height 12
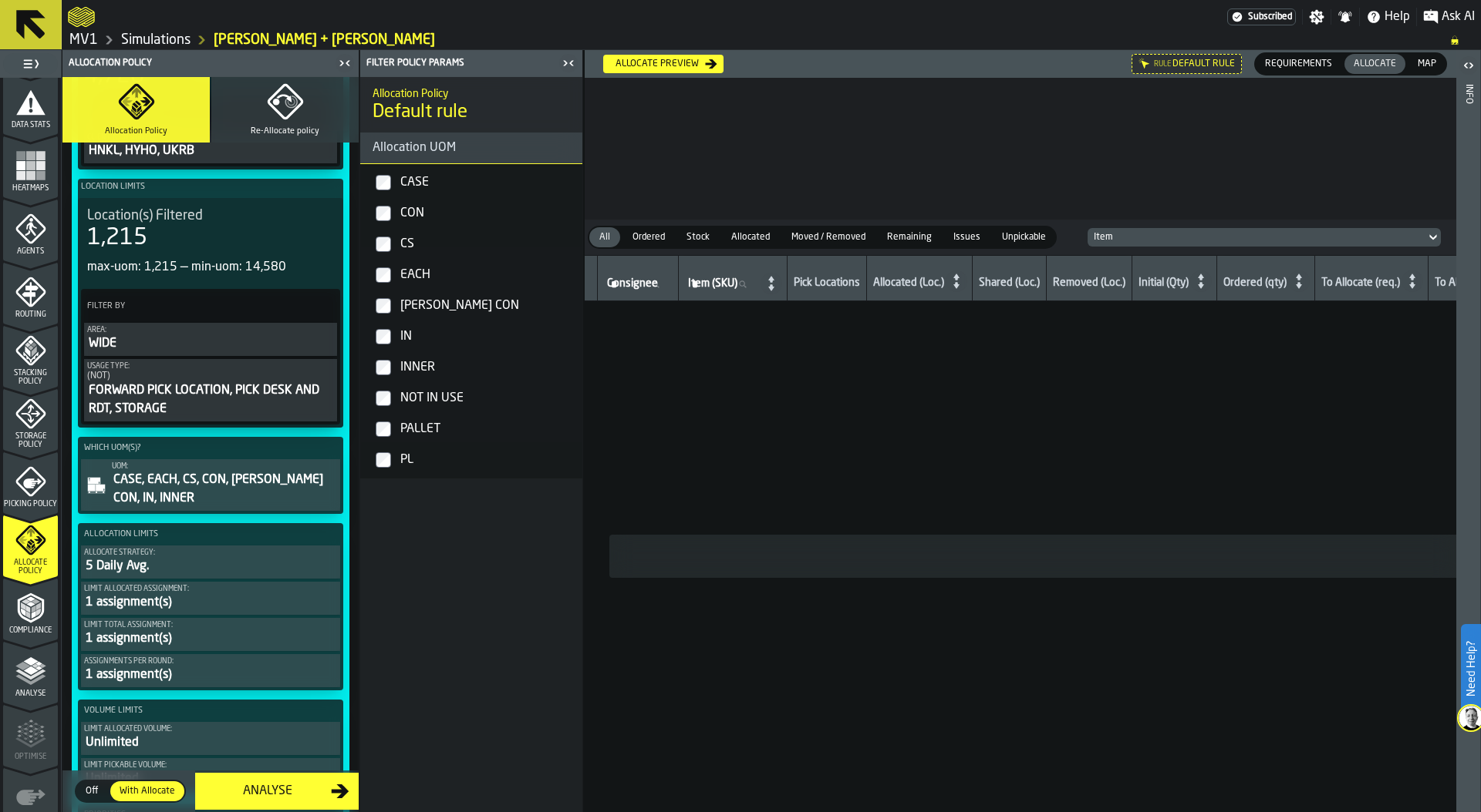
scroll to position [337, 0]
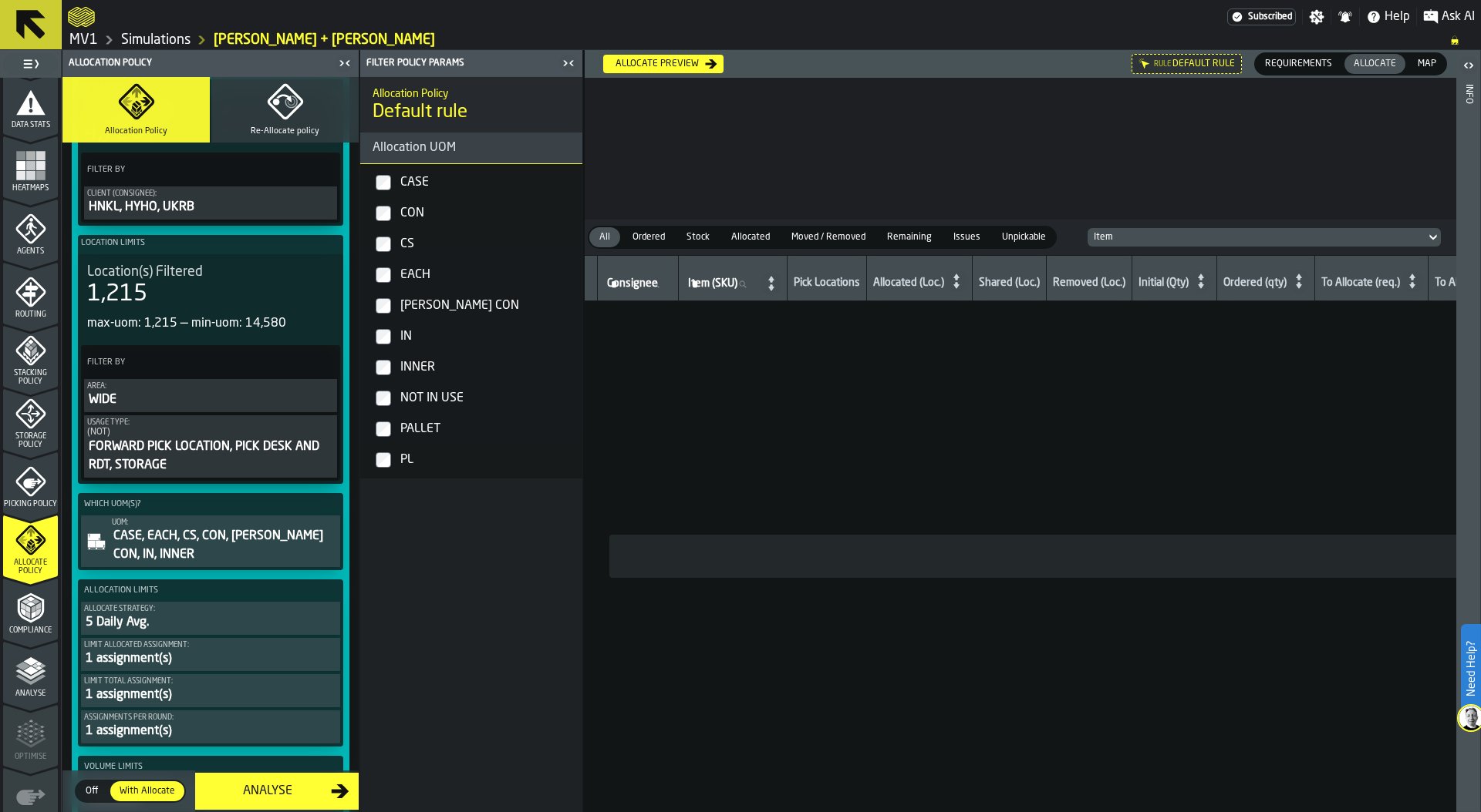
click at [664, 66] on div "Allocate preview" at bounding box center [657, 63] width 96 height 11
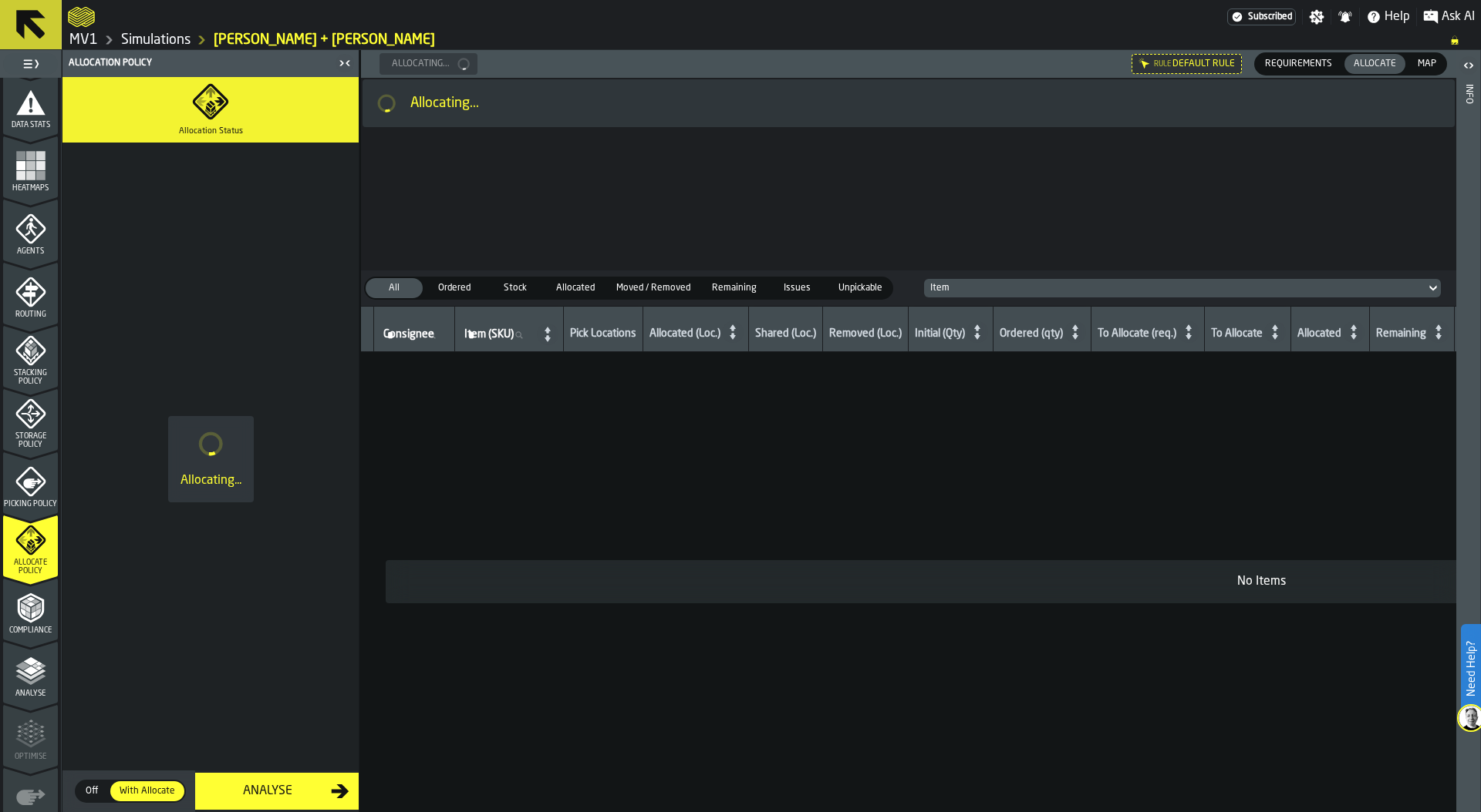
scroll to position [0, 0]
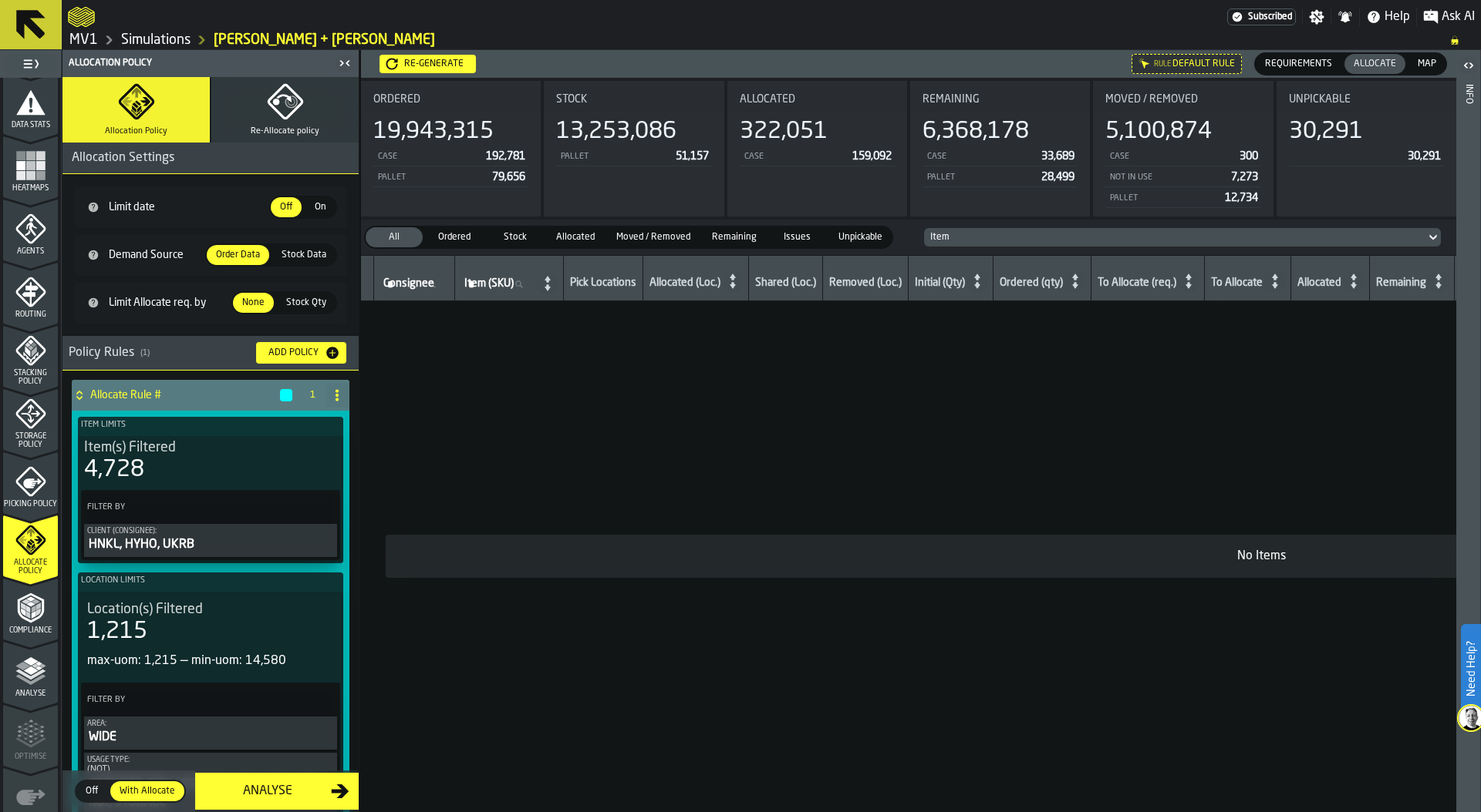
click at [1441, 69] on span "Map" at bounding box center [1426, 64] width 31 height 14
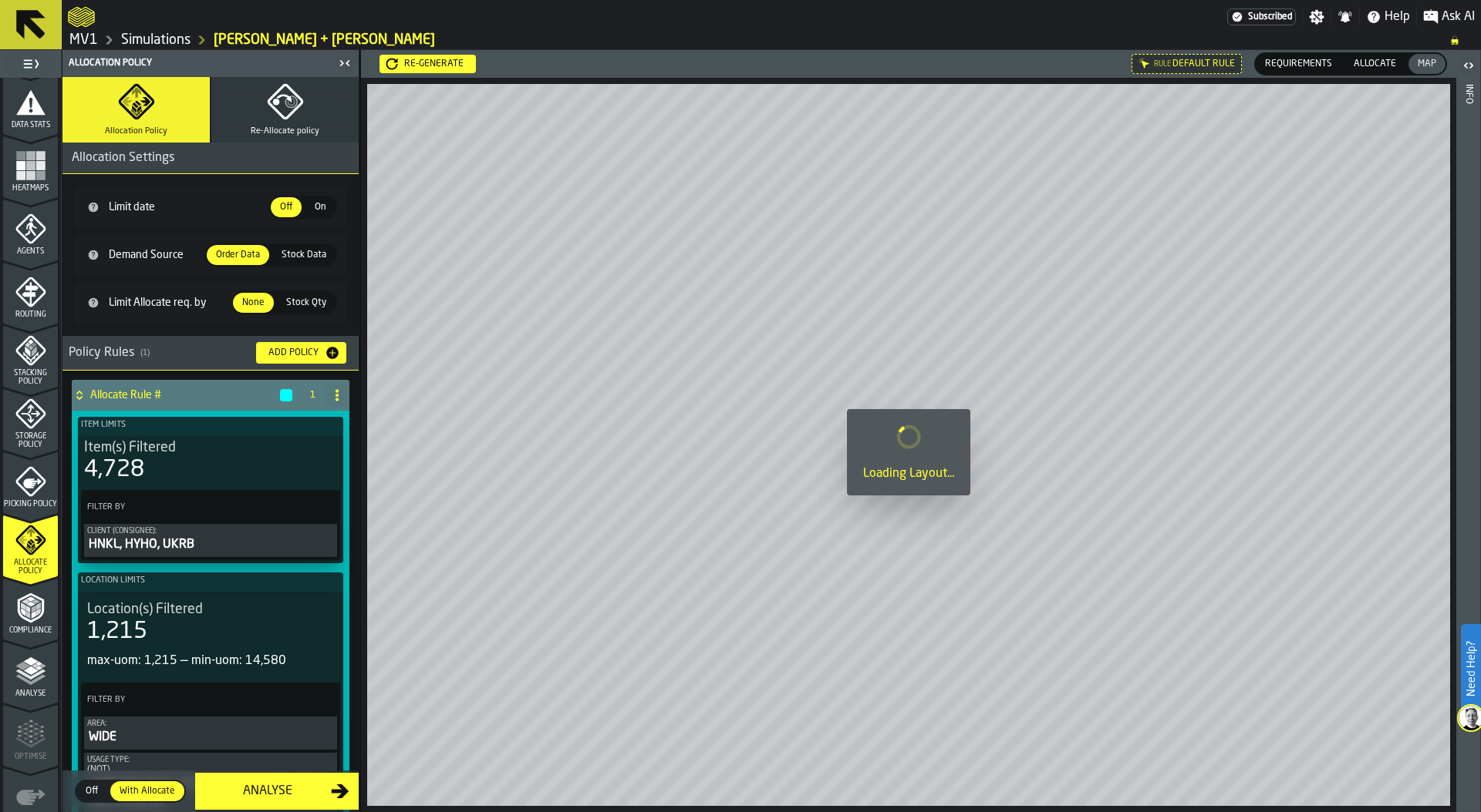
click at [1386, 66] on span "Allocate" at bounding box center [1375, 64] width 55 height 14
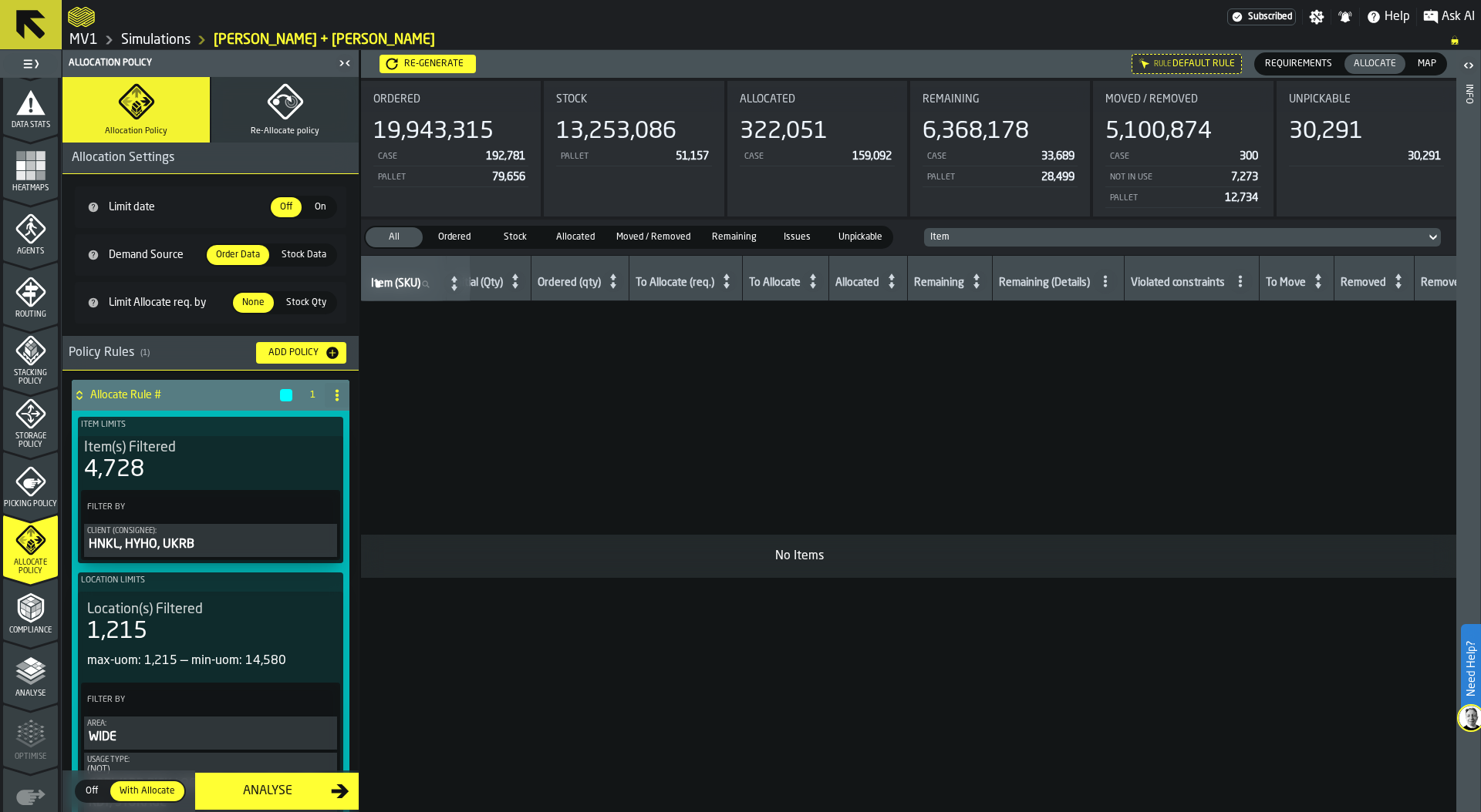
scroll to position [0, 467]
click at [1414, 64] on span "Map" at bounding box center [1426, 64] width 31 height 14
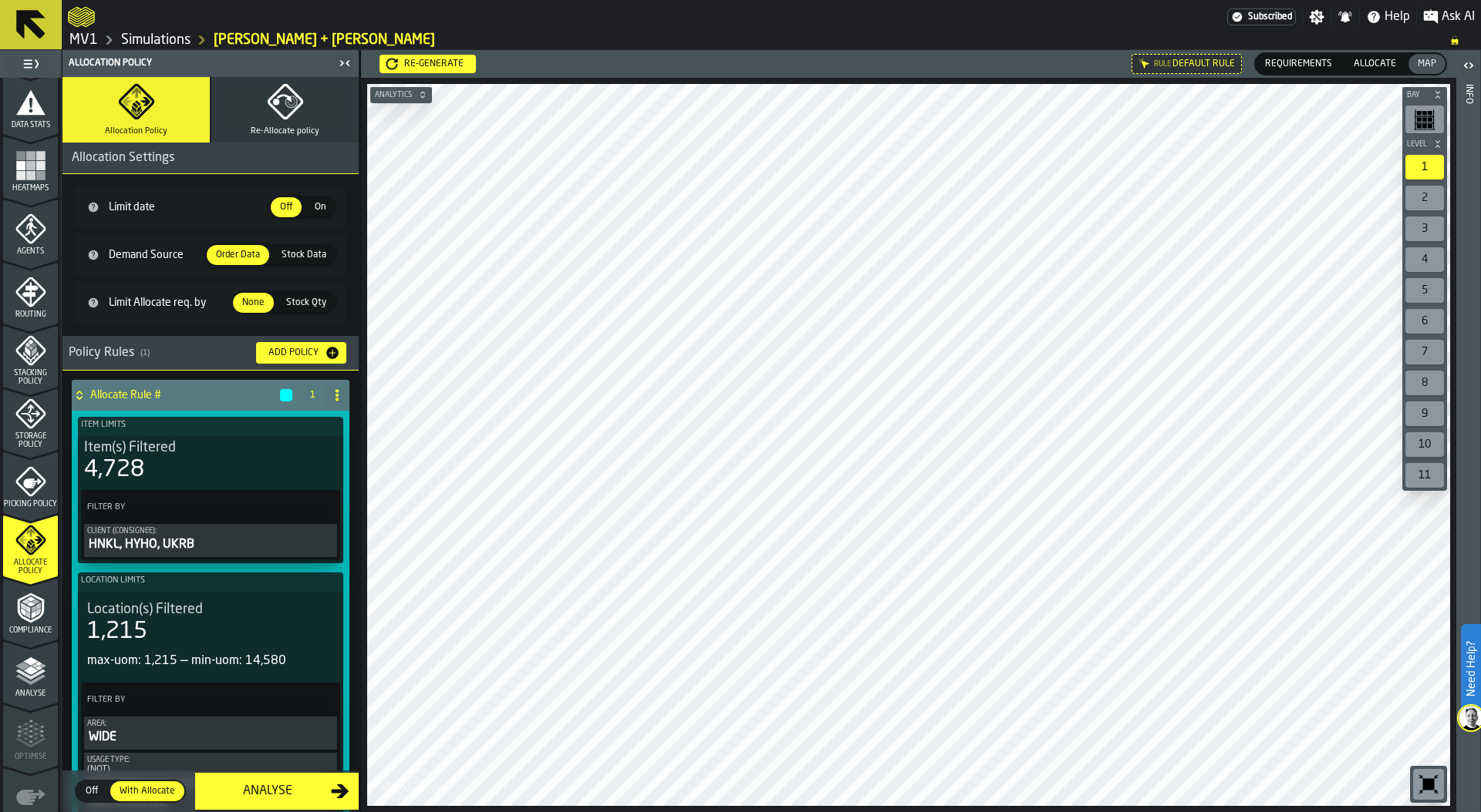
click at [1348, 72] on label "Allocate Allocate" at bounding box center [1375, 64] width 64 height 23
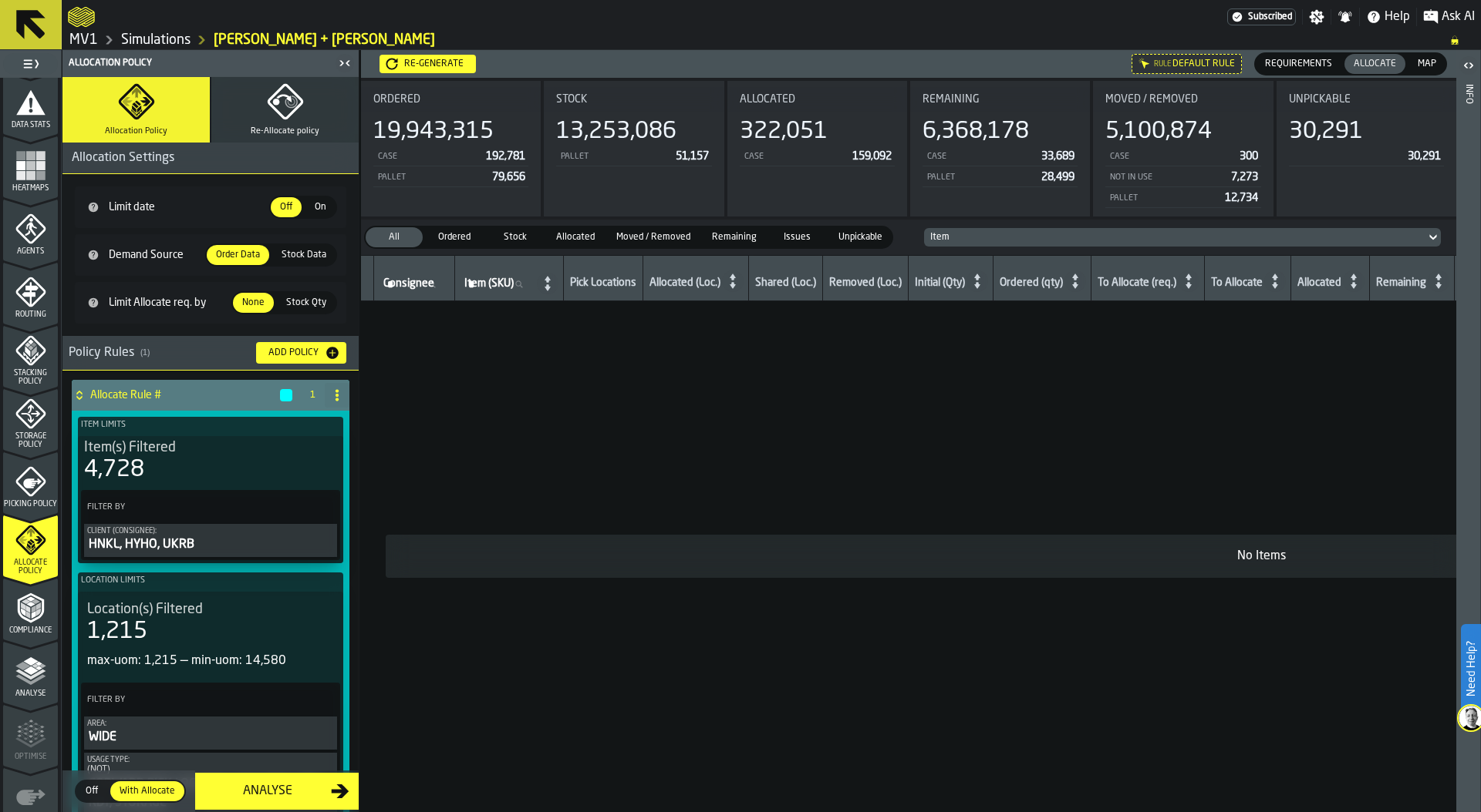
click at [279, 119] on icon "button" at bounding box center [285, 101] width 37 height 37
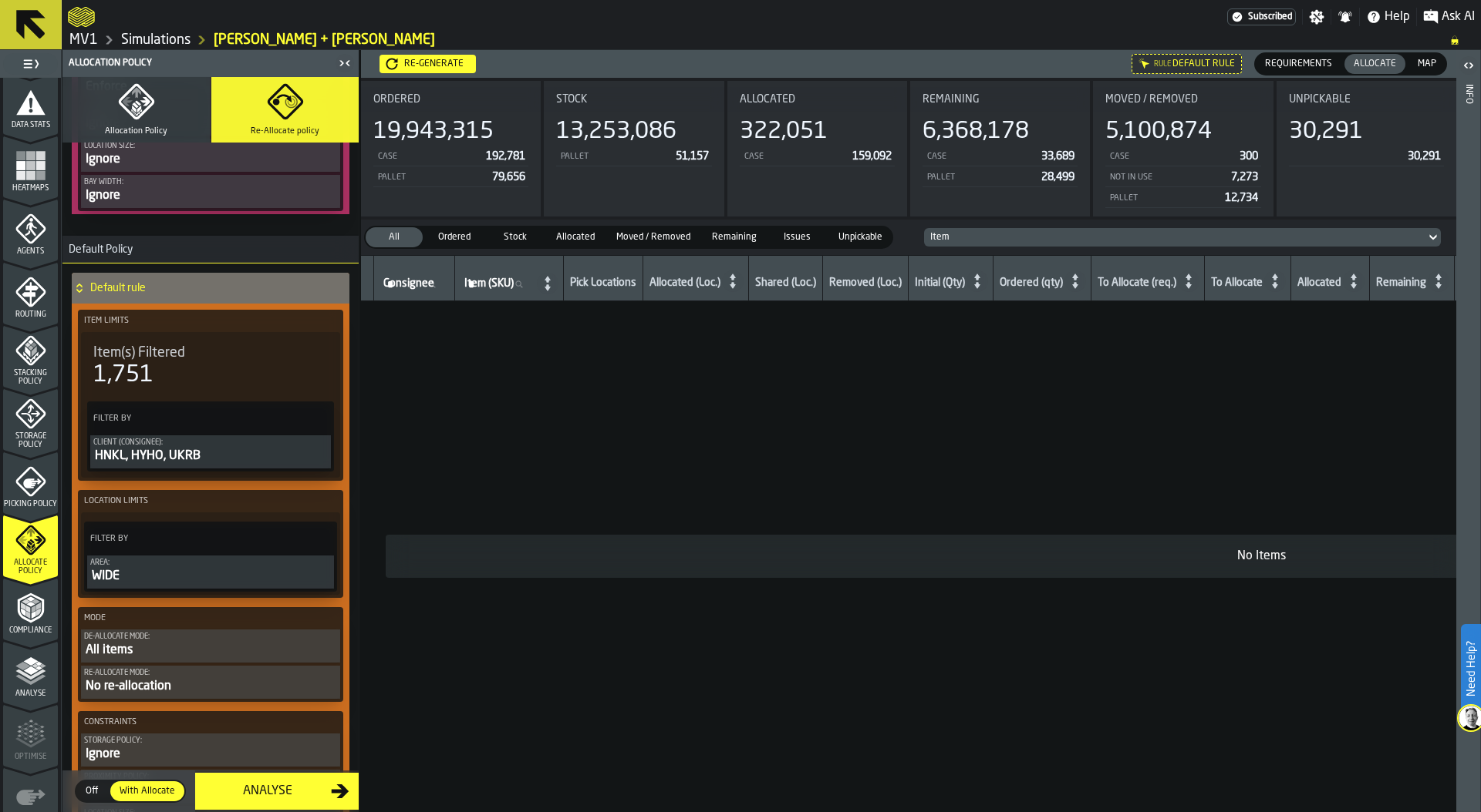
scroll to position [588, 0]
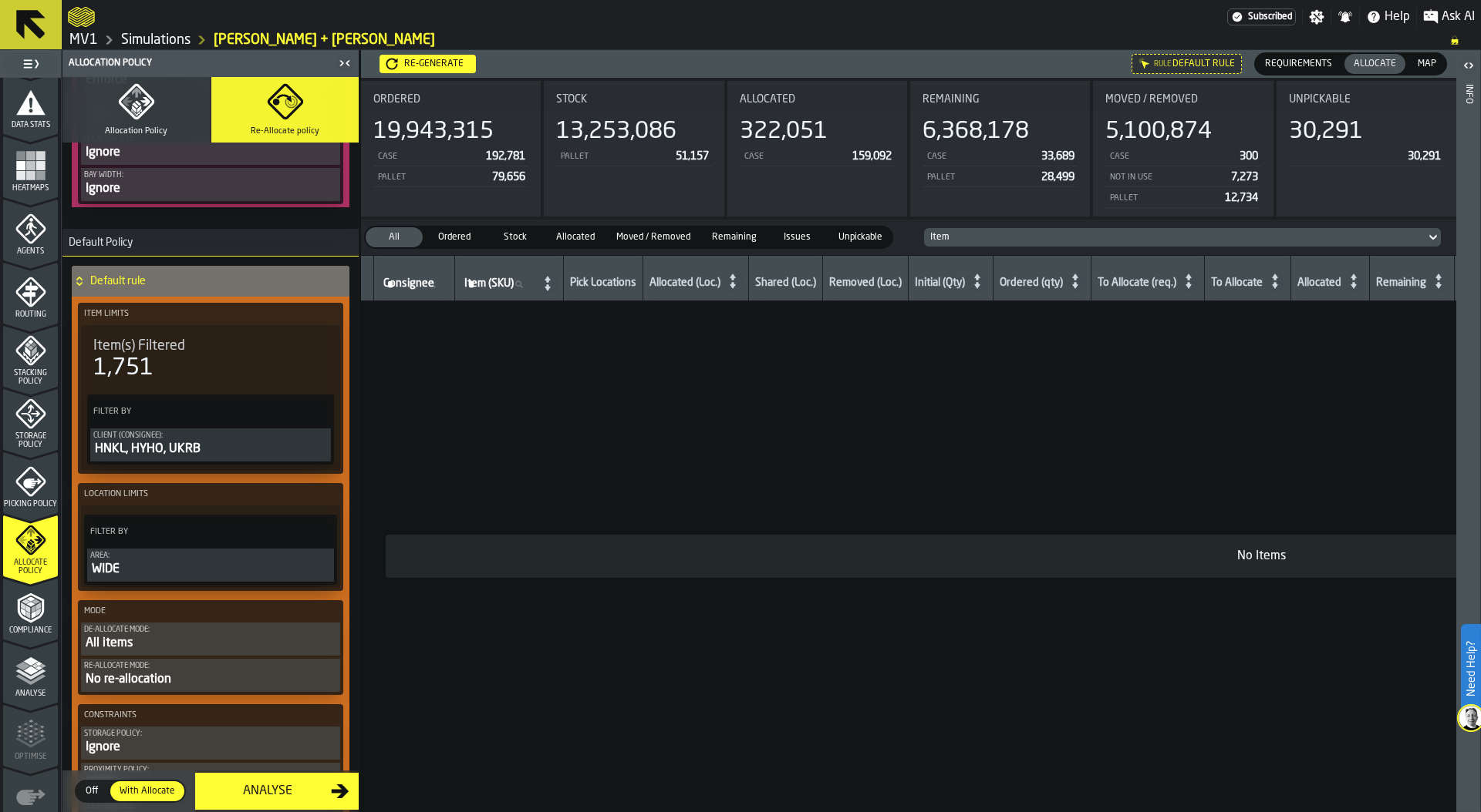
click at [207, 447] on div "HNKL, HYHO, UKRB" at bounding box center [210, 450] width 234 height 18
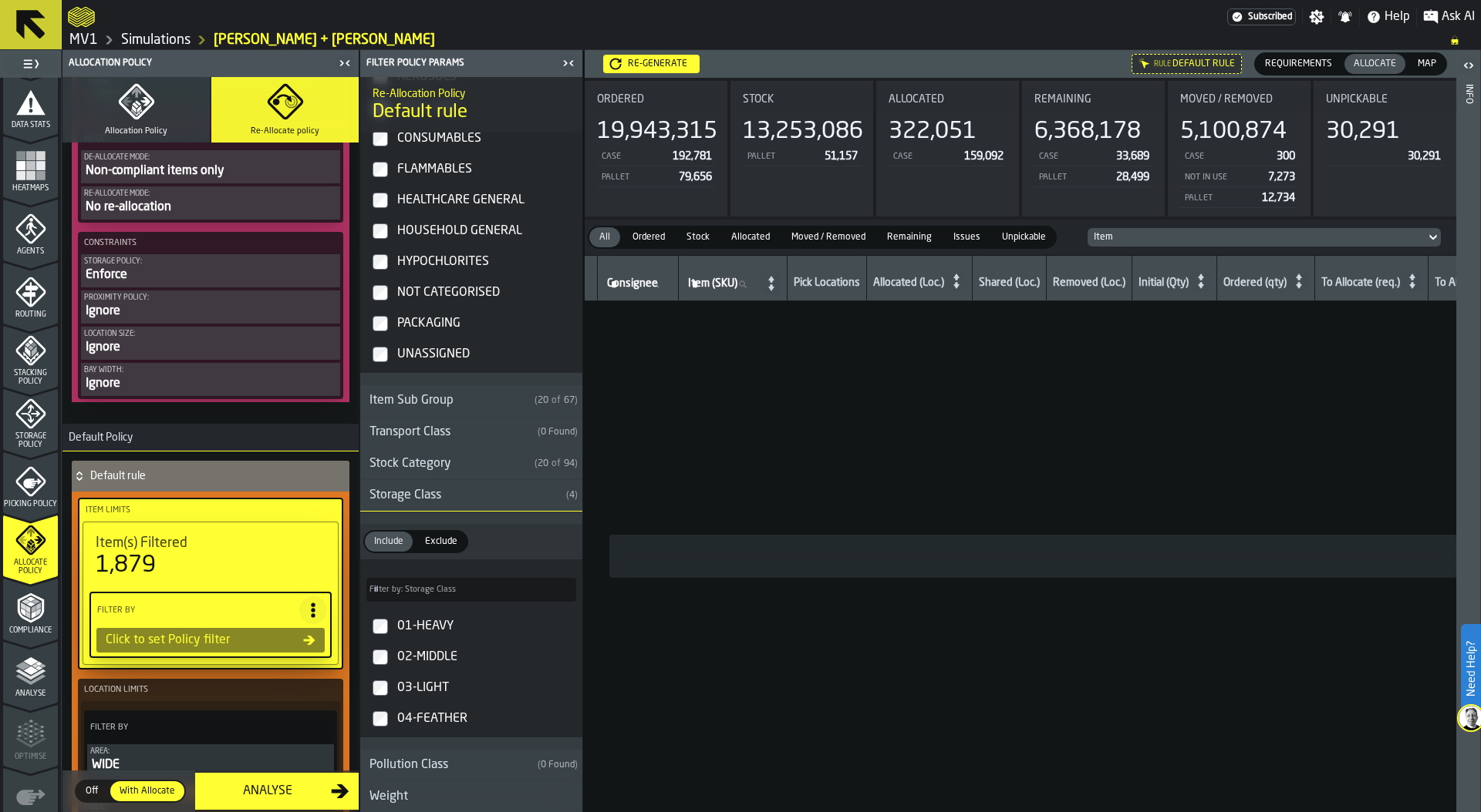
scroll to position [730, 0]
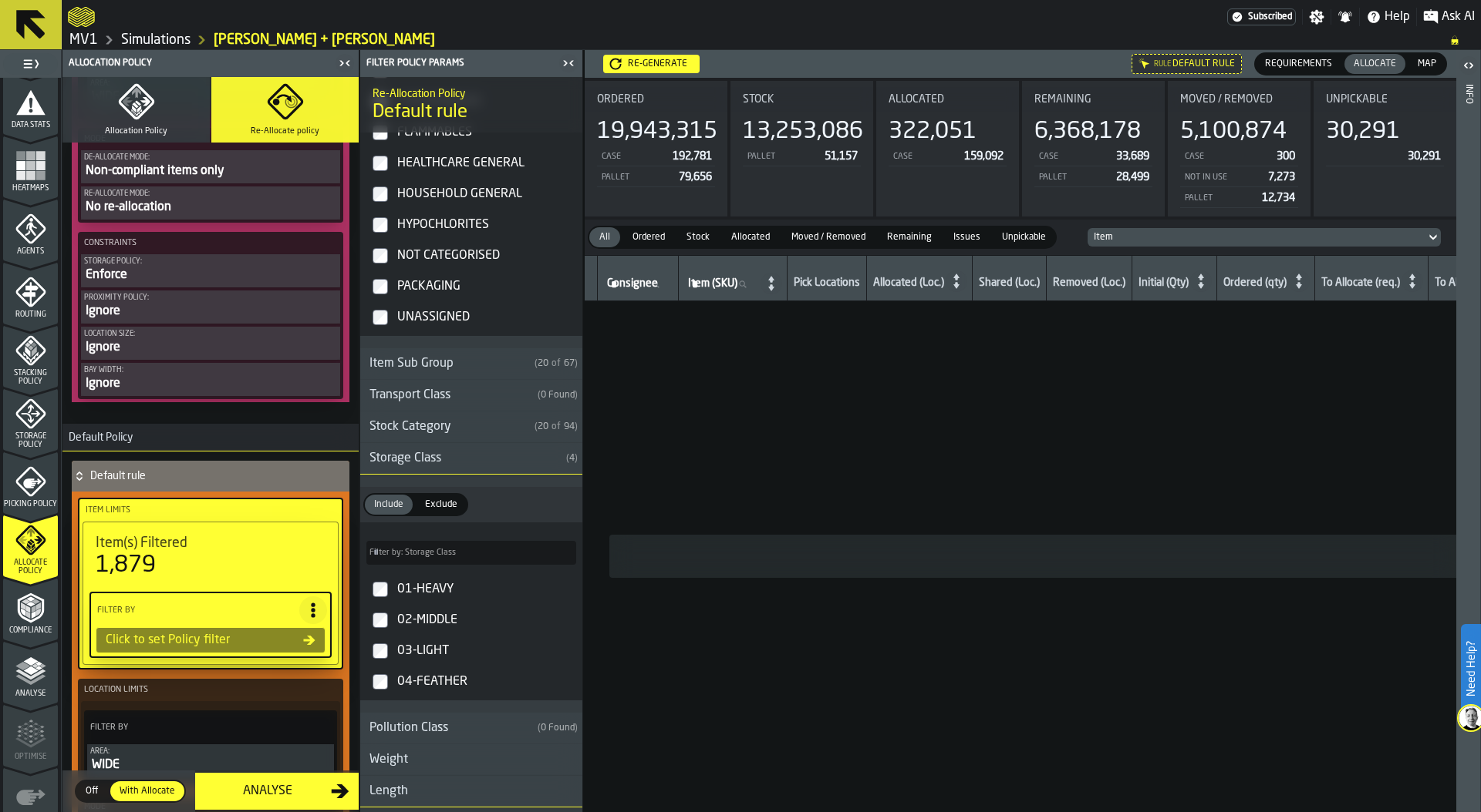
type input "***"
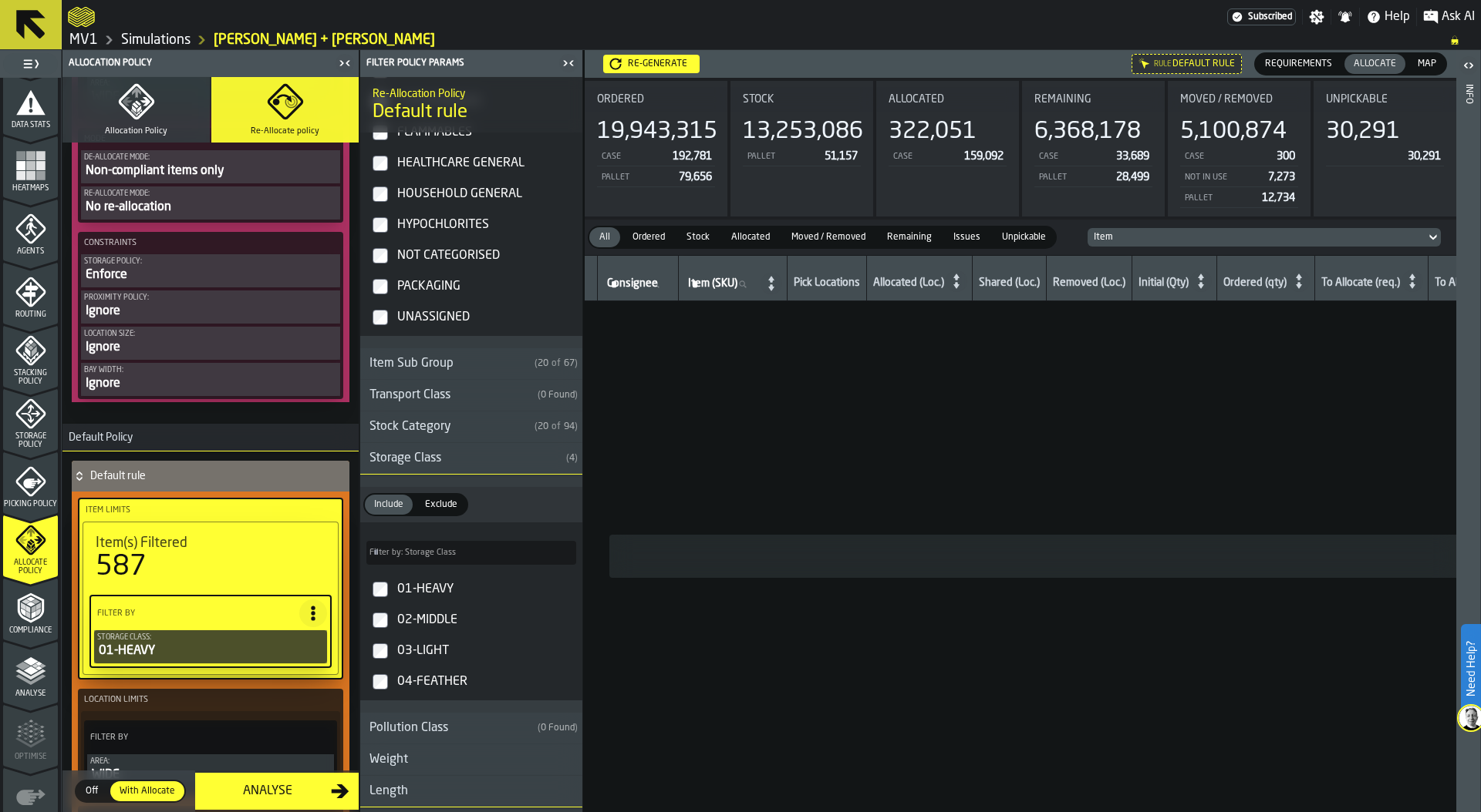
type input "***"
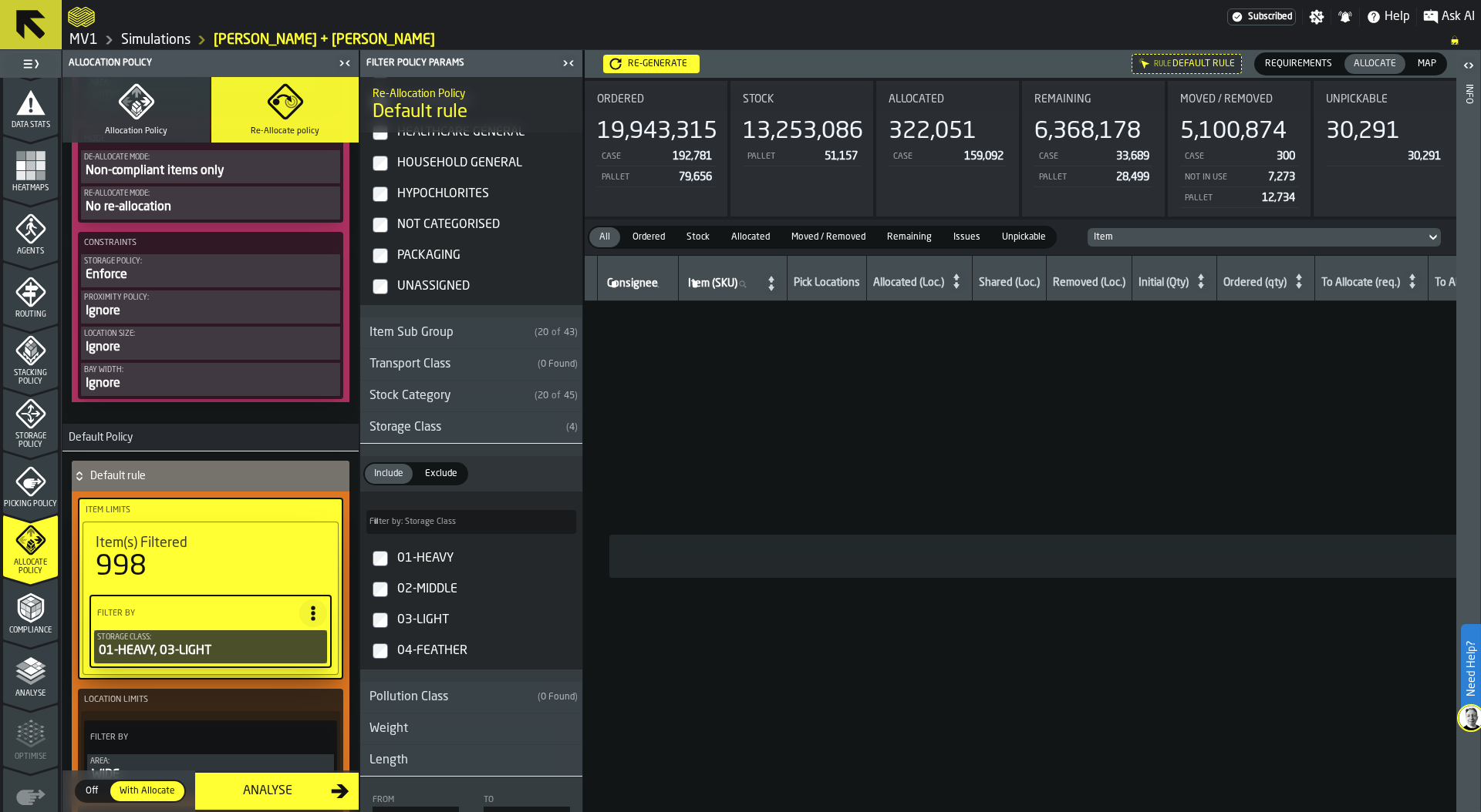
type input "***"
click at [380, 645] on label "04-FEATHER" at bounding box center [471, 651] width 216 height 31
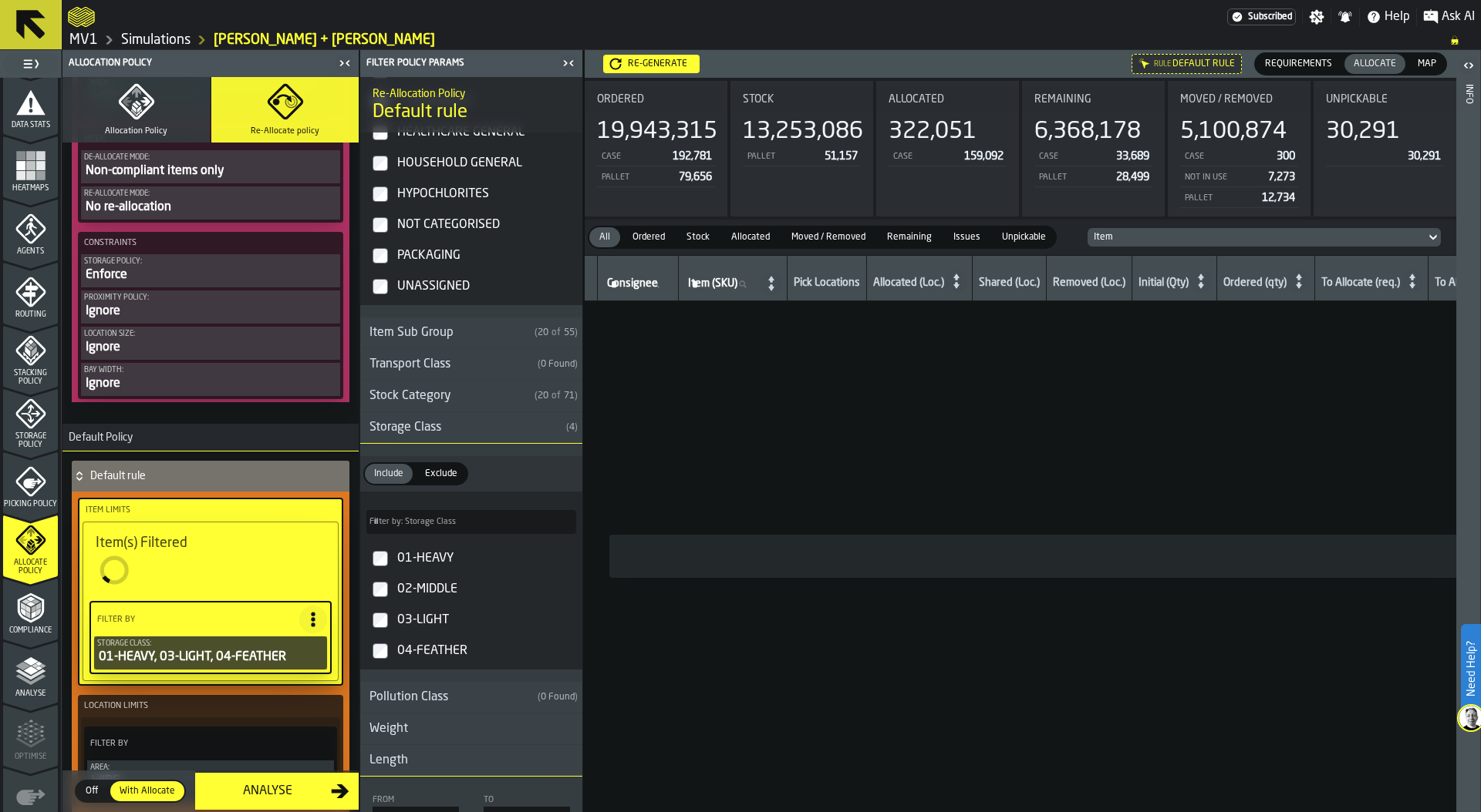
type input "***"
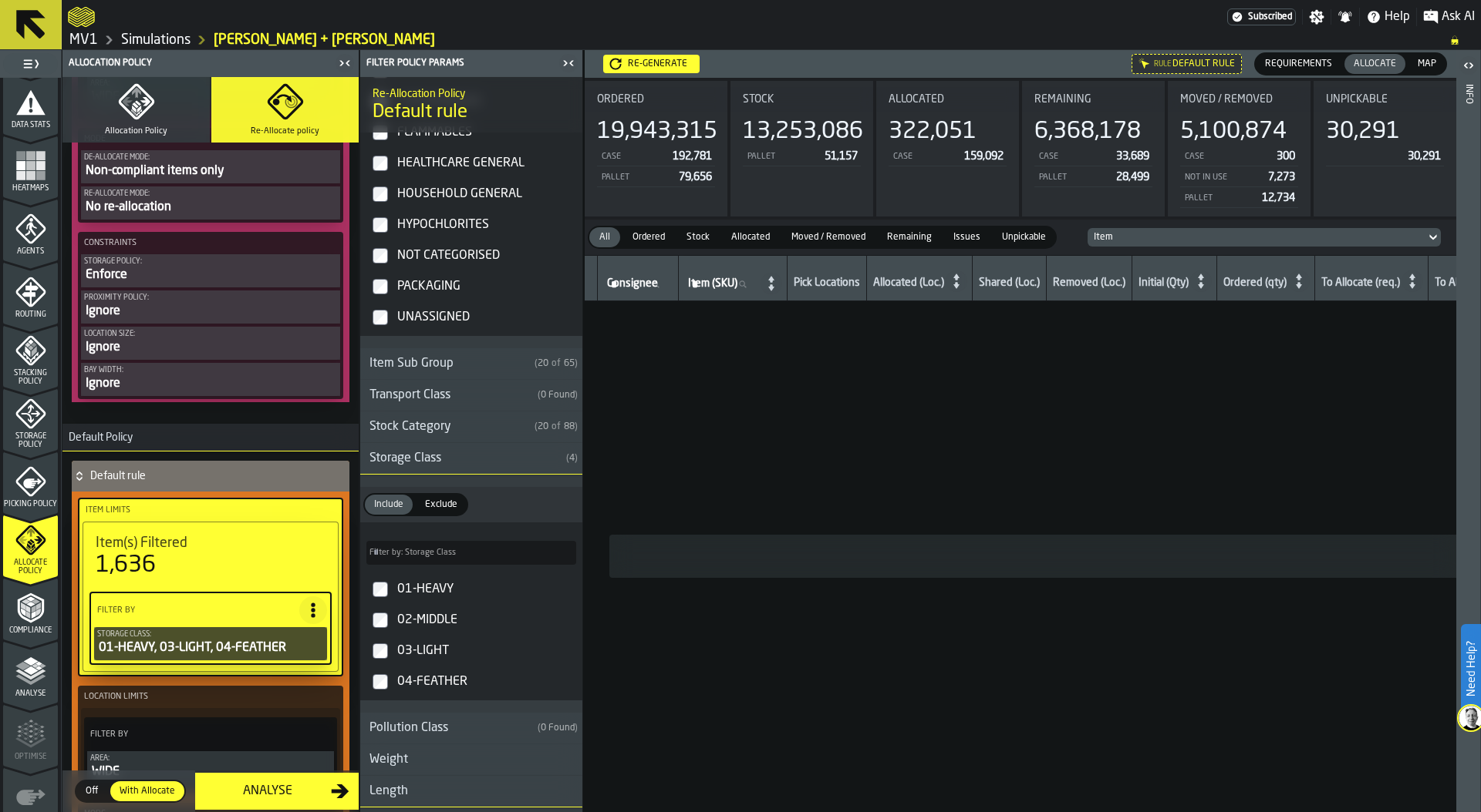
click at [382, 607] on label "02-MIDDLE" at bounding box center [471, 620] width 216 height 31
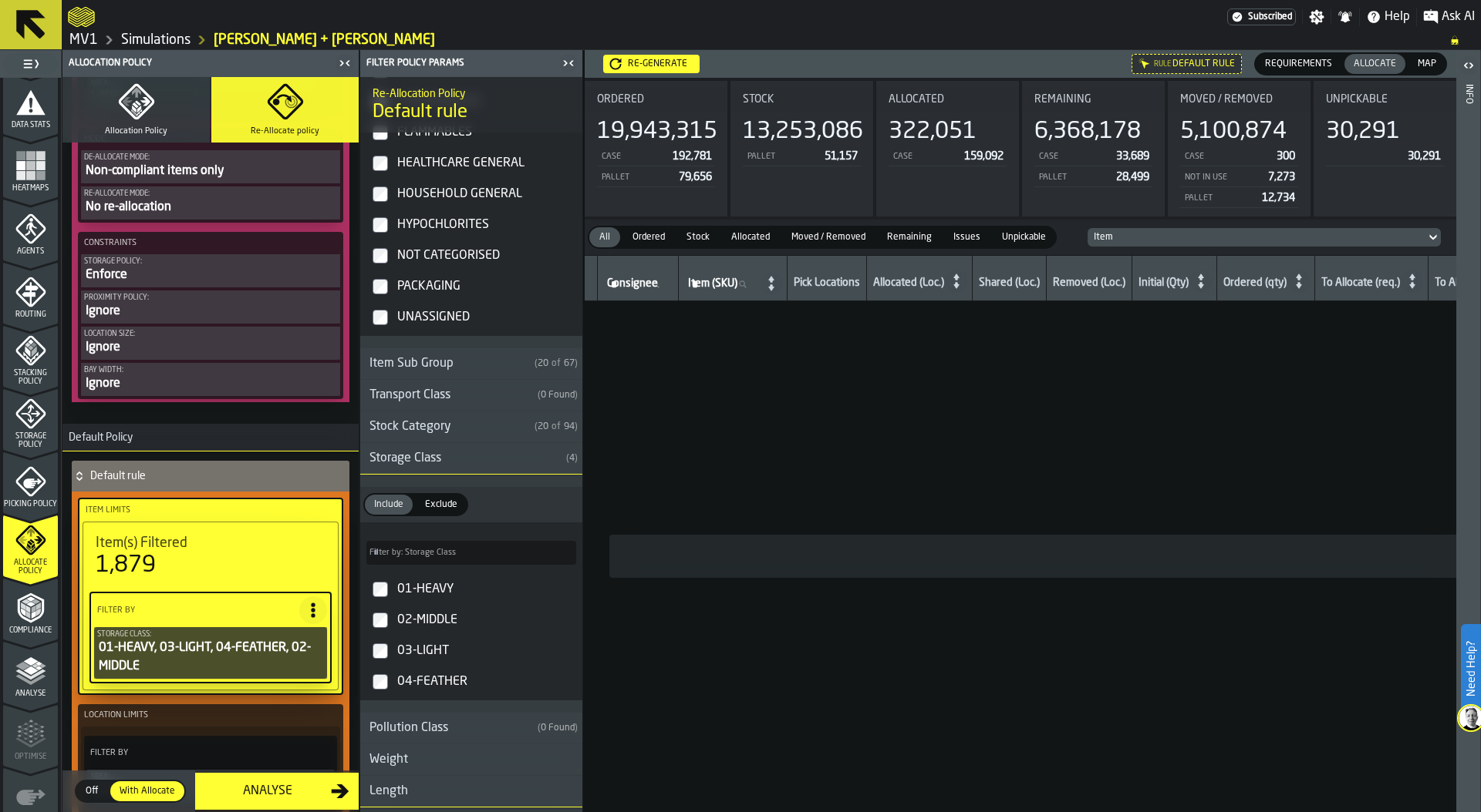
click at [433, 505] on span "Exclude" at bounding box center [442, 504] width 45 height 14
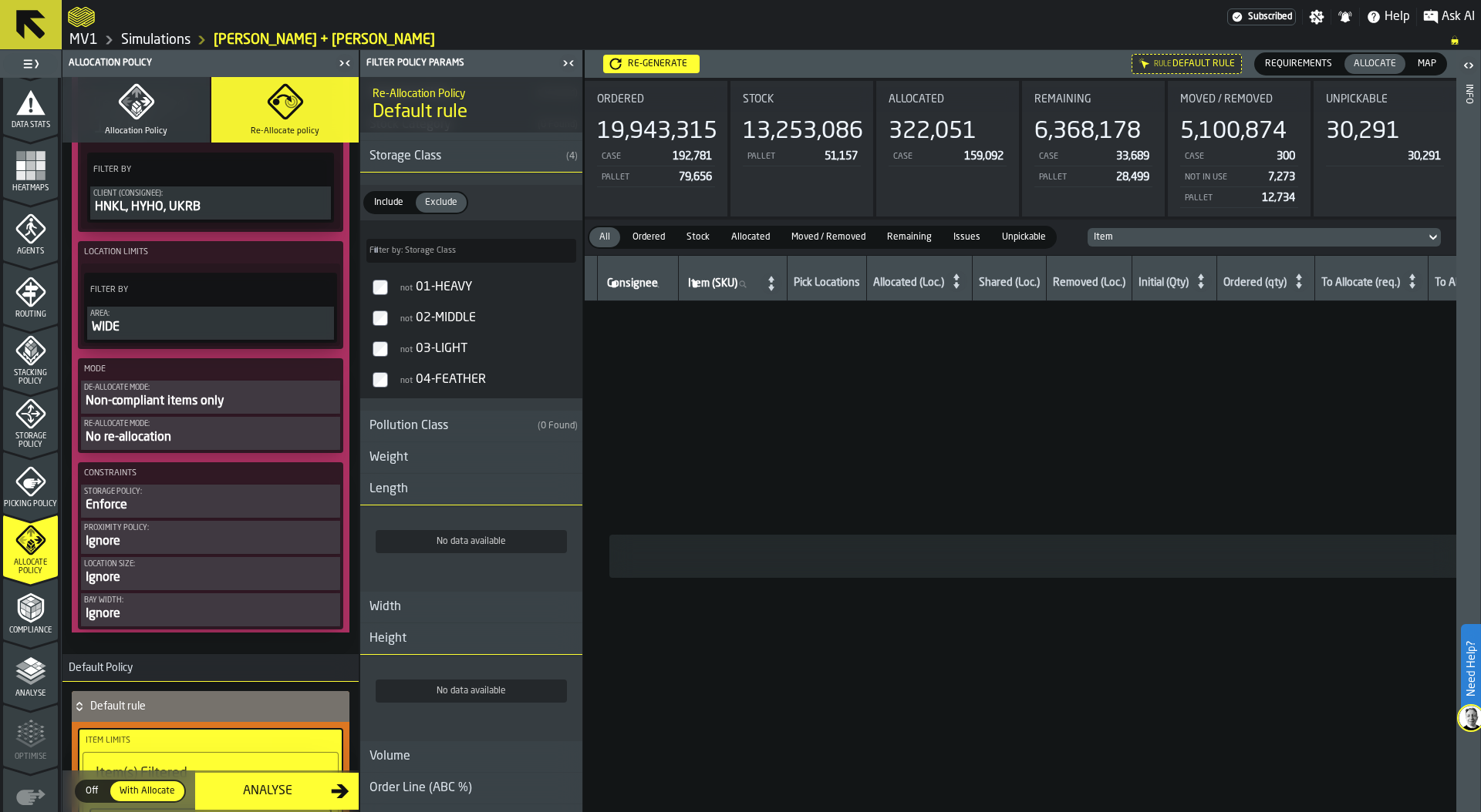
scroll to position [0, 0]
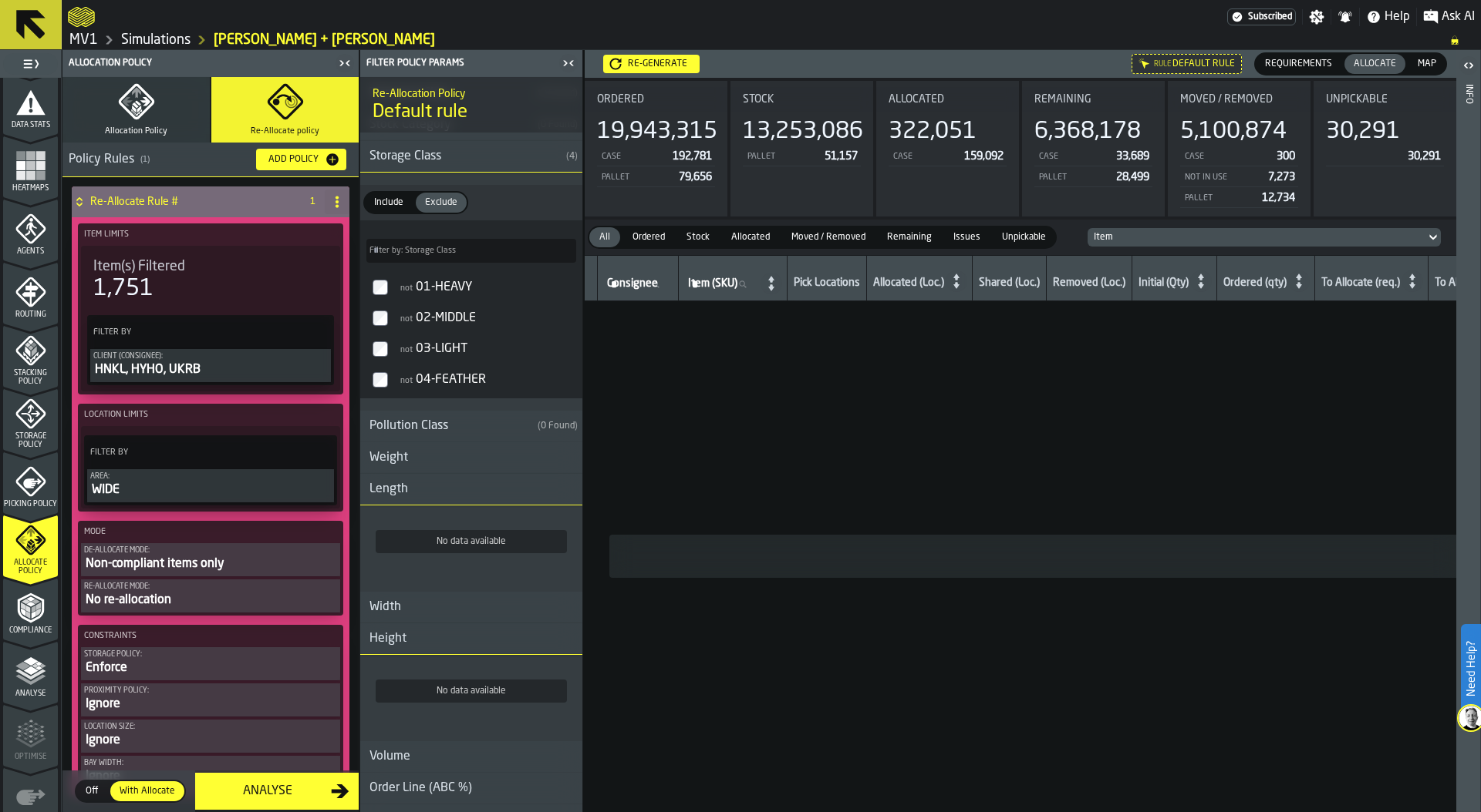
click at [183, 489] on div "WIDE" at bounding box center [210, 490] width 240 height 18
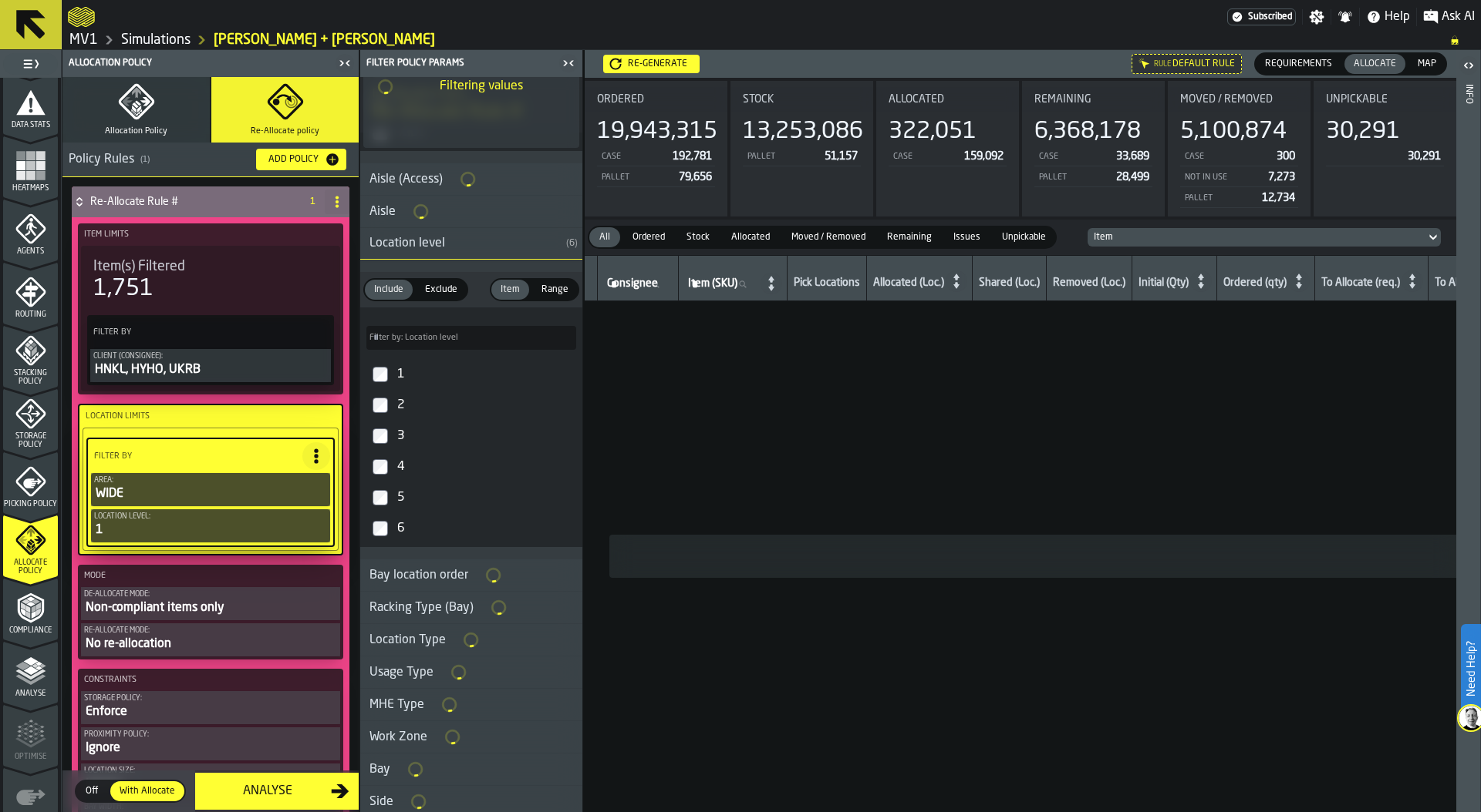
scroll to position [271, 0]
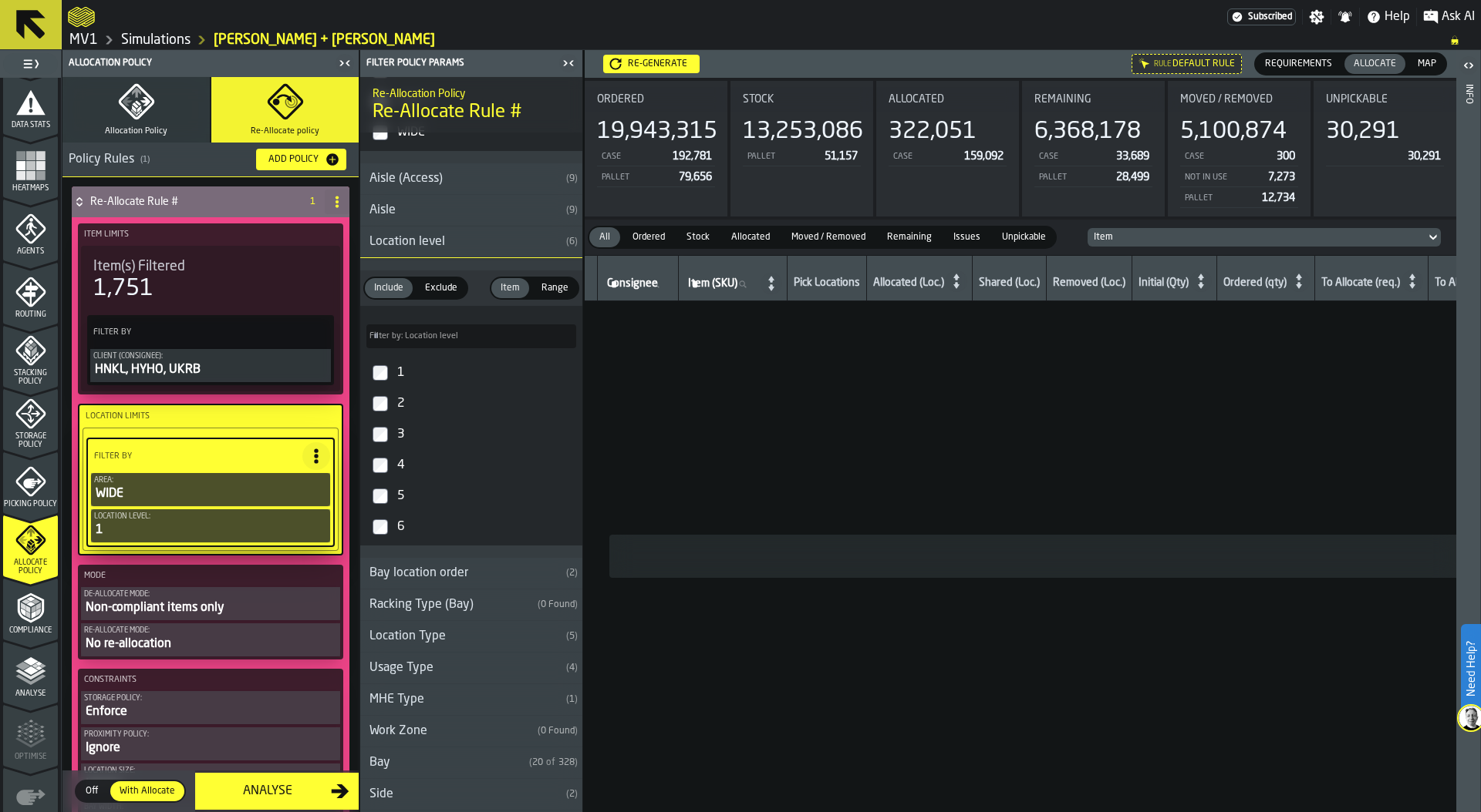
click at [140, 122] on button "Allocation Policy" at bounding box center [136, 110] width 147 height 66
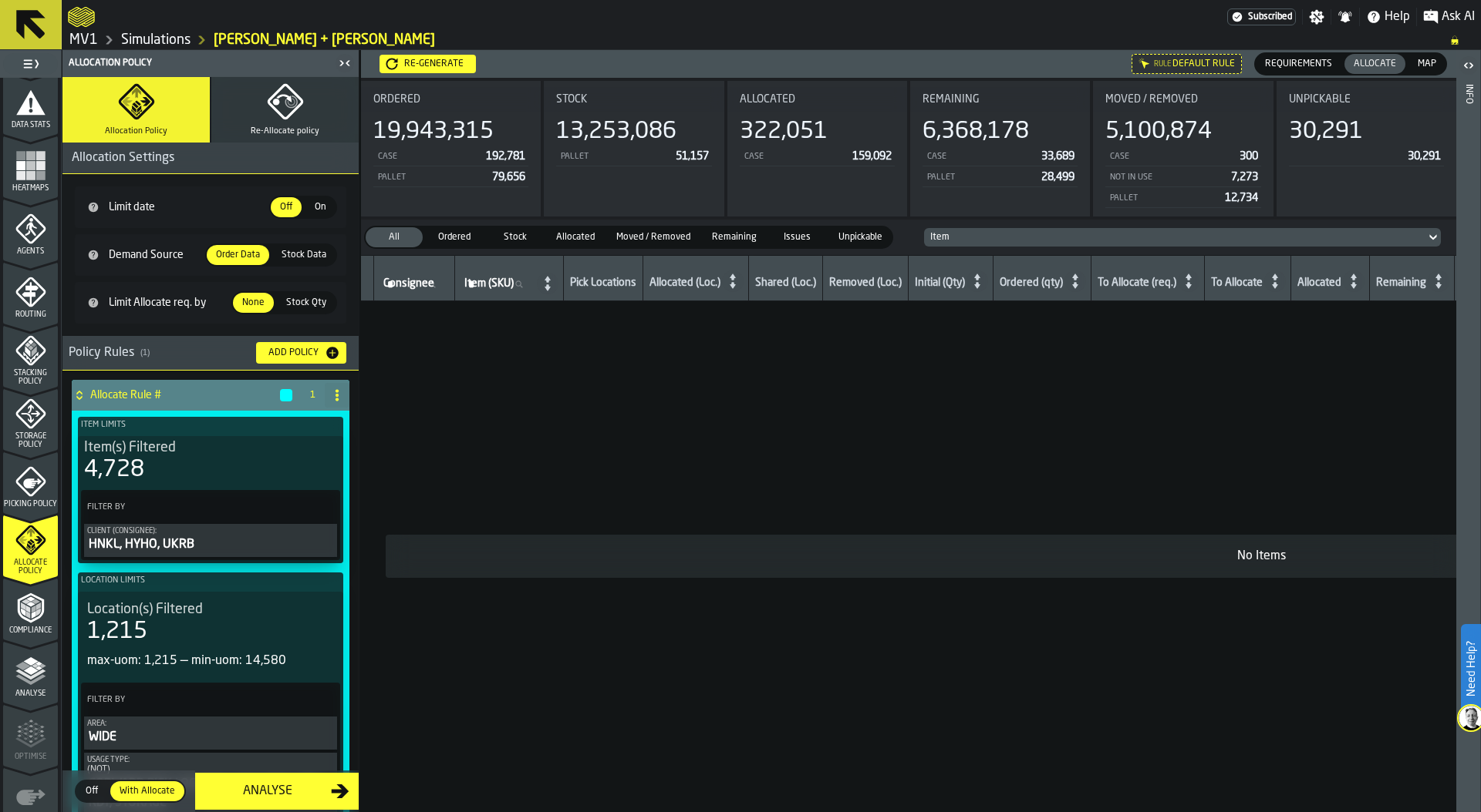
click at [187, 641] on div "1,215" at bounding box center [210, 632] width 247 height 27
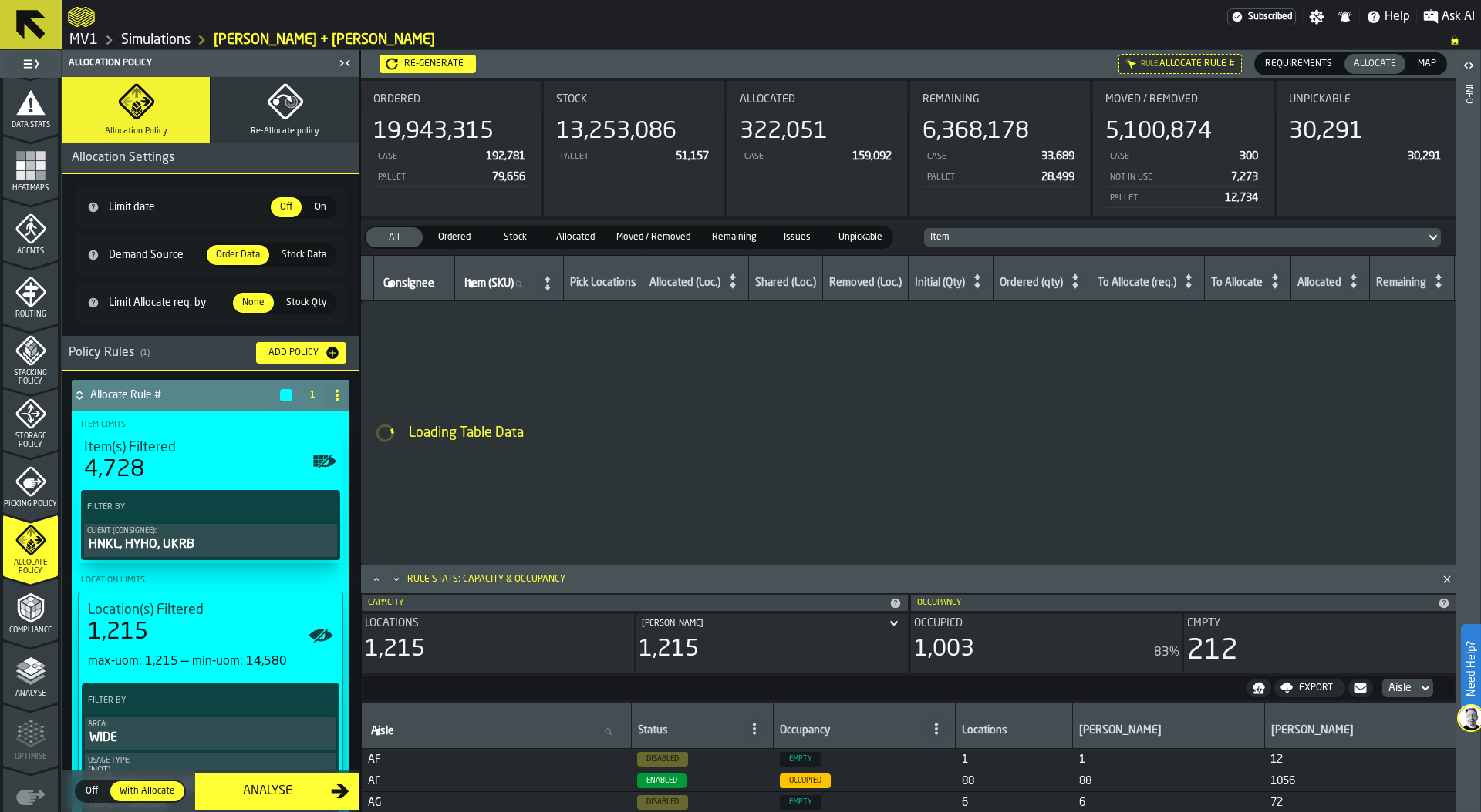
click at [253, 638] on div "1,215" at bounding box center [210, 632] width 245 height 27
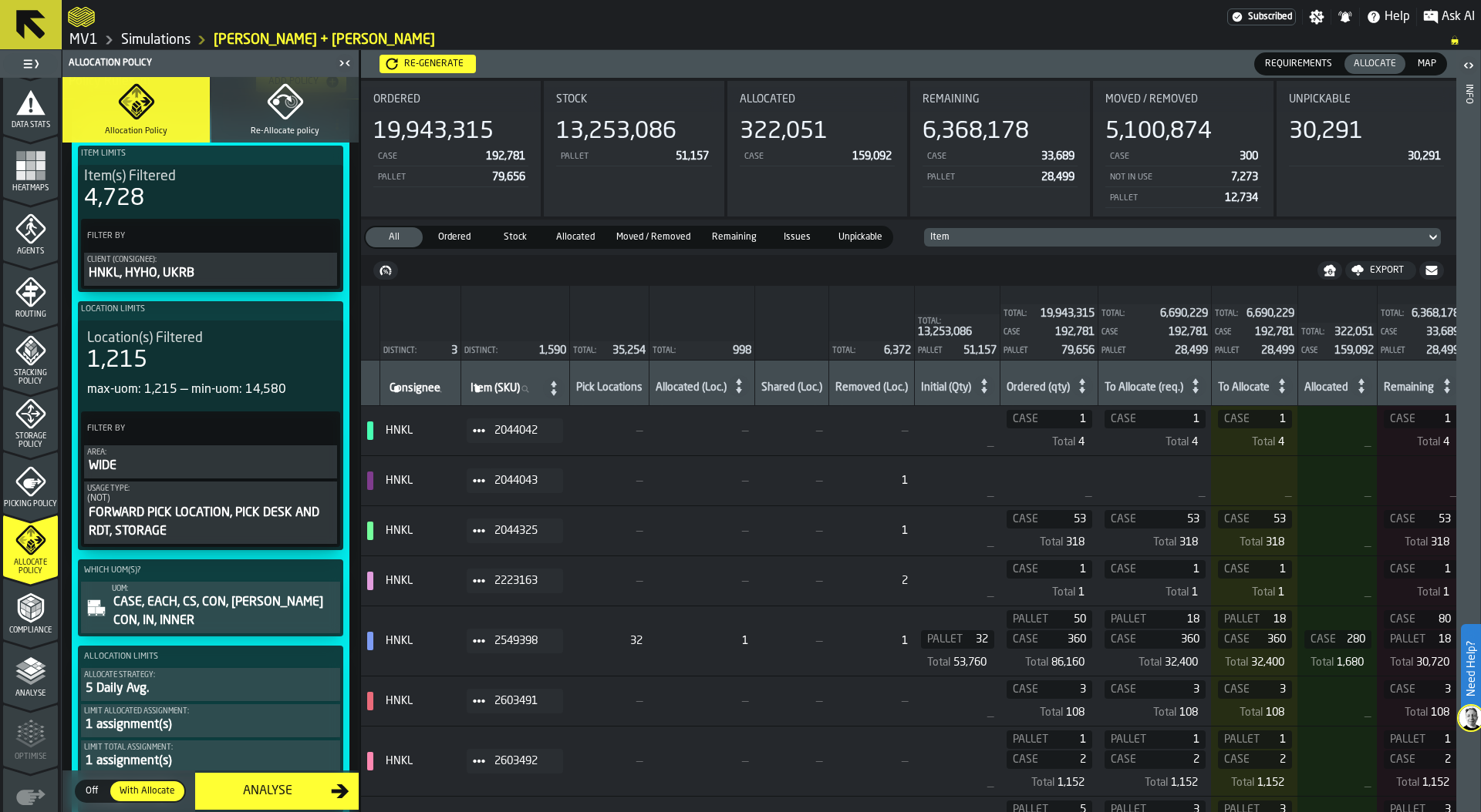
scroll to position [289, 0]
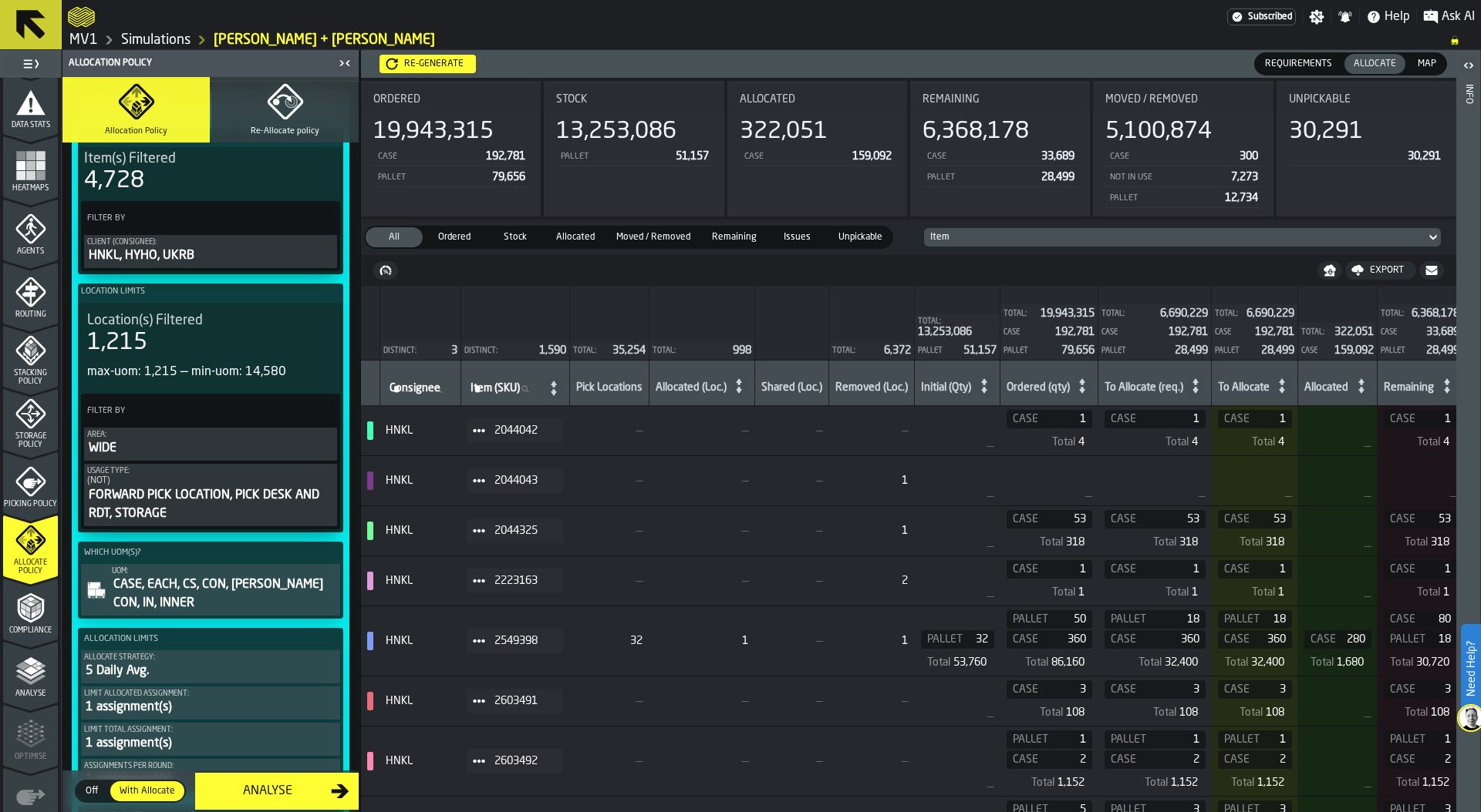
click at [212, 444] on div "WIDE" at bounding box center [210, 449] width 247 height 18
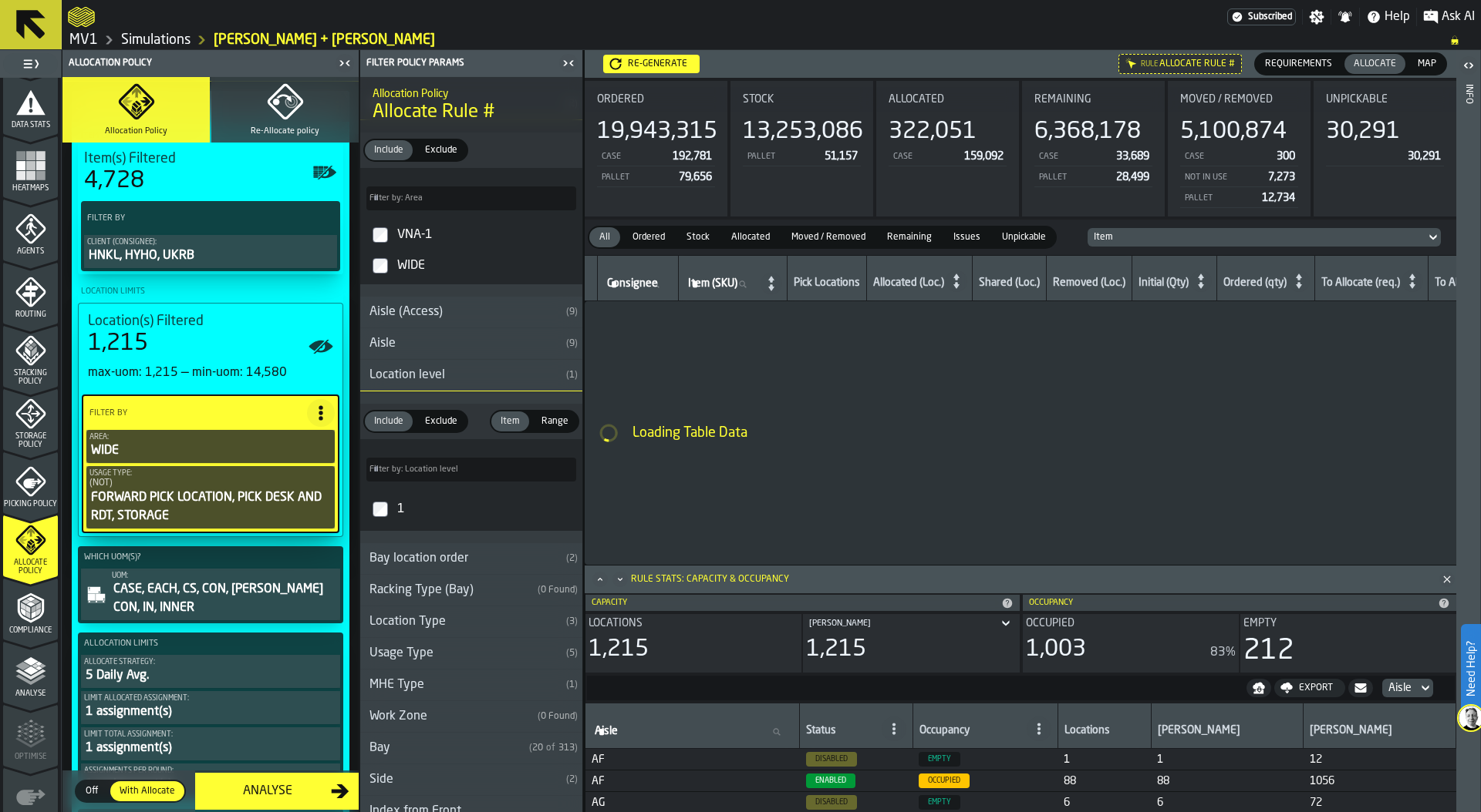
scroll to position [83, 0]
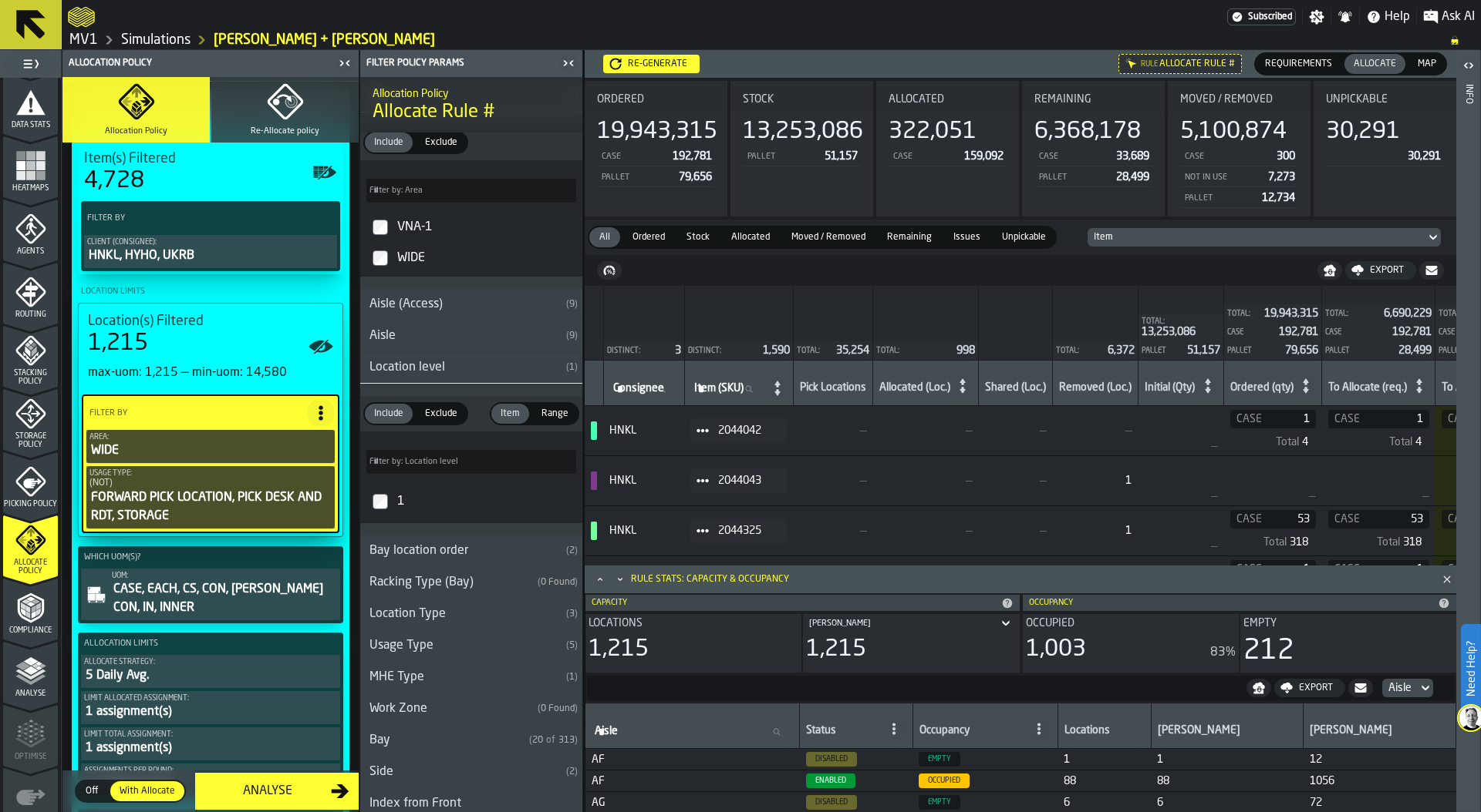
click at [259, 118] on button "Re-Allocate policy" at bounding box center [284, 110] width 147 height 66
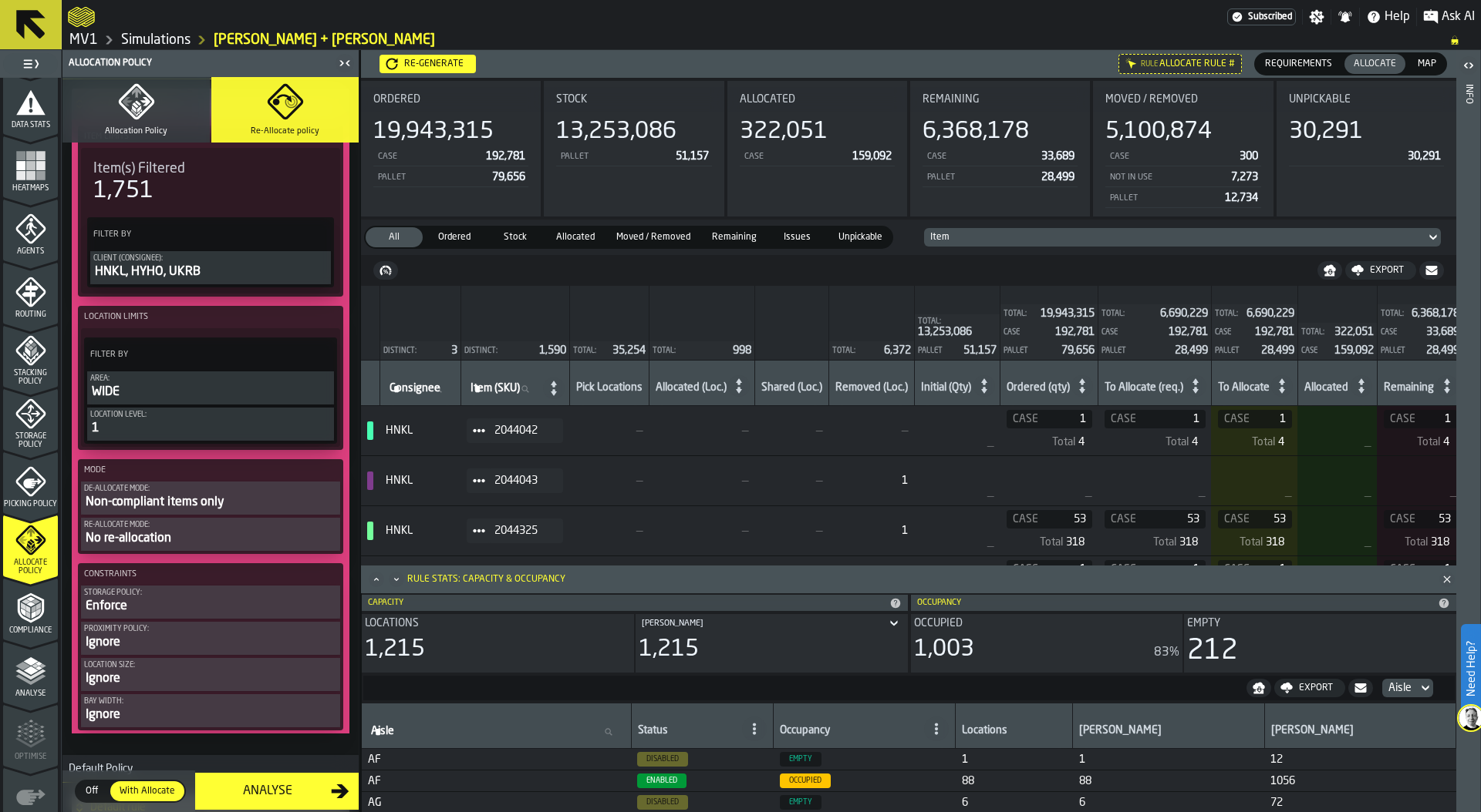
scroll to position [0, 0]
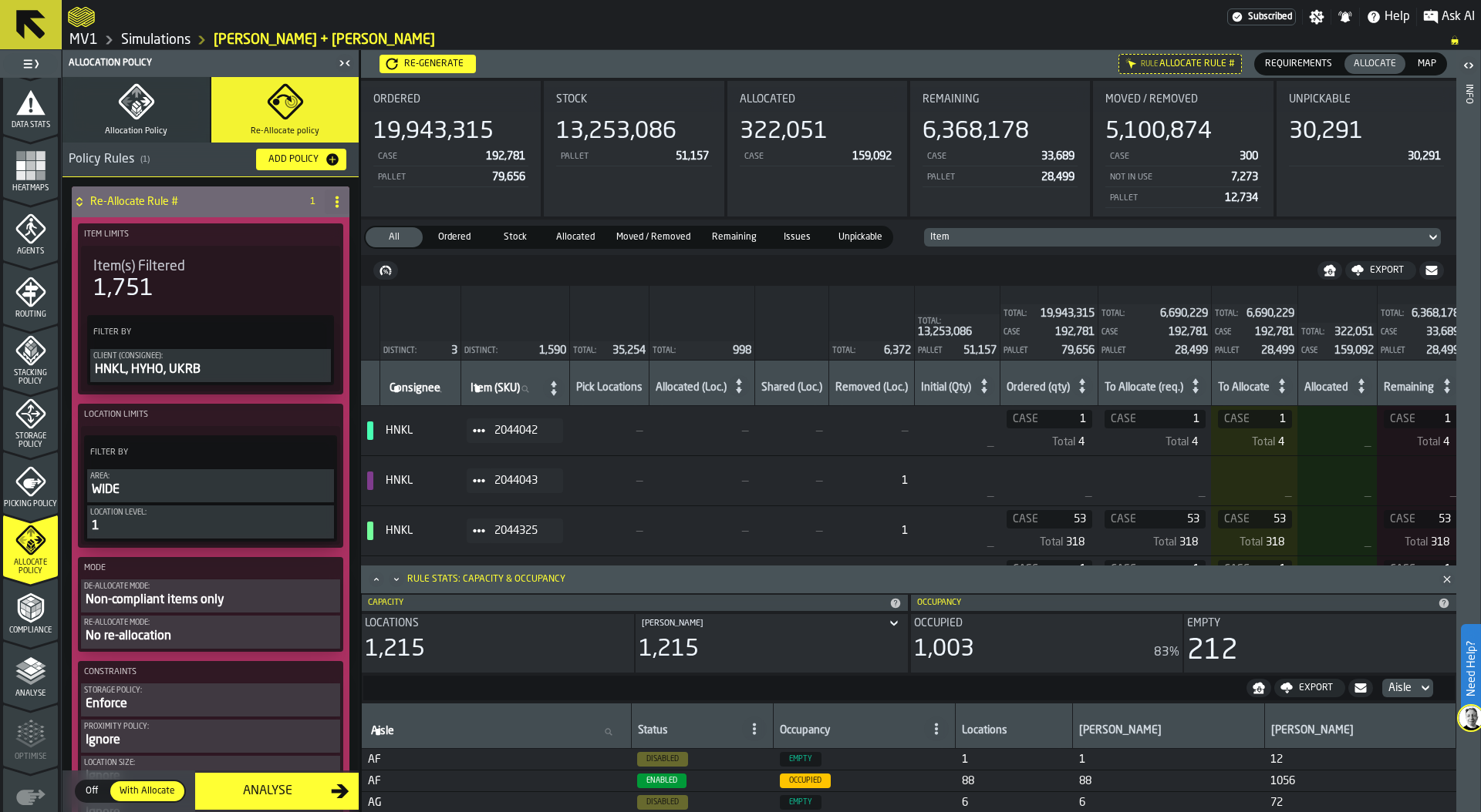
click at [126, 126] on span "Allocation Policy" at bounding box center [136, 131] width 62 height 10
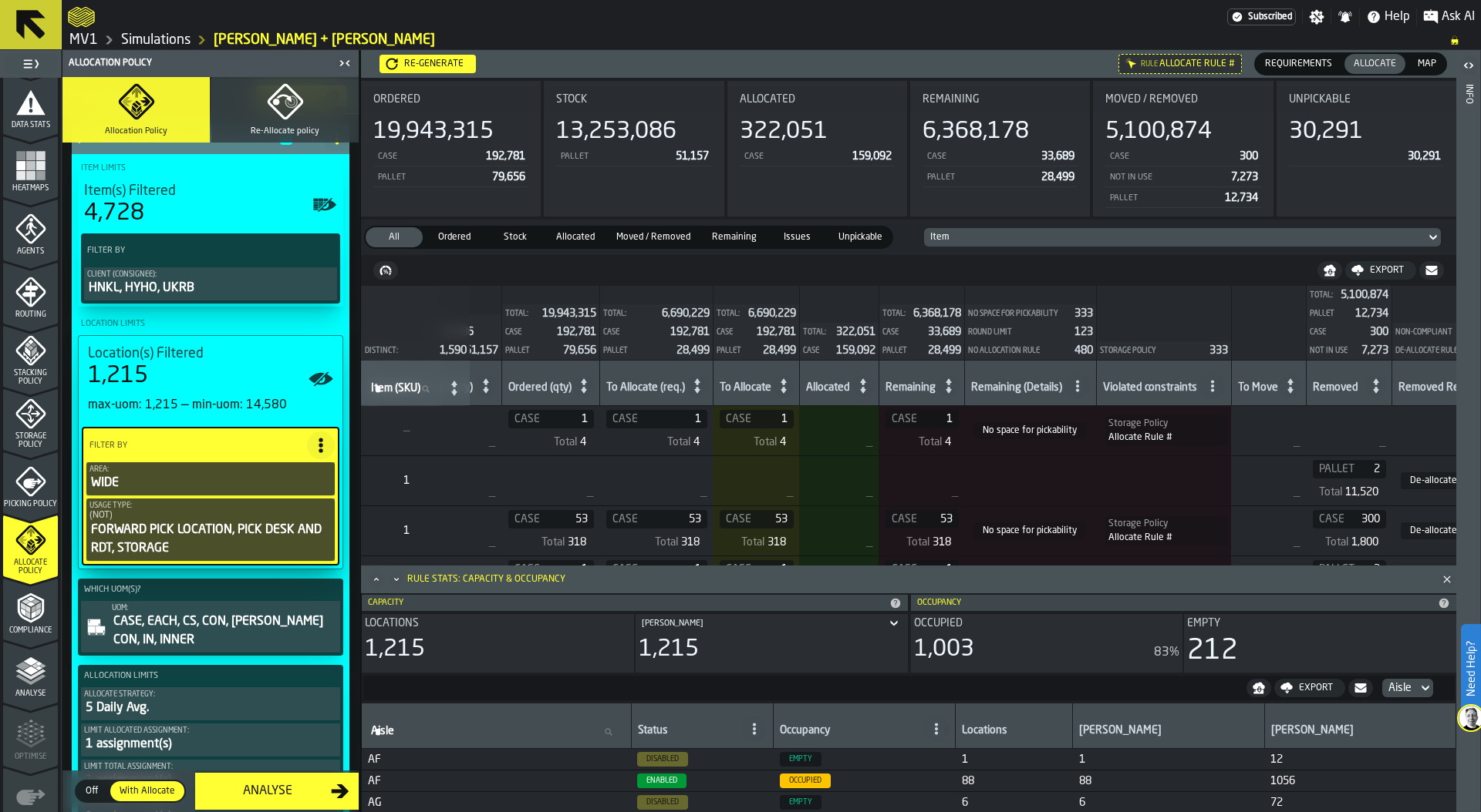
scroll to position [263, 0]
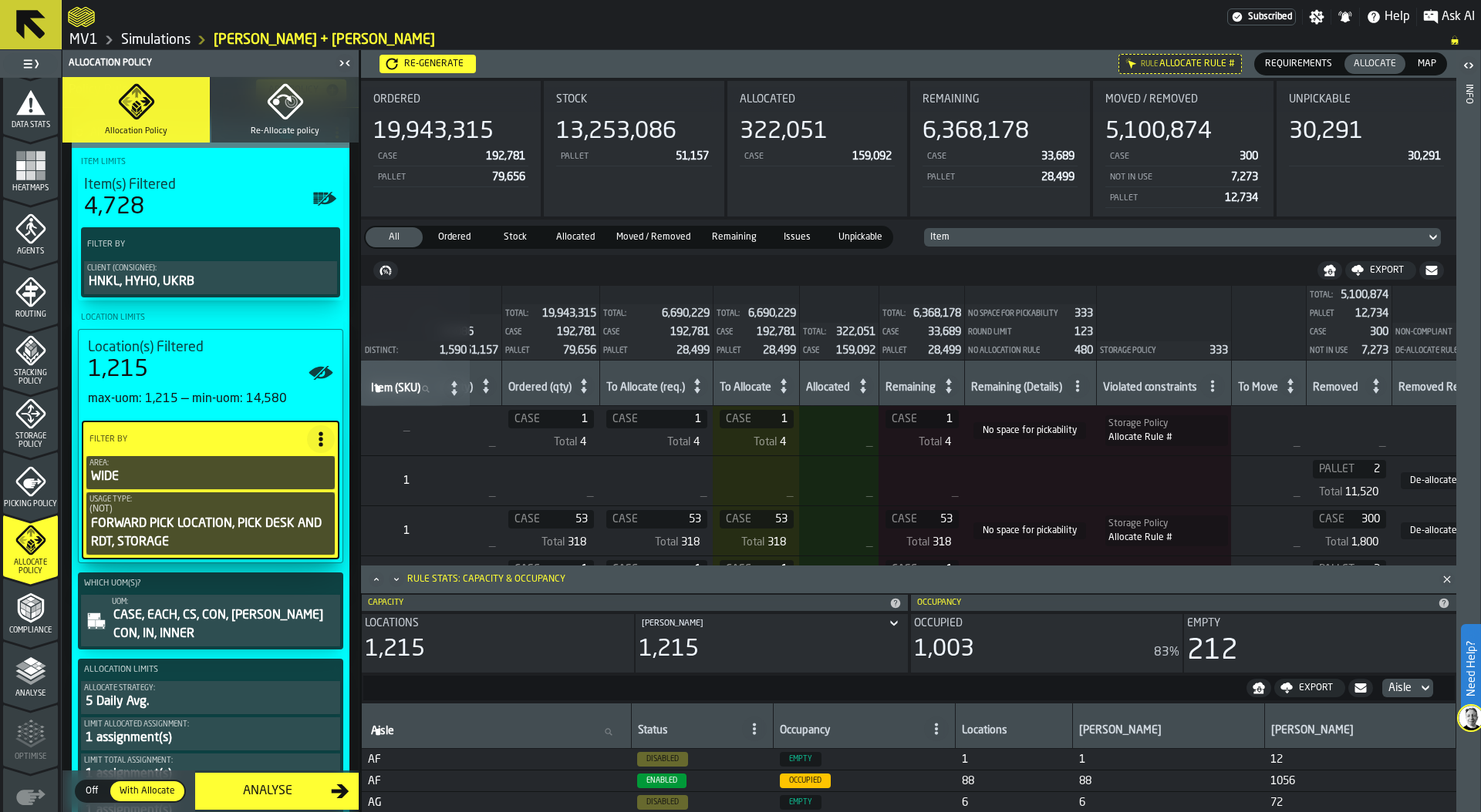
click at [180, 616] on div "CASE, EACH, CS, CON, [PERSON_NAME] CON, IN, INNER" at bounding box center [224, 625] width 225 height 37
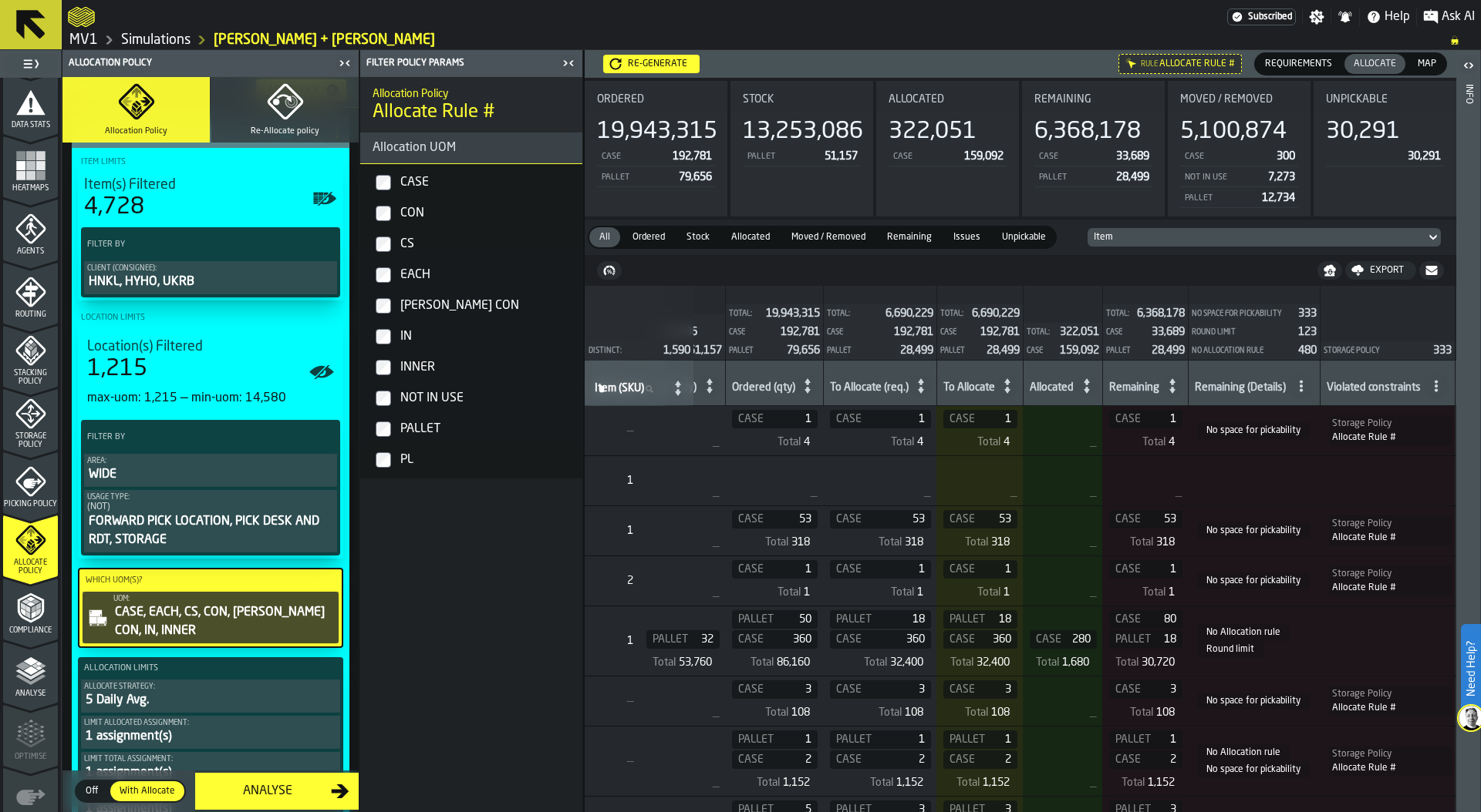
click at [1307, 387] on icon at bounding box center [1301, 386] width 12 height 12
click at [1255, 480] on li "No Allocation rule" at bounding box center [1256, 491] width 145 height 37
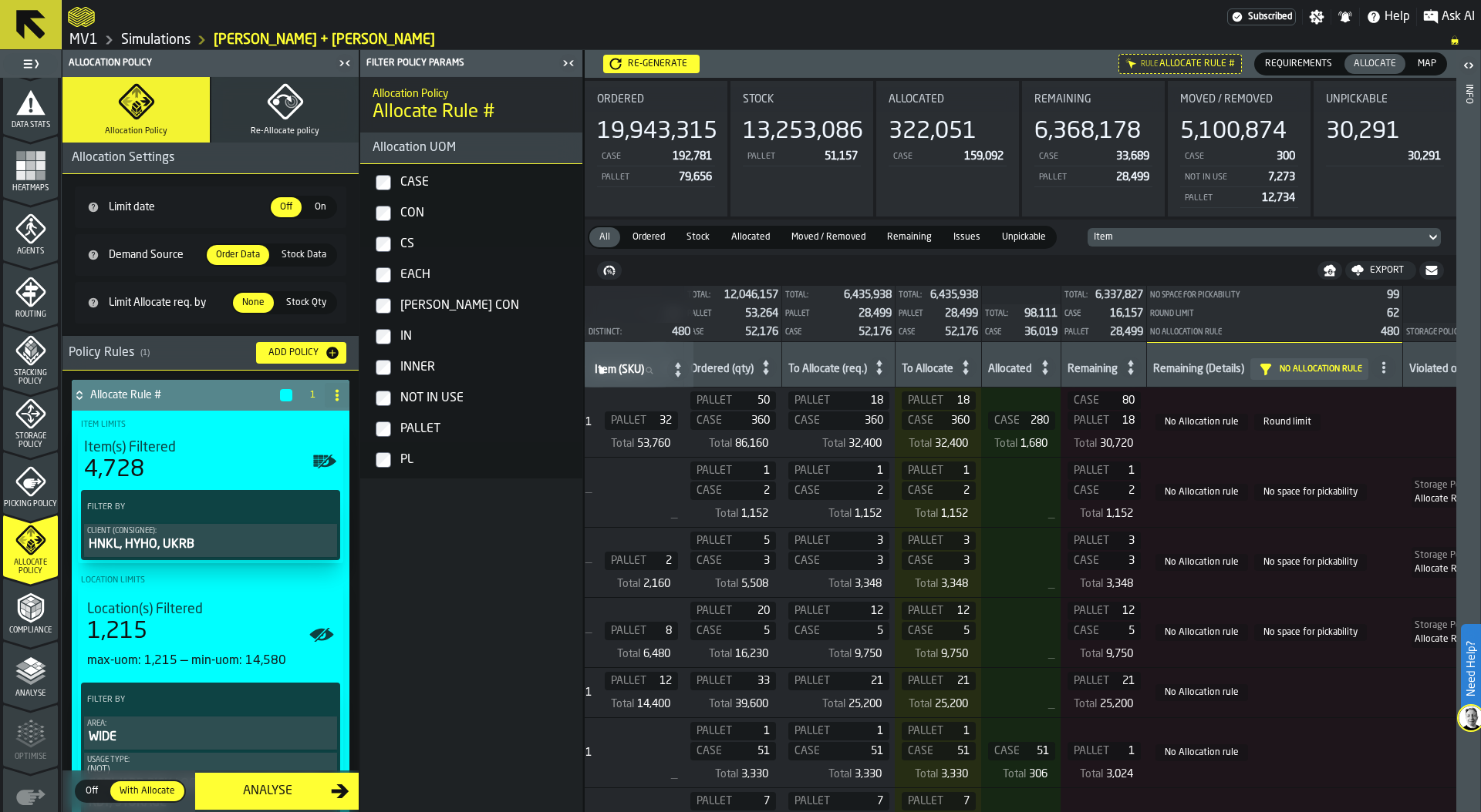
scroll to position [0, 552]
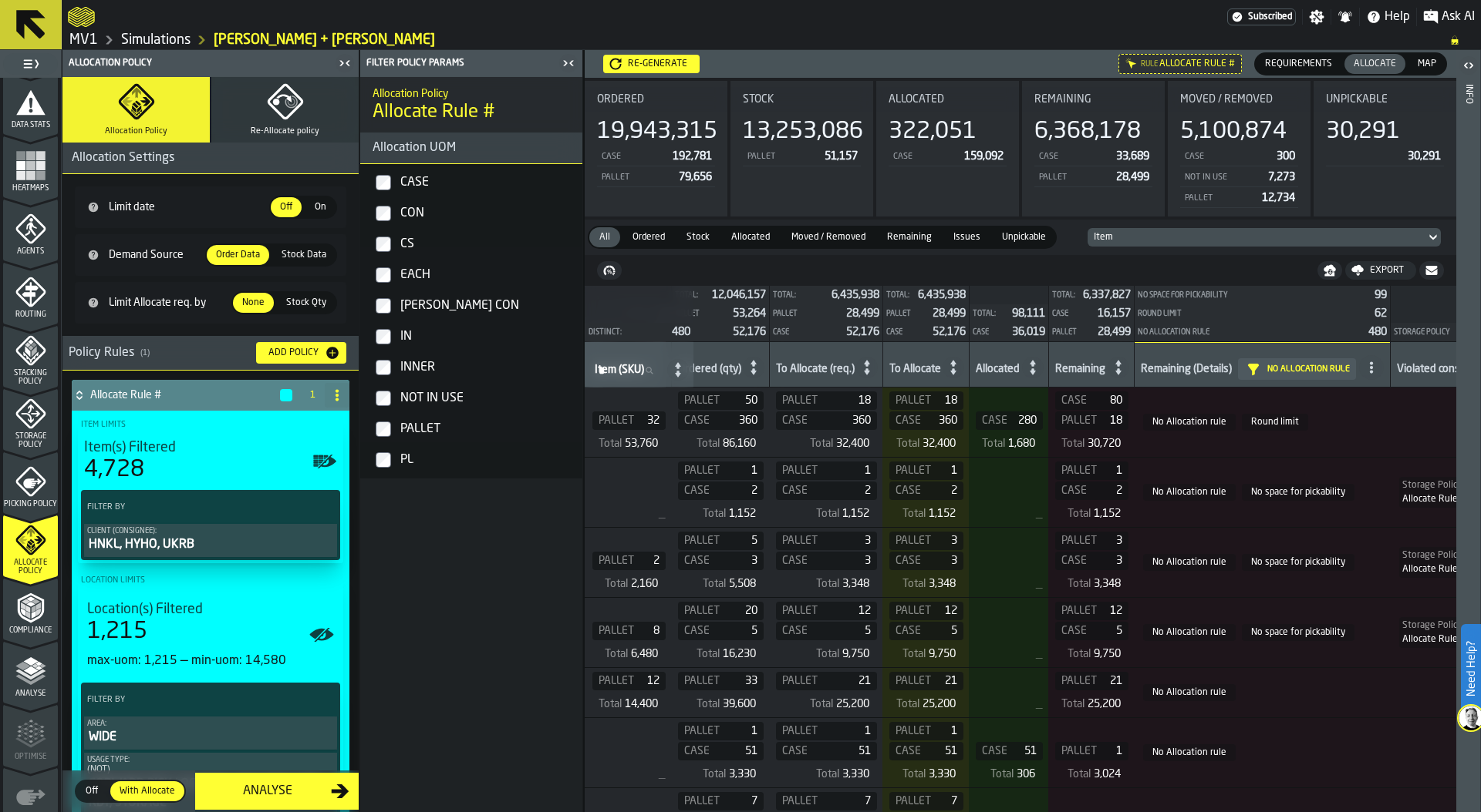
click at [1222, 426] on span "No Allocation rule" at bounding box center [1188, 422] width 92 height 17
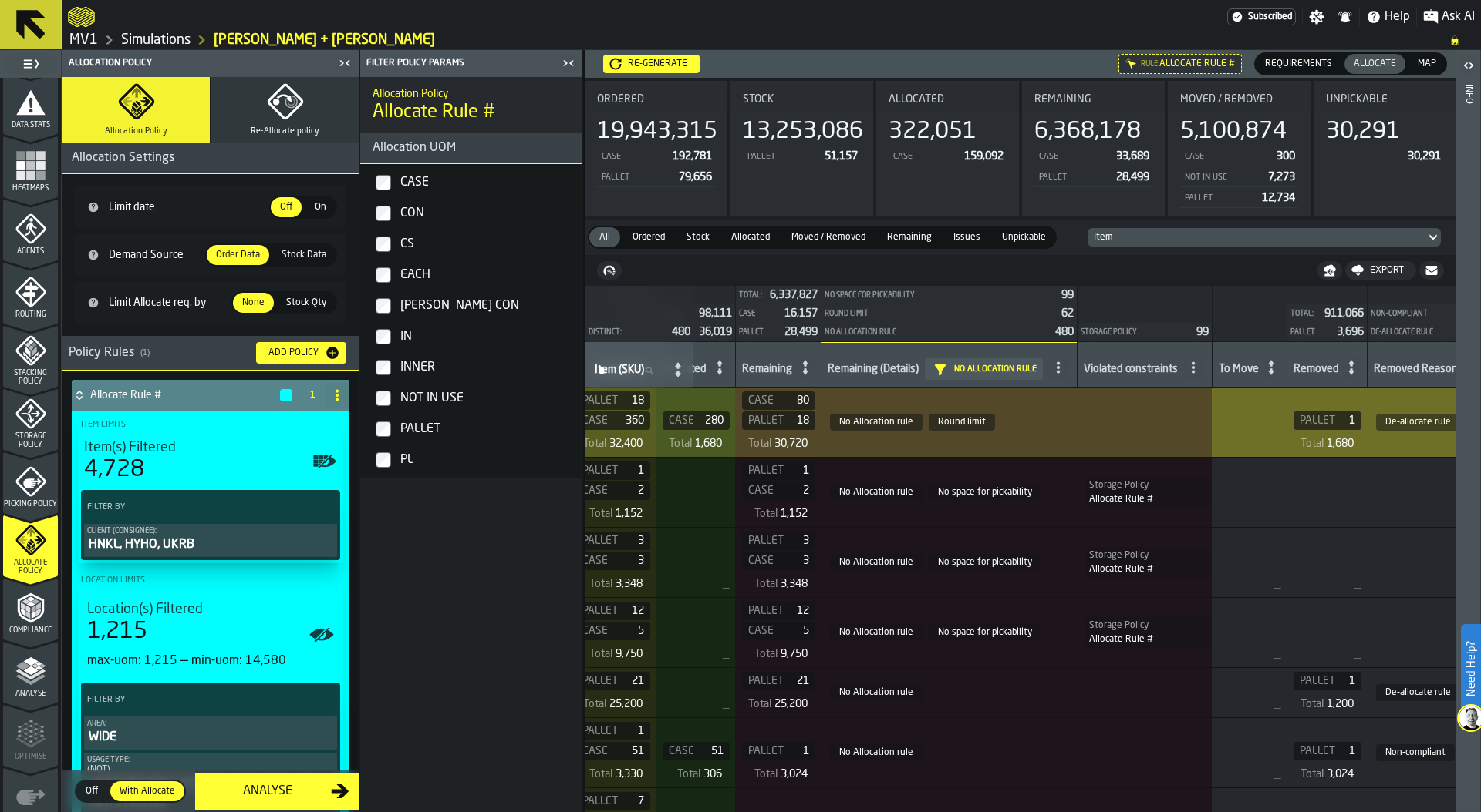
scroll to position [0, 866]
click at [1014, 492] on span "No space for pickability" at bounding box center [984, 492] width 112 height 17
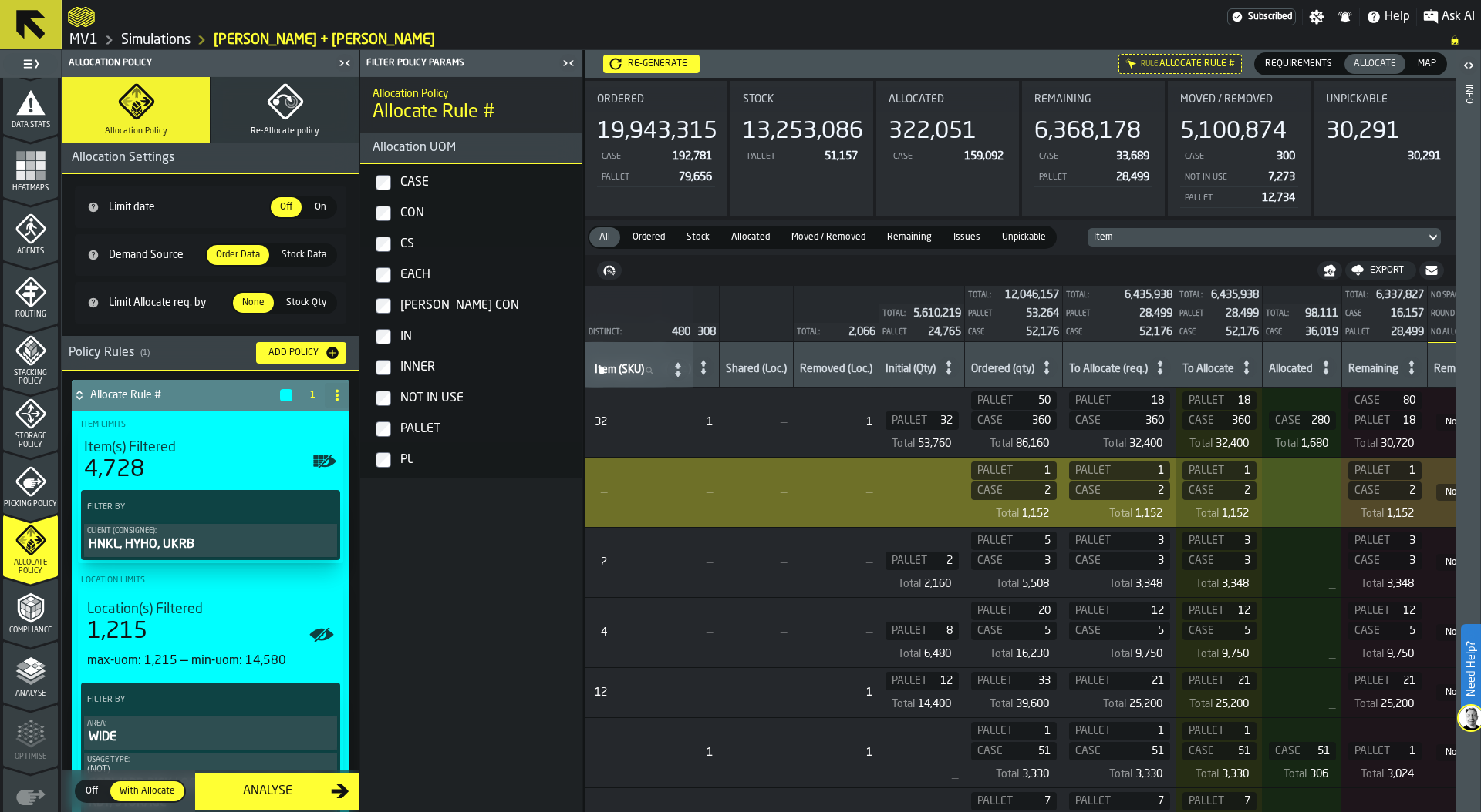
scroll to position [0, 0]
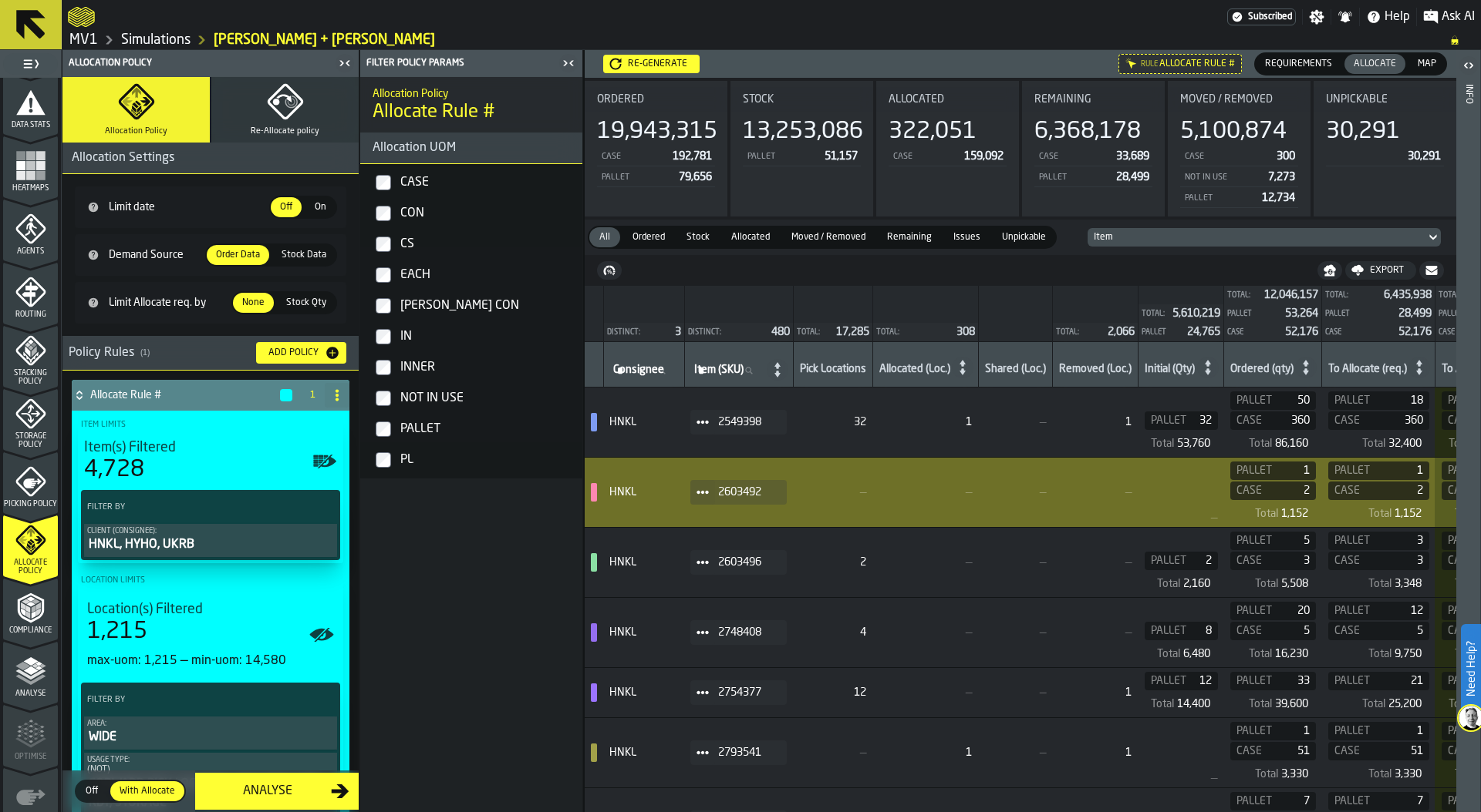
click at [707, 499] on span at bounding box center [703, 493] width 25 height 25
click at [739, 582] on li "Show Items" at bounding box center [743, 576] width 99 height 28
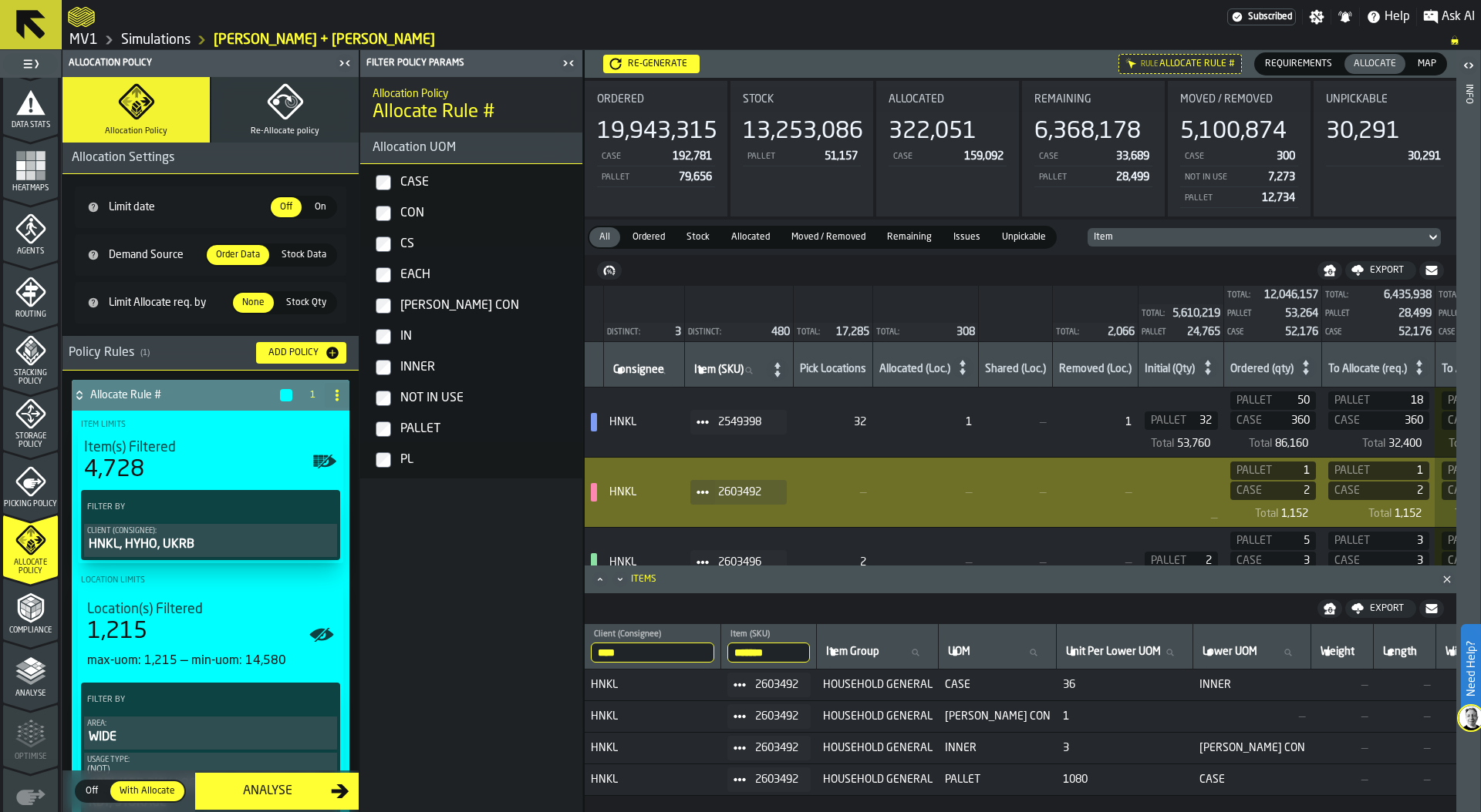
click at [739, 582] on div "Items" at bounding box center [1028, 579] width 794 height 11
click at [8, 431] on div "Storage Policy" at bounding box center [31, 423] width 55 height 51
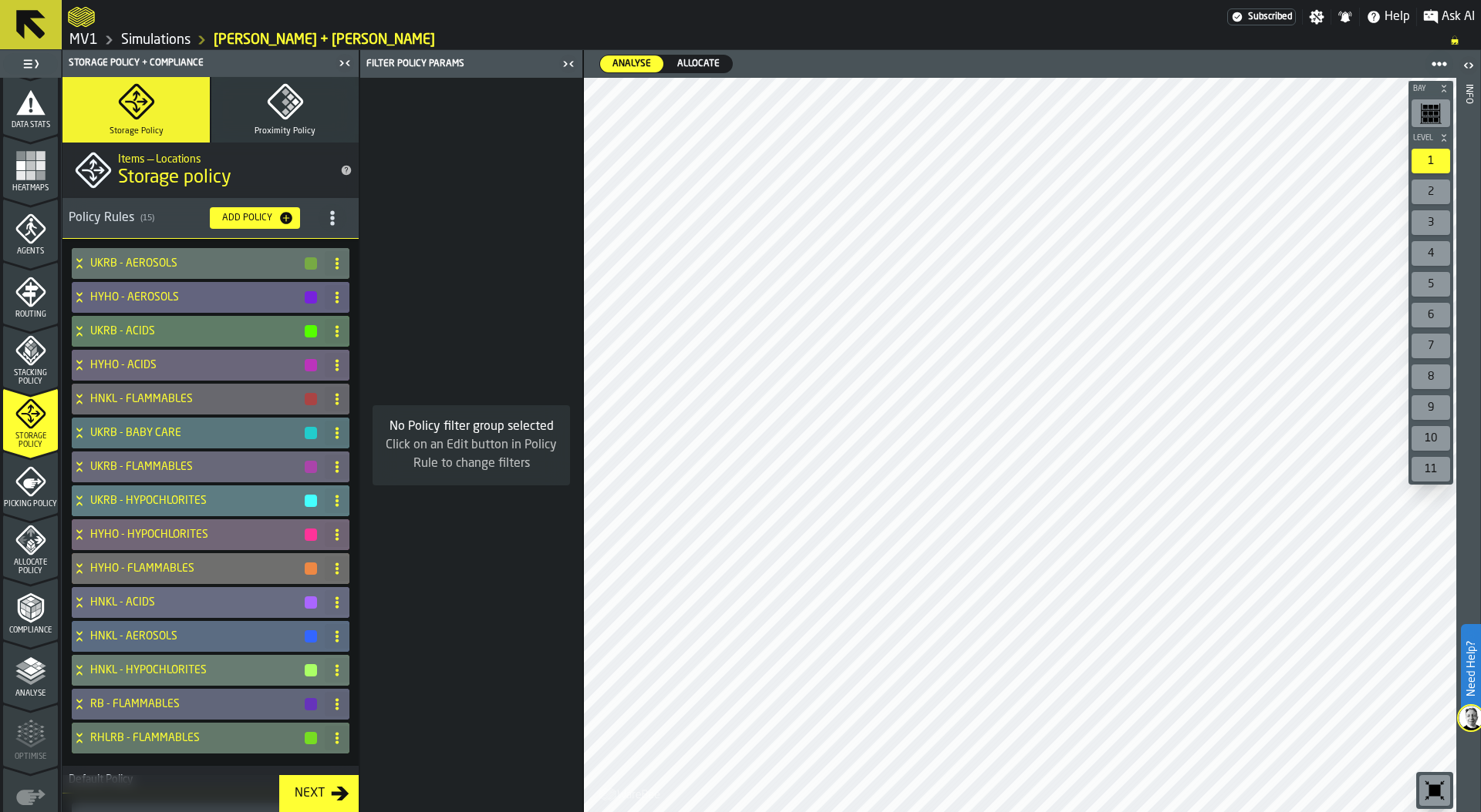
click at [223, 222] on div "Add Policy" at bounding box center [247, 218] width 62 height 11
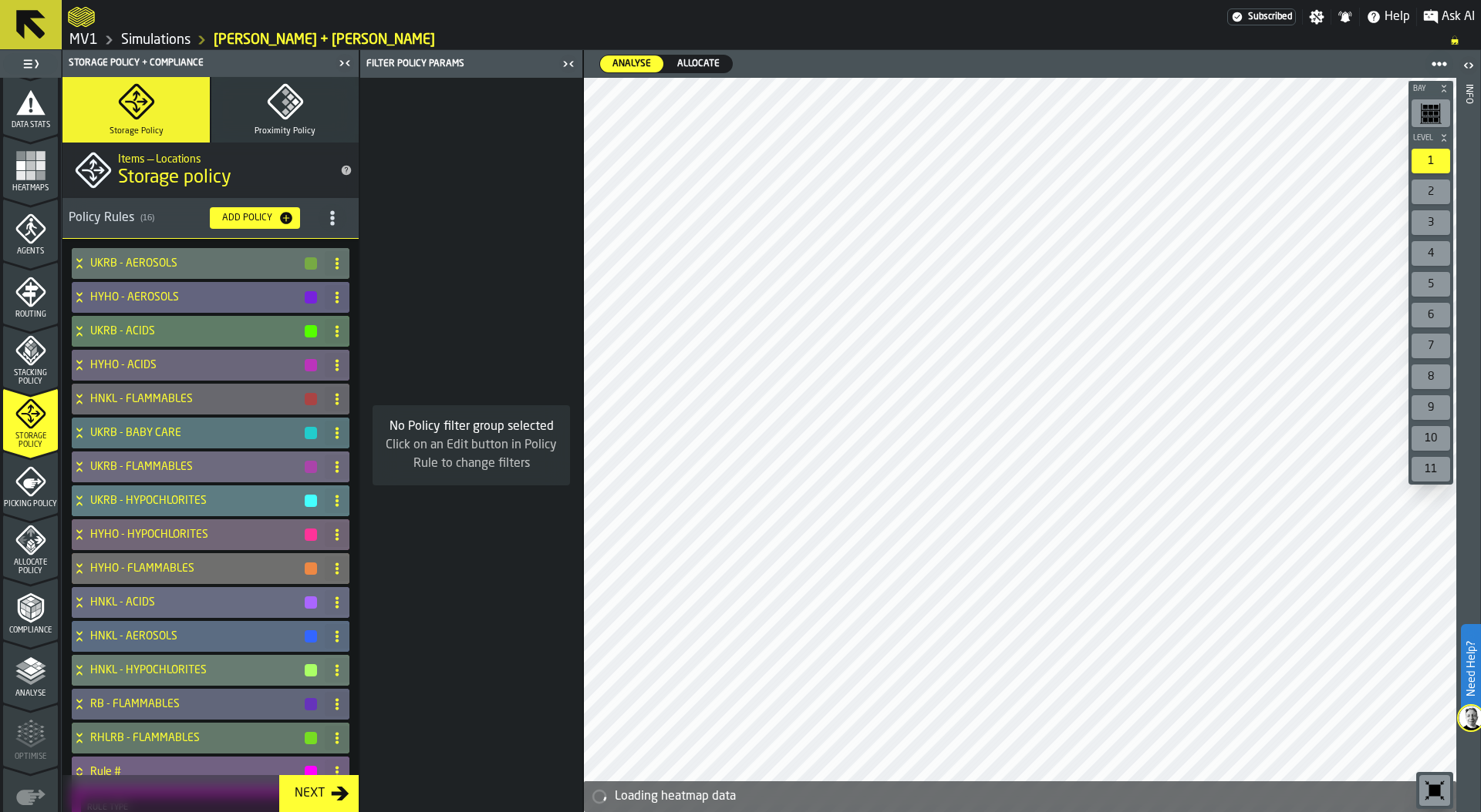
scroll to position [272, 0]
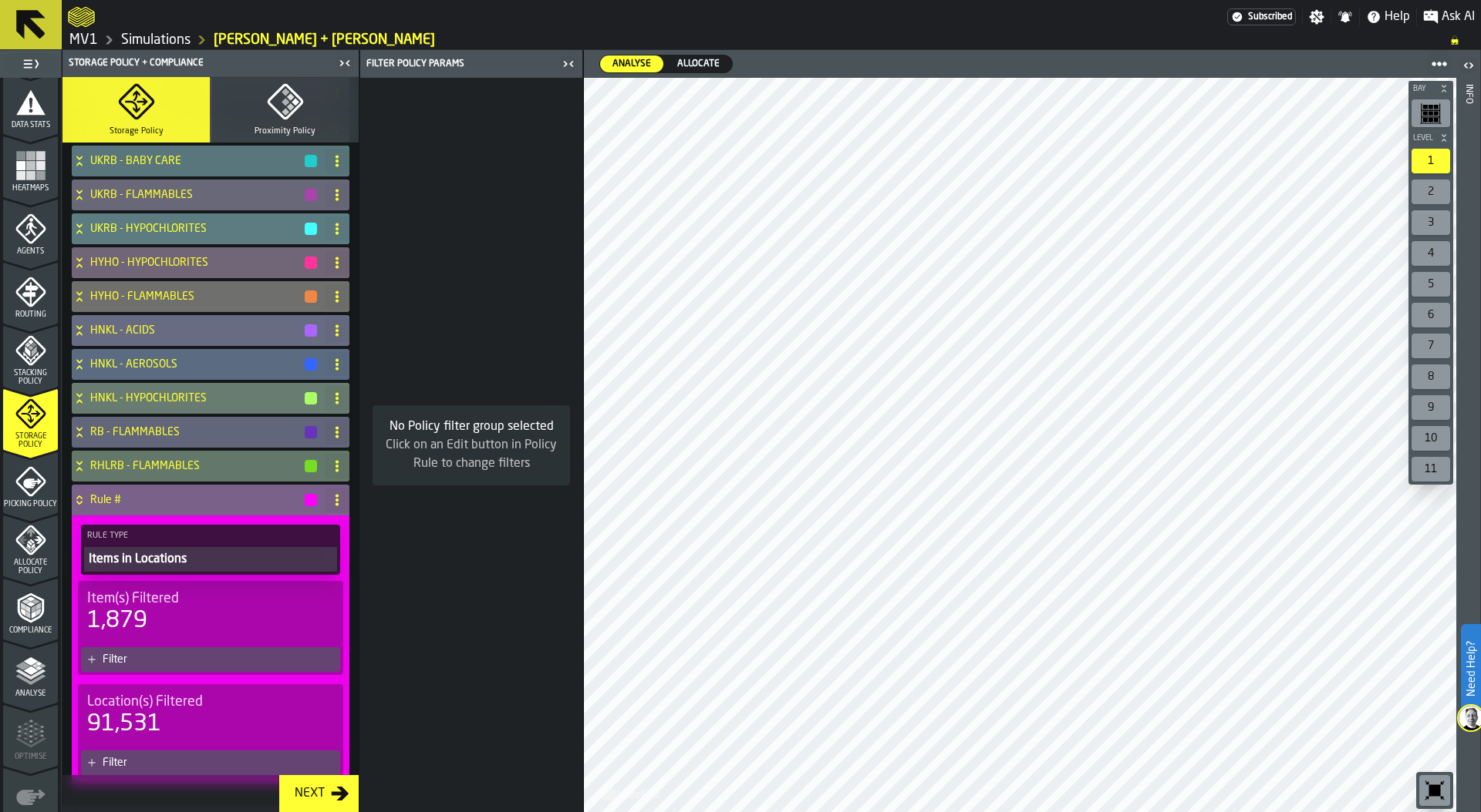
click at [151, 663] on div "Filter" at bounding box center [218, 659] width 231 height 12
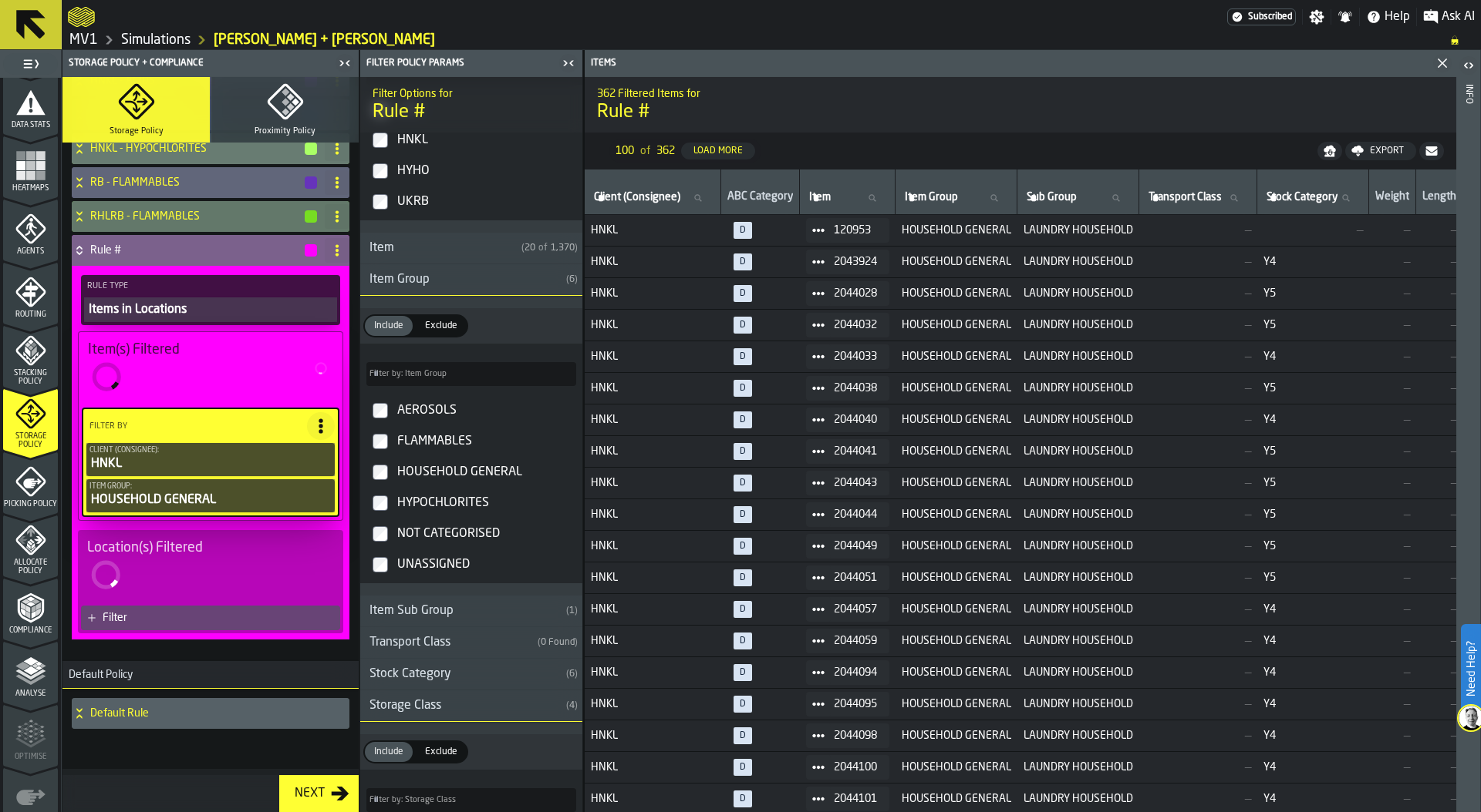
scroll to position [506, 0]
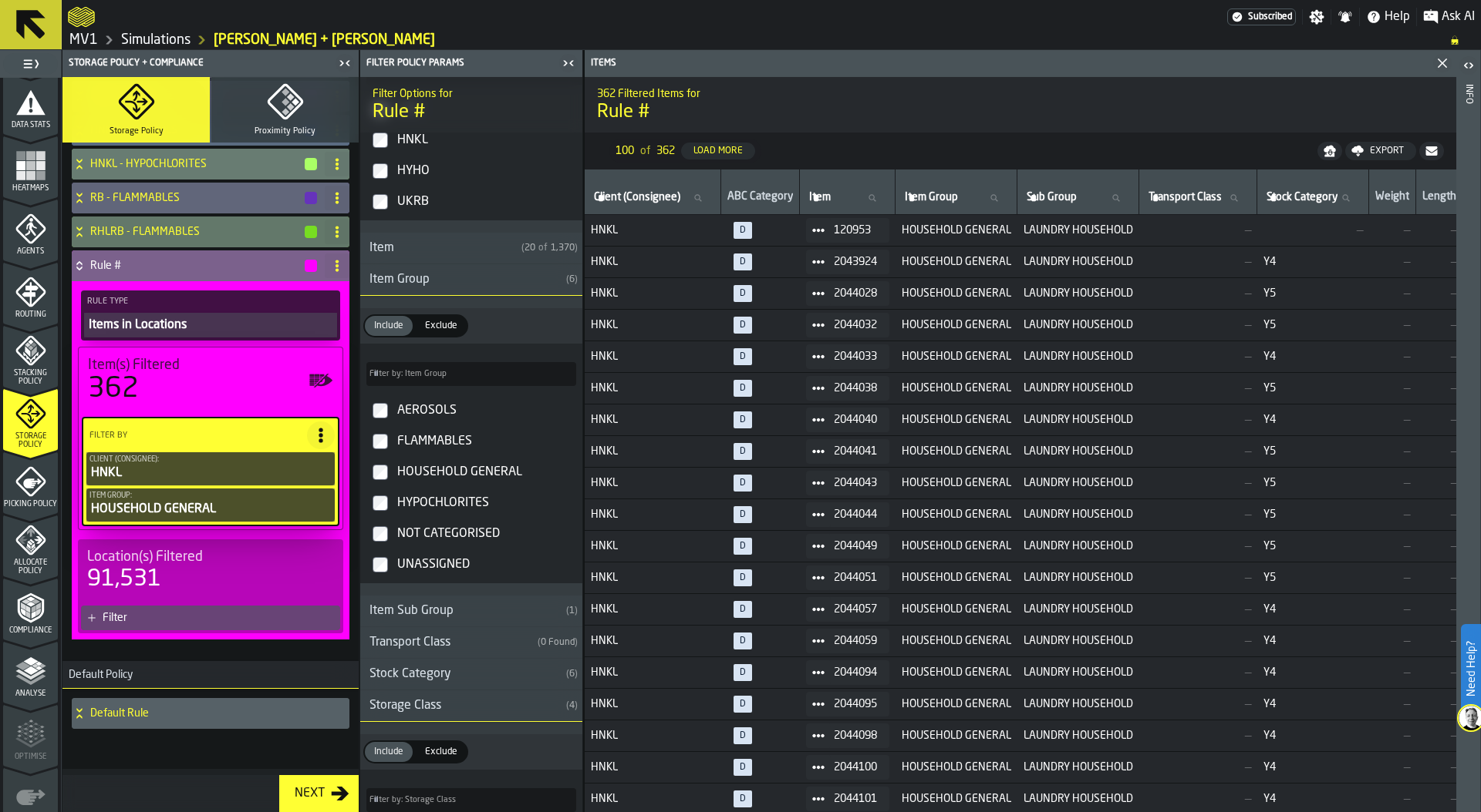
click at [174, 618] on div "Filter" at bounding box center [218, 618] width 231 height 12
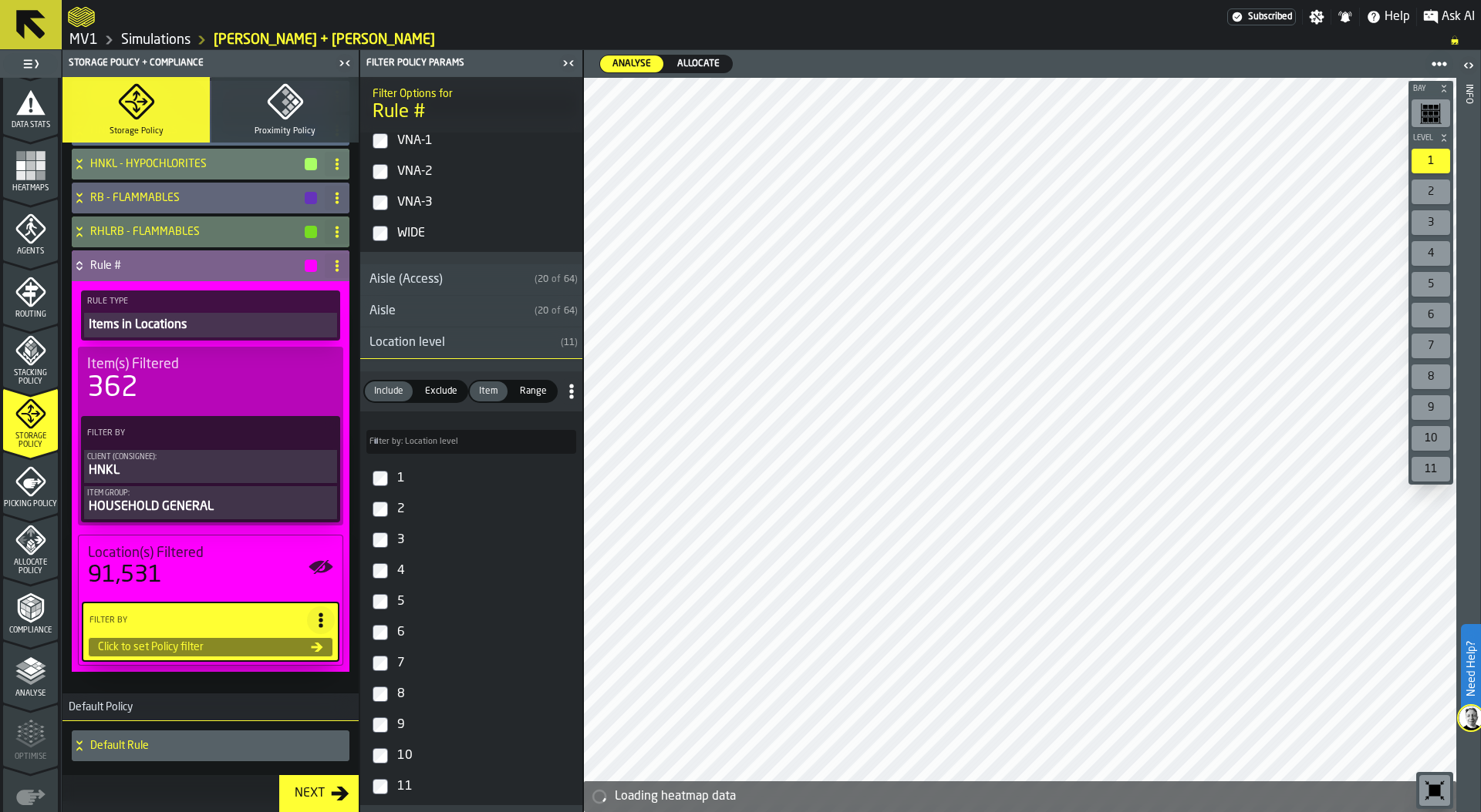
scroll to position [168, 0]
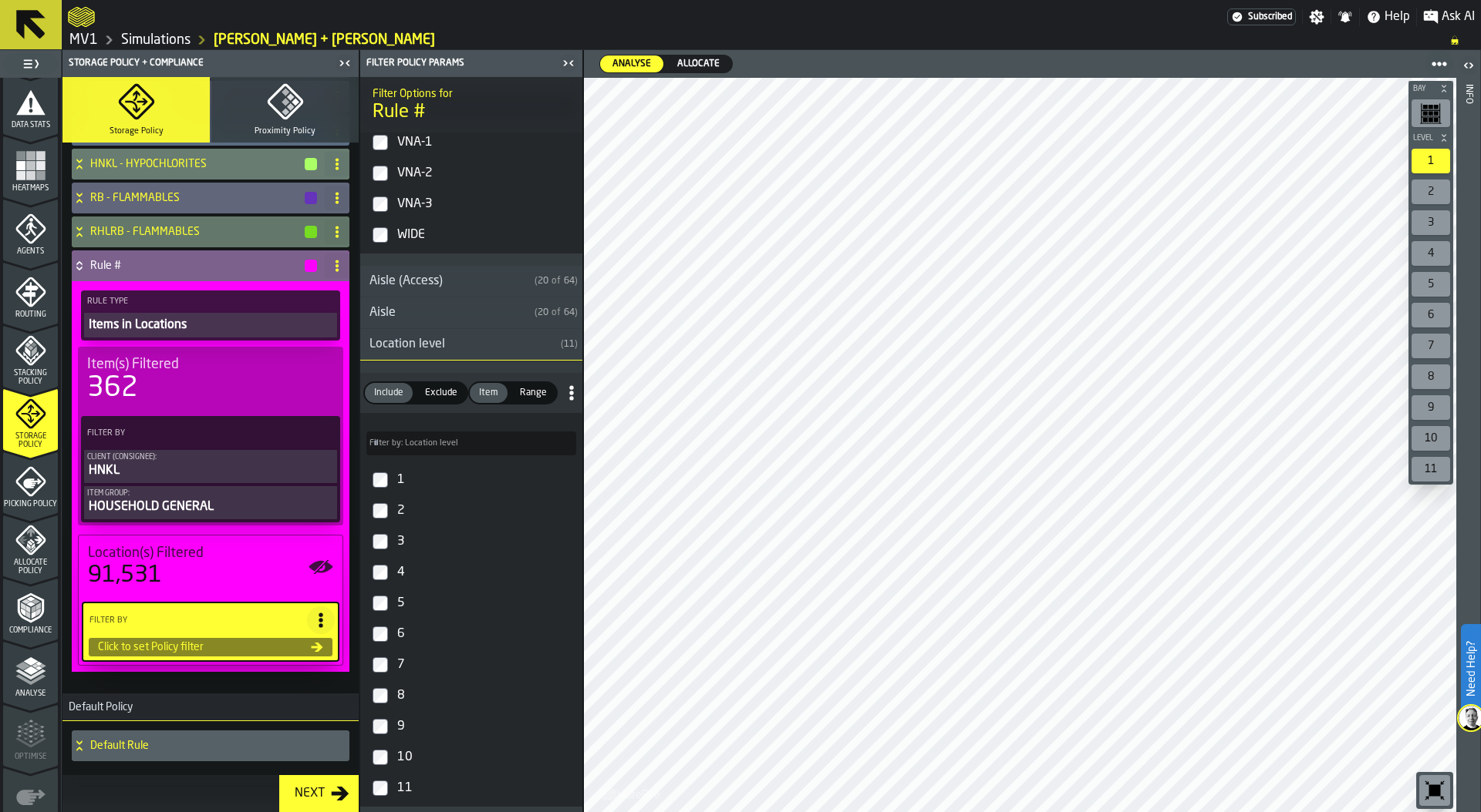
click at [451, 344] on div "Location level" at bounding box center [457, 344] width 195 height 18
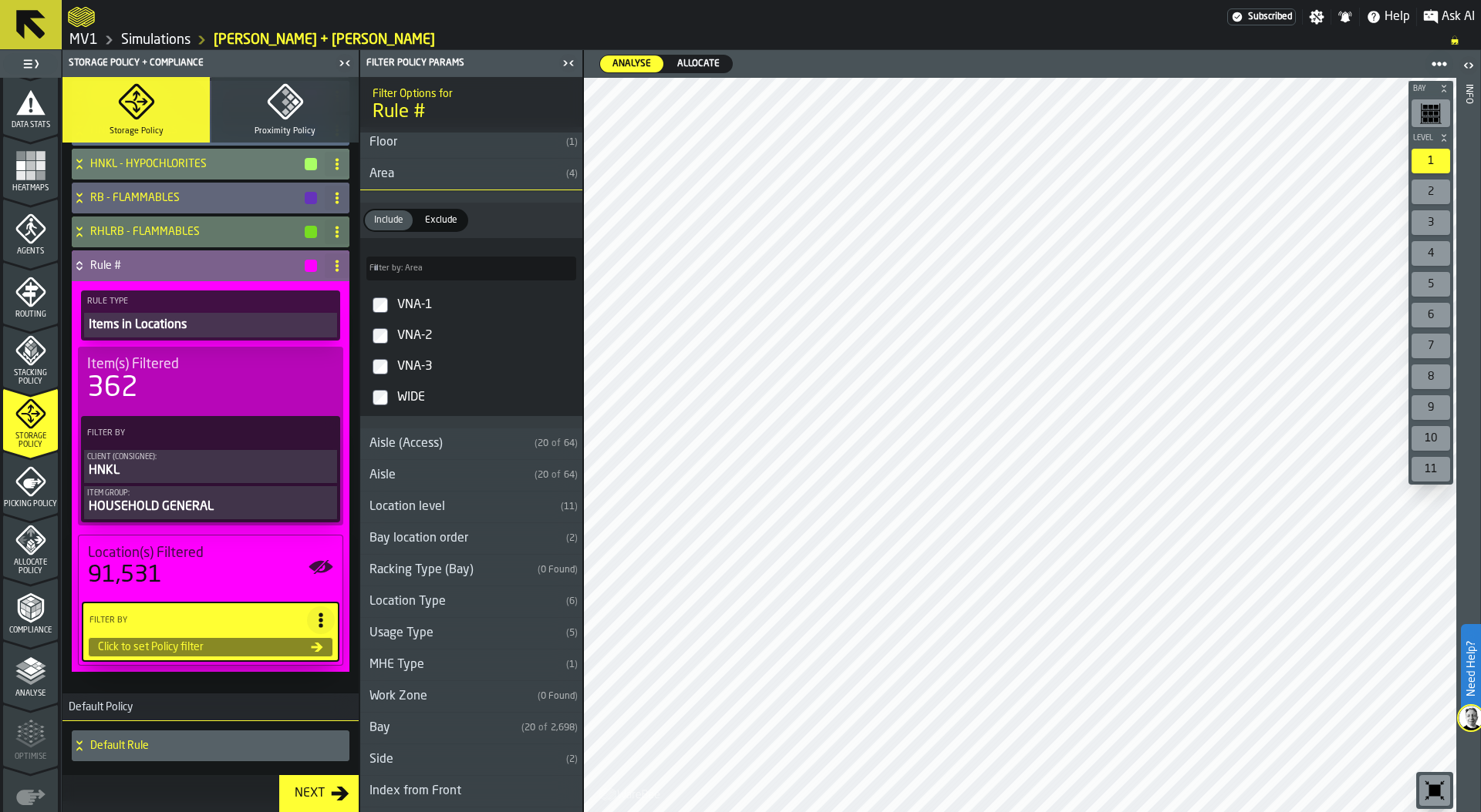
scroll to position [0, 0]
click at [154, 36] on link "Simulations" at bounding box center [156, 40] width 69 height 17
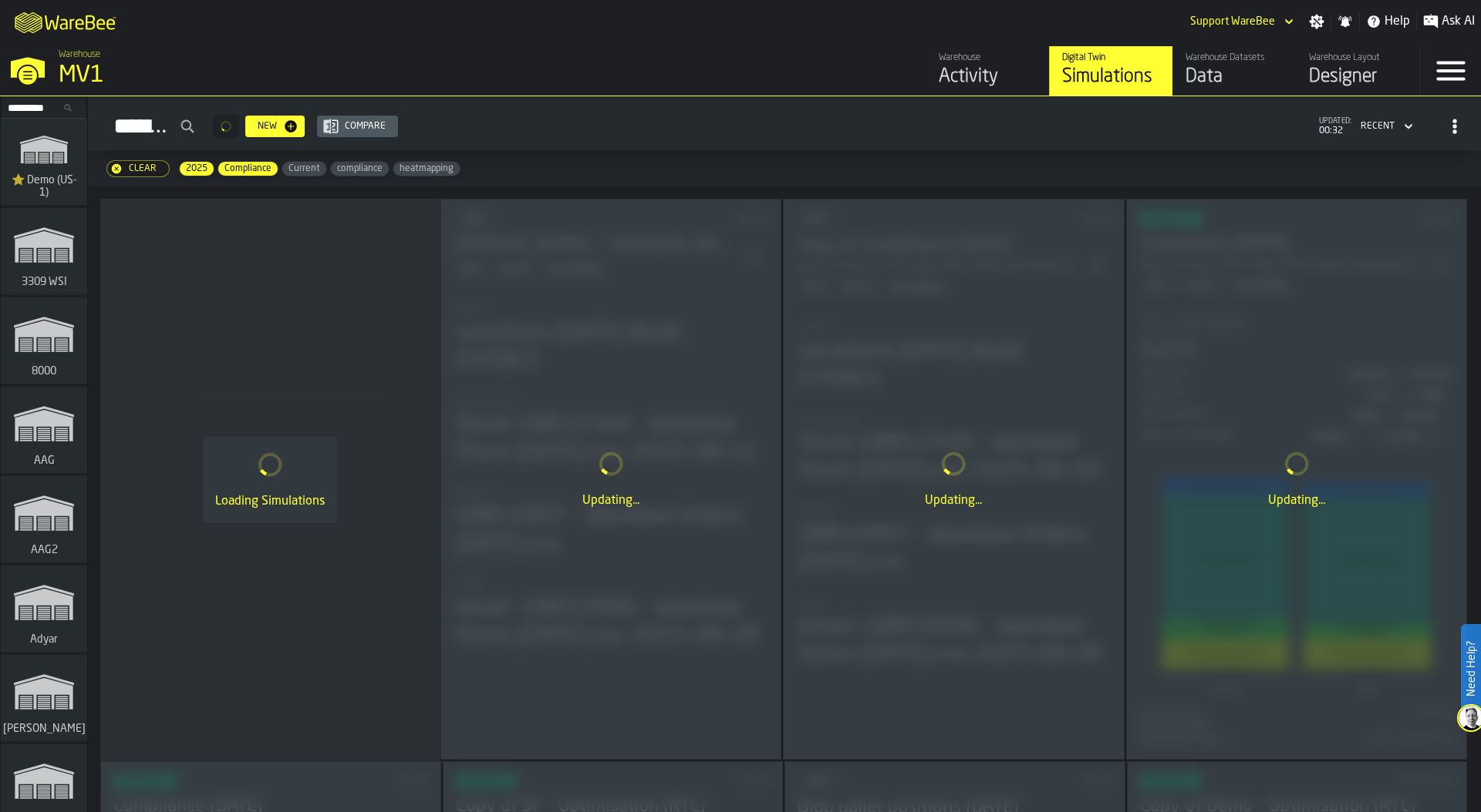
click at [712, 125] on div "Simulations New Compare updated: 00:32 Recent" at bounding box center [784, 126] width 1368 height 36
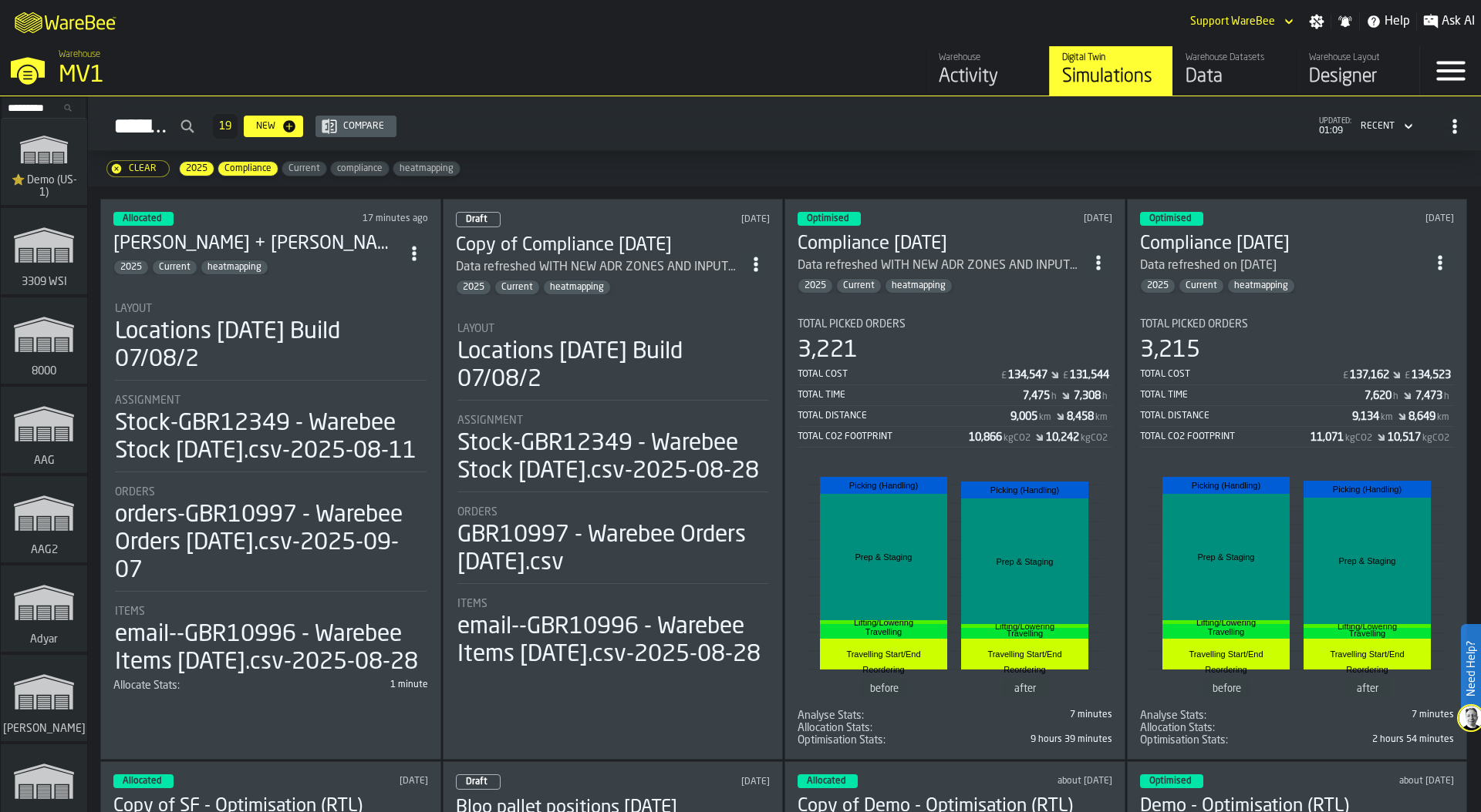
click at [1221, 69] on div "Data" at bounding box center [1234, 77] width 98 height 25
